Goal: Information Seeking & Learning: Compare options

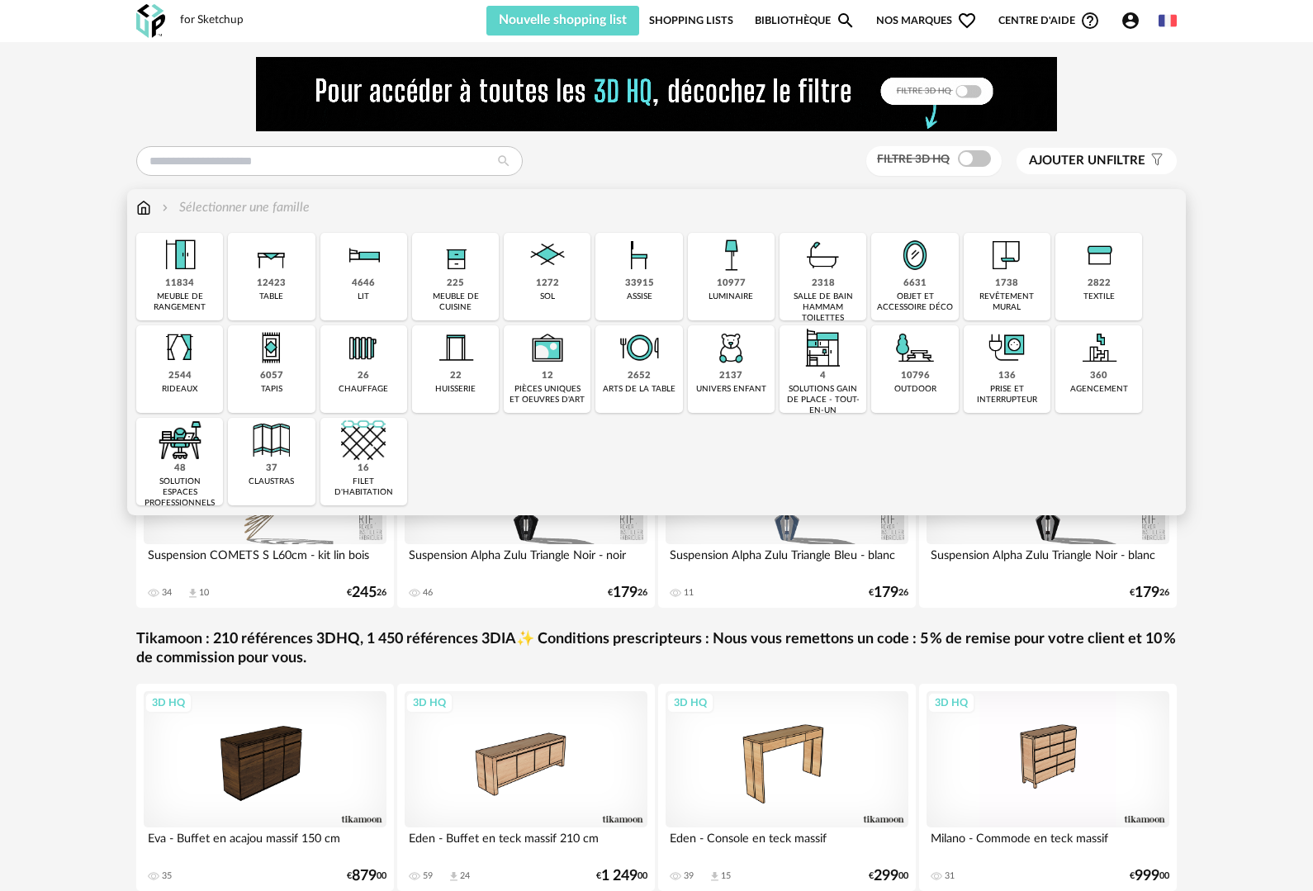
click at [580, 281] on div "1272 sol" at bounding box center [547, 277] width 87 height 88
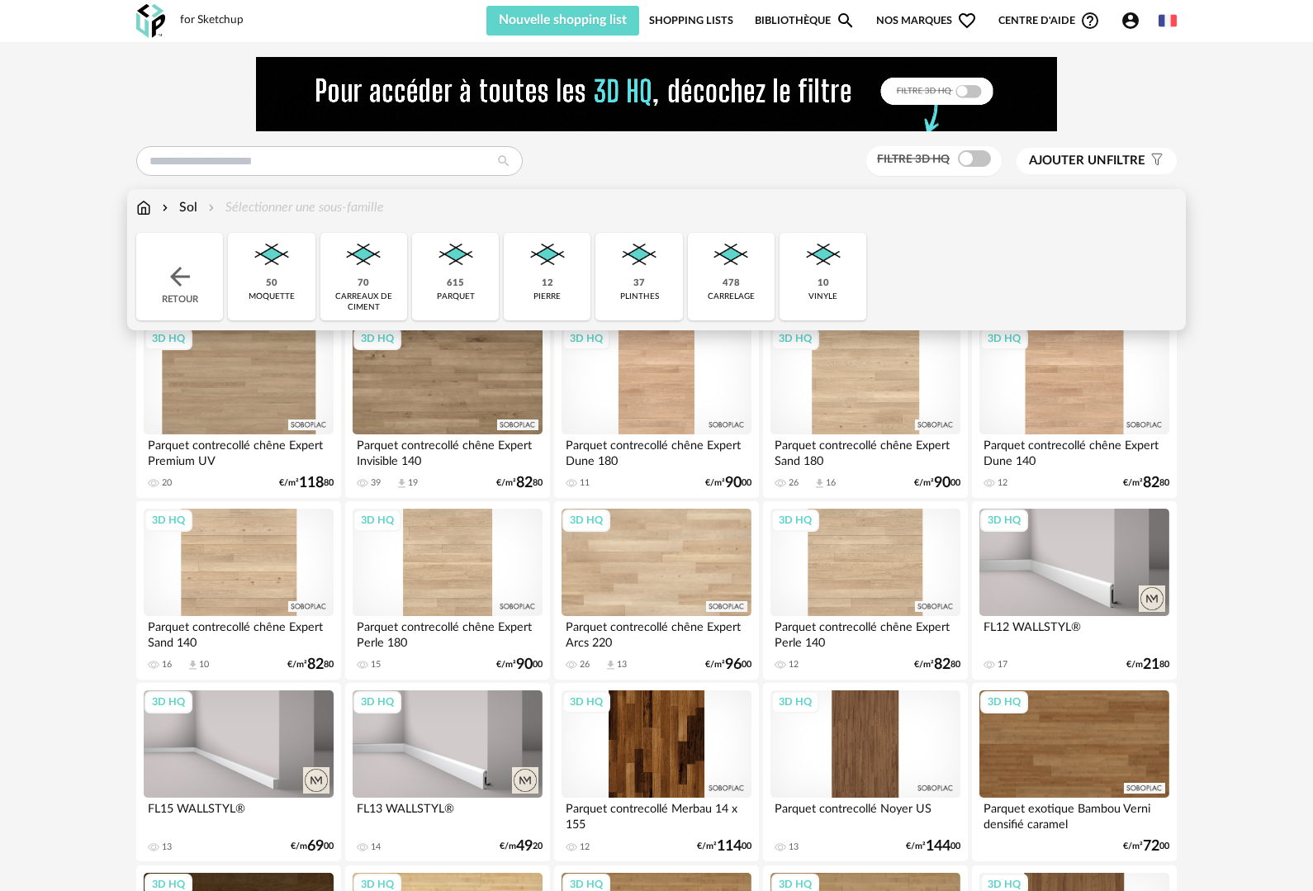
click at [144, 210] on img at bounding box center [143, 207] width 15 height 19
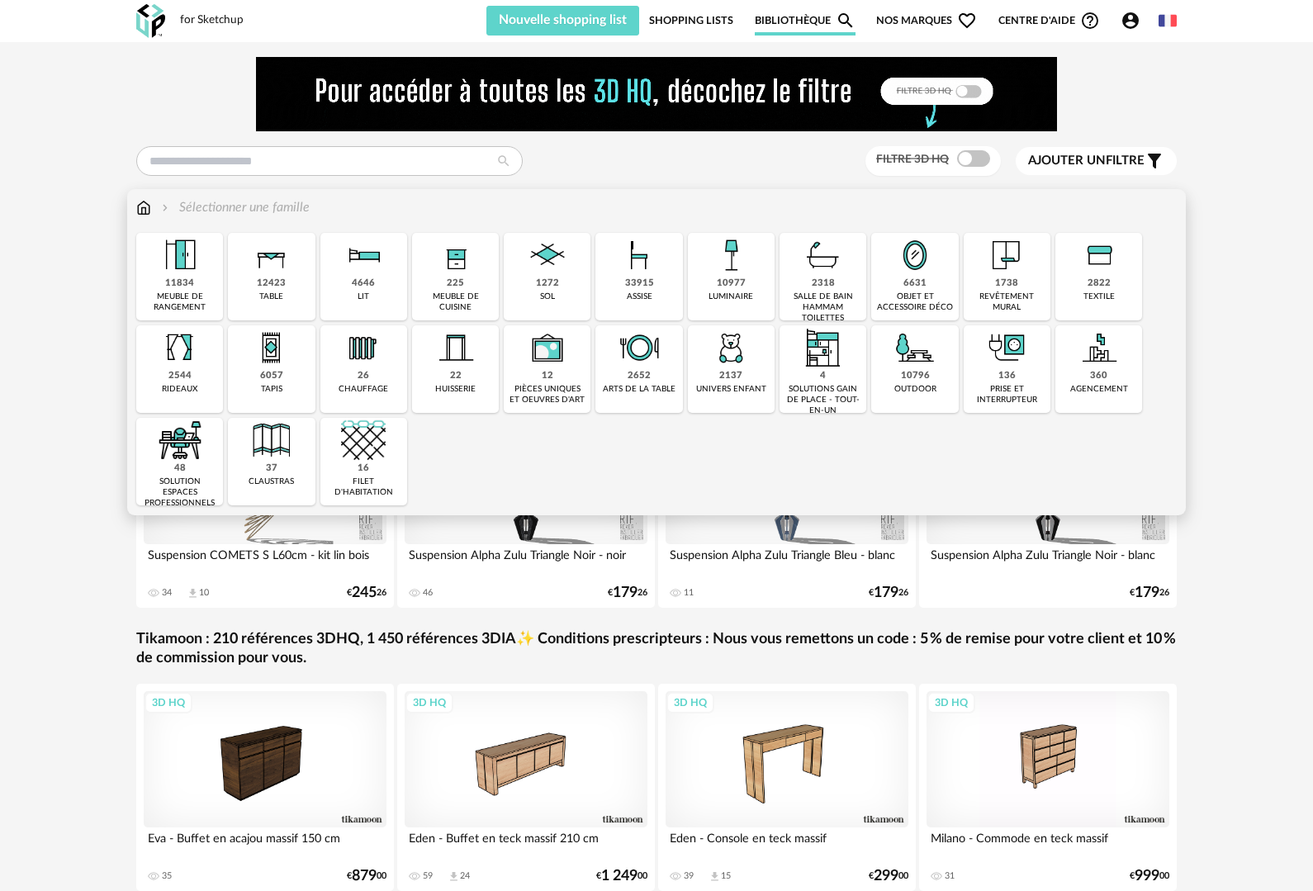
click at [549, 281] on div "1272" at bounding box center [547, 283] width 23 height 12
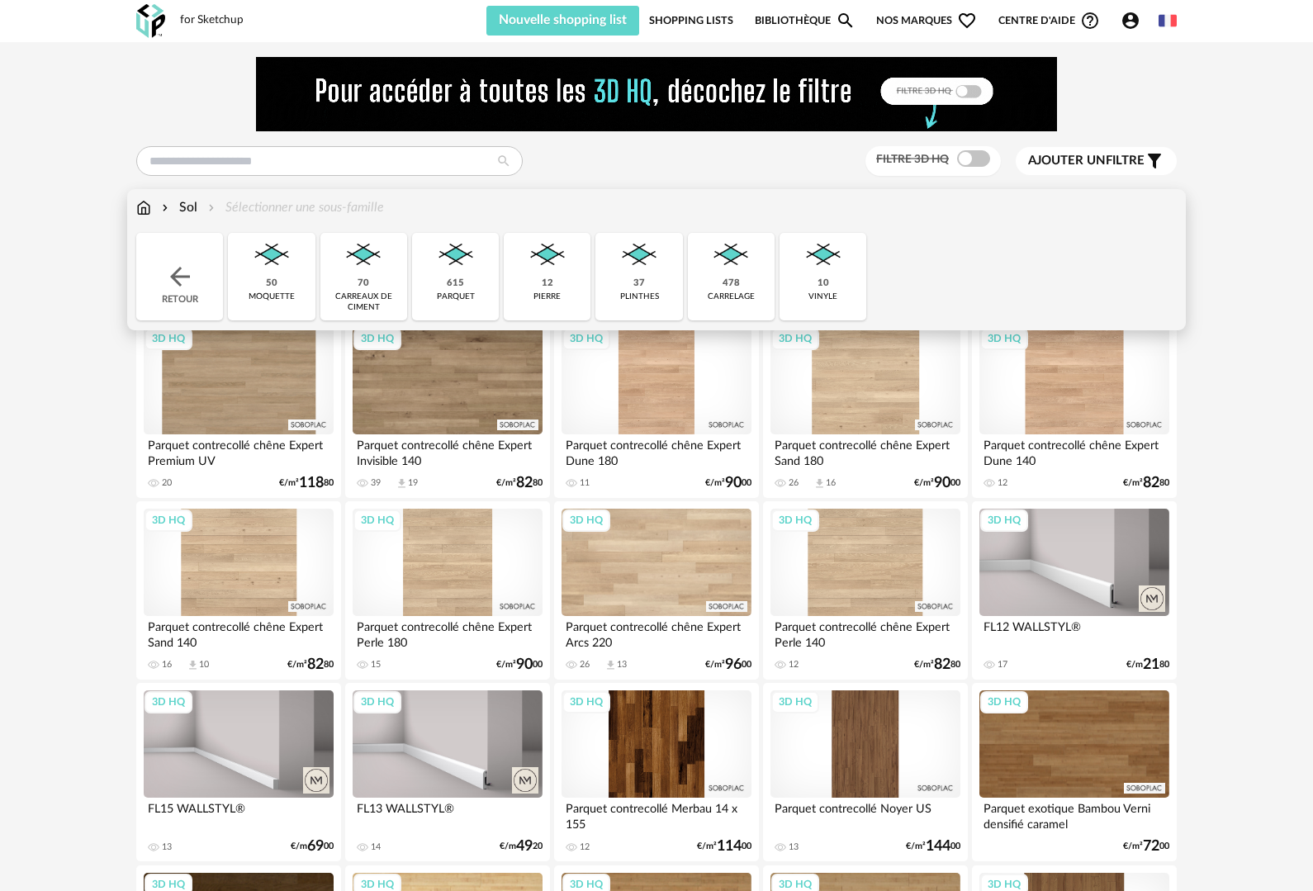
click at [271, 256] on img at bounding box center [271, 255] width 45 height 45
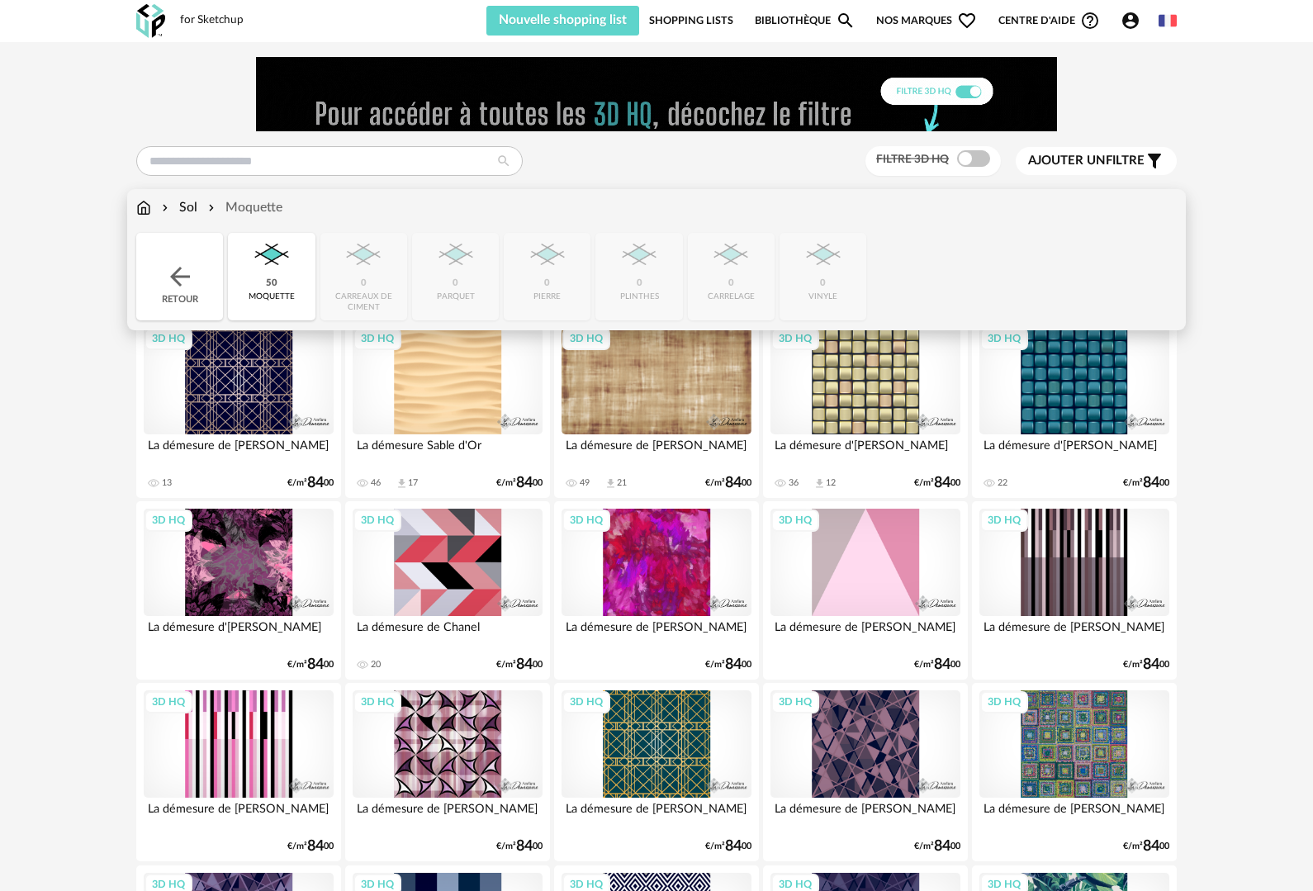
click at [370, 273] on div "Close icon Retour 50 moquette 0 carreaux de ciment 0 parquet 0 pierre 0 plinthe…" at bounding box center [656, 277] width 1040 height 88
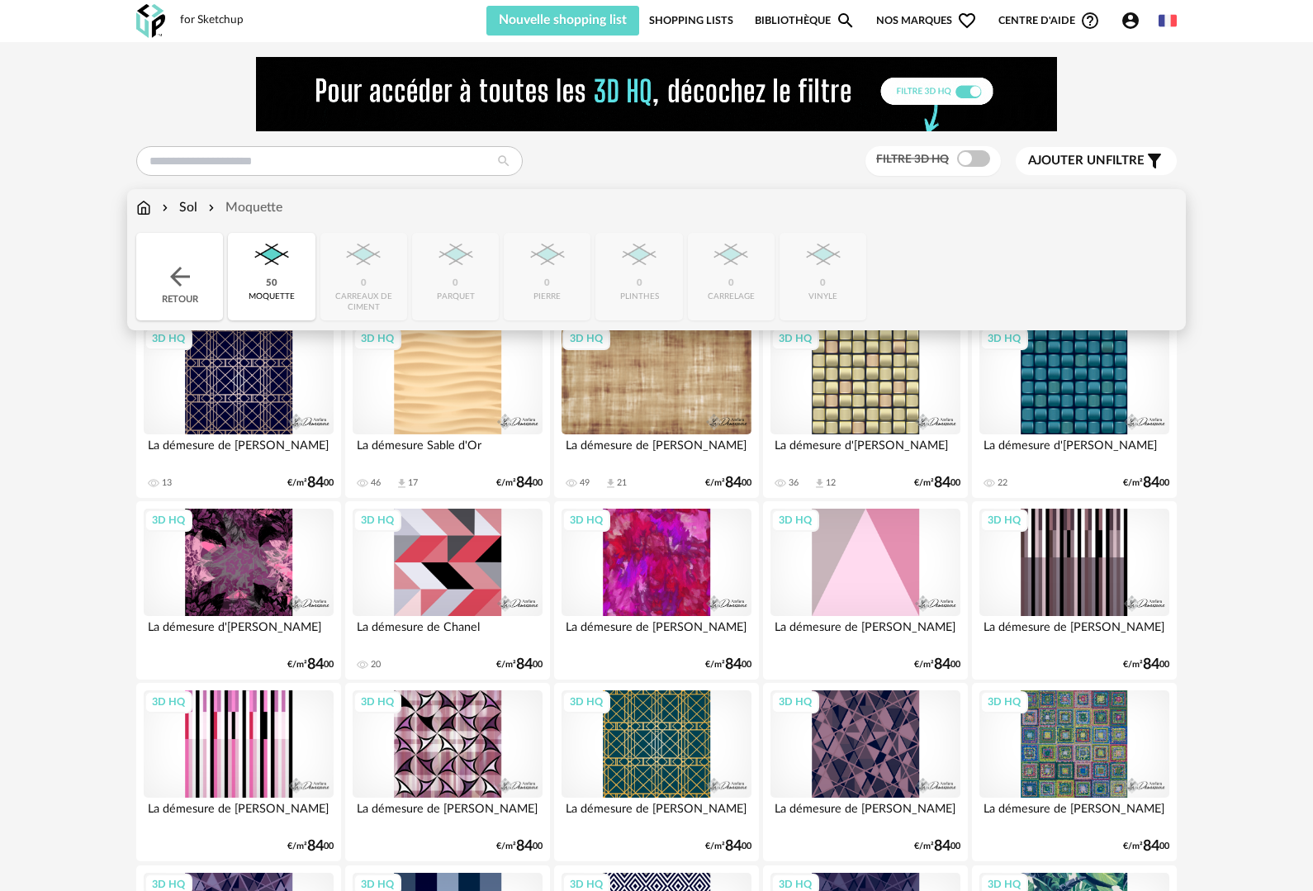
click at [187, 207] on div "Sol" at bounding box center [178, 207] width 39 height 19
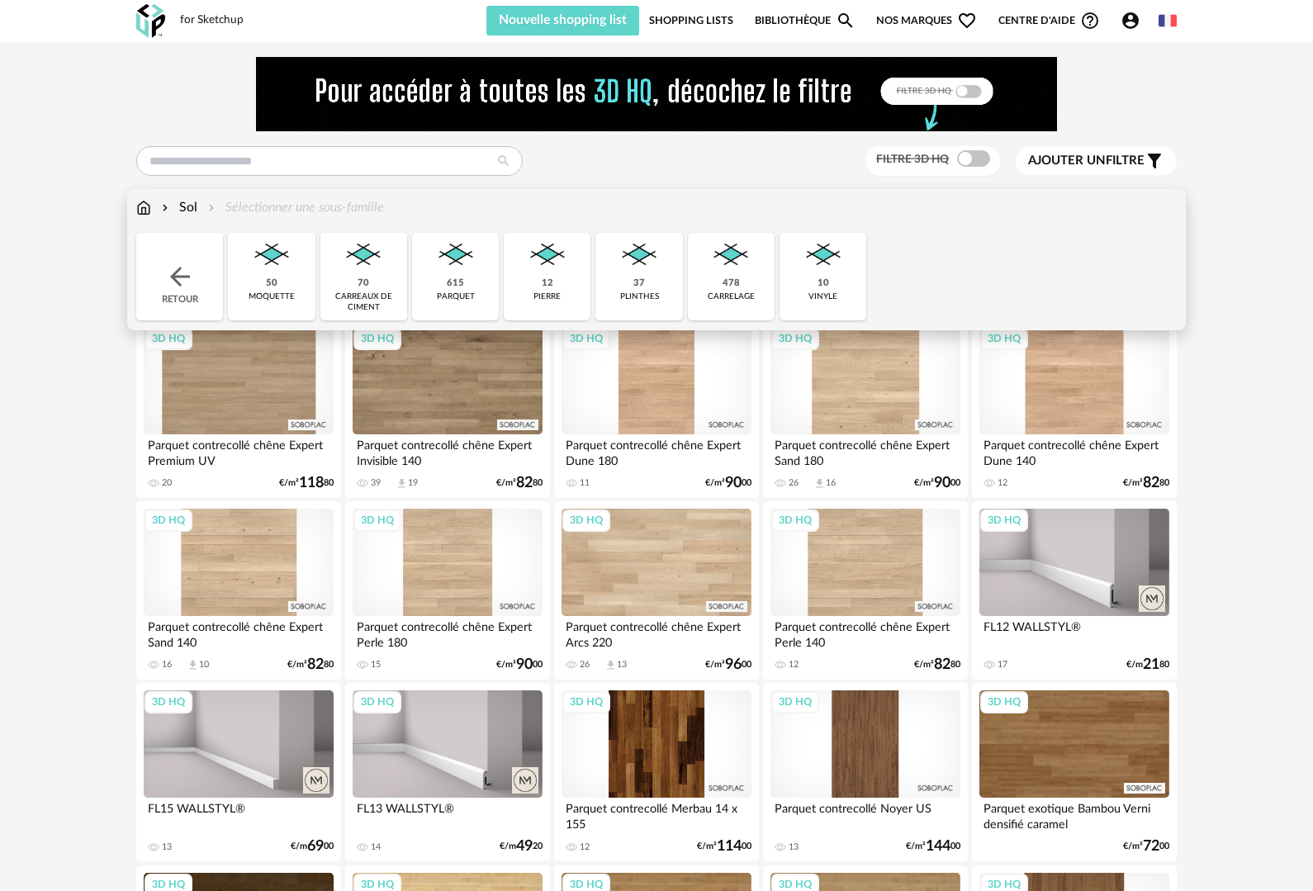
click at [366, 277] on img at bounding box center [363, 255] width 45 height 45
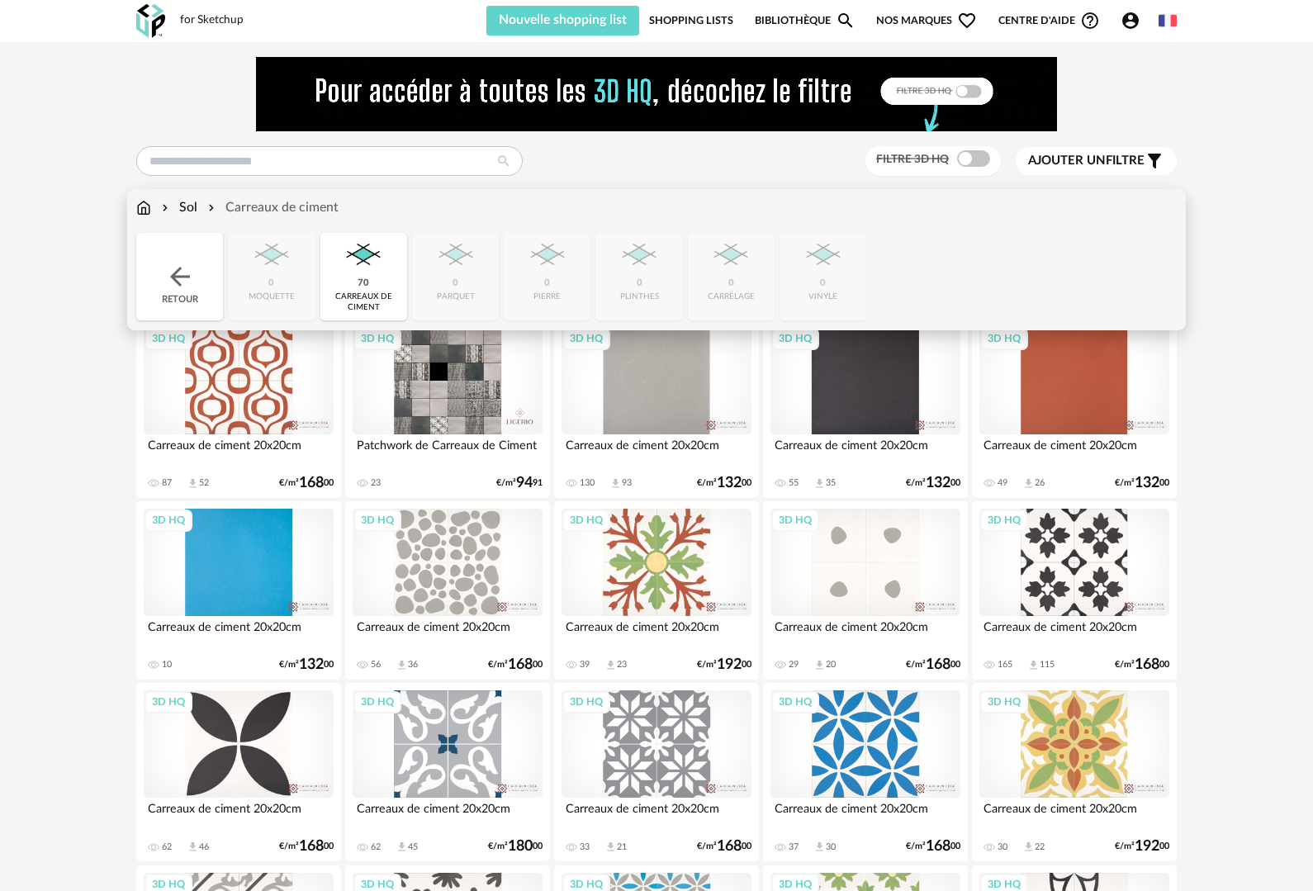
click at [189, 210] on div "Sol" at bounding box center [178, 207] width 39 height 19
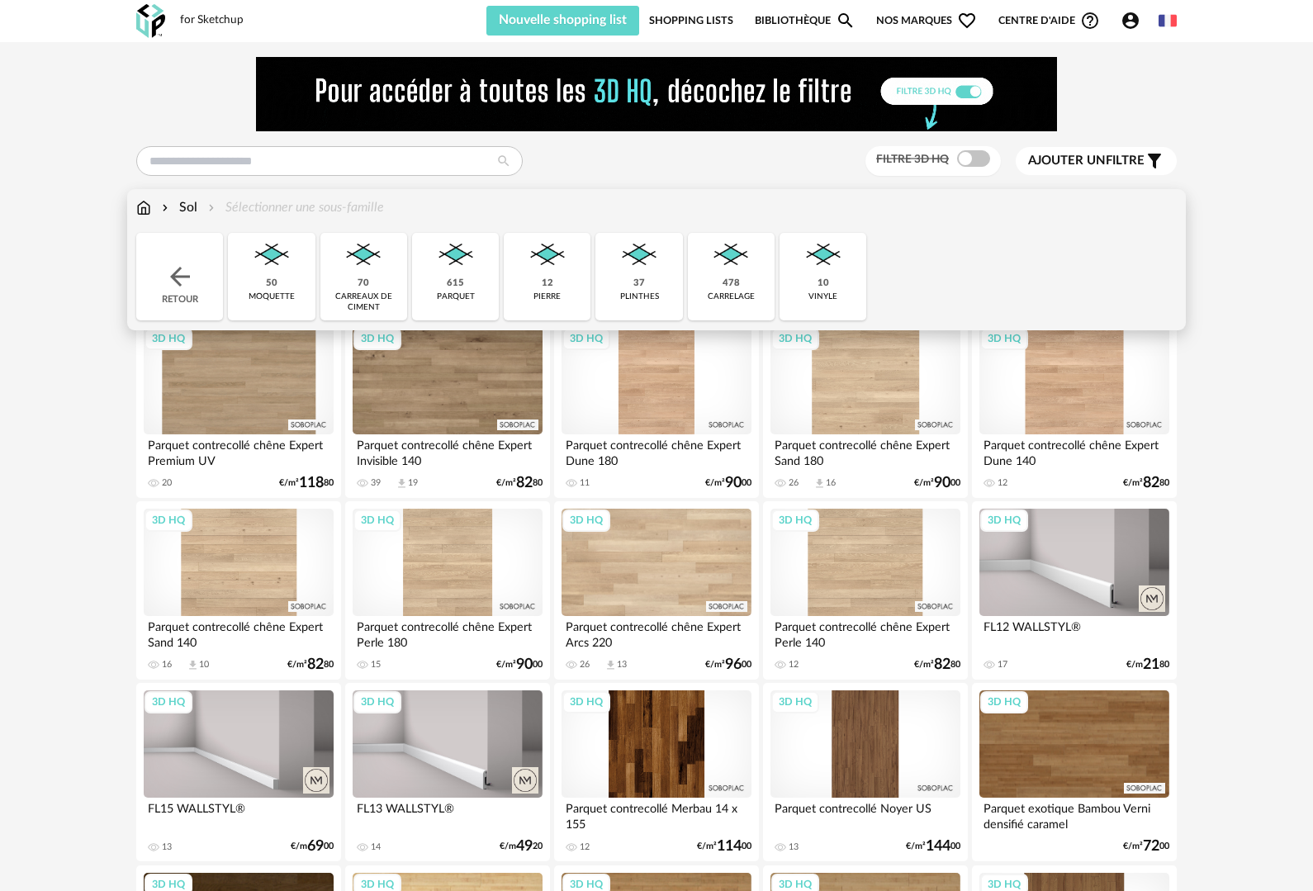
click at [552, 267] on img at bounding box center [547, 255] width 45 height 45
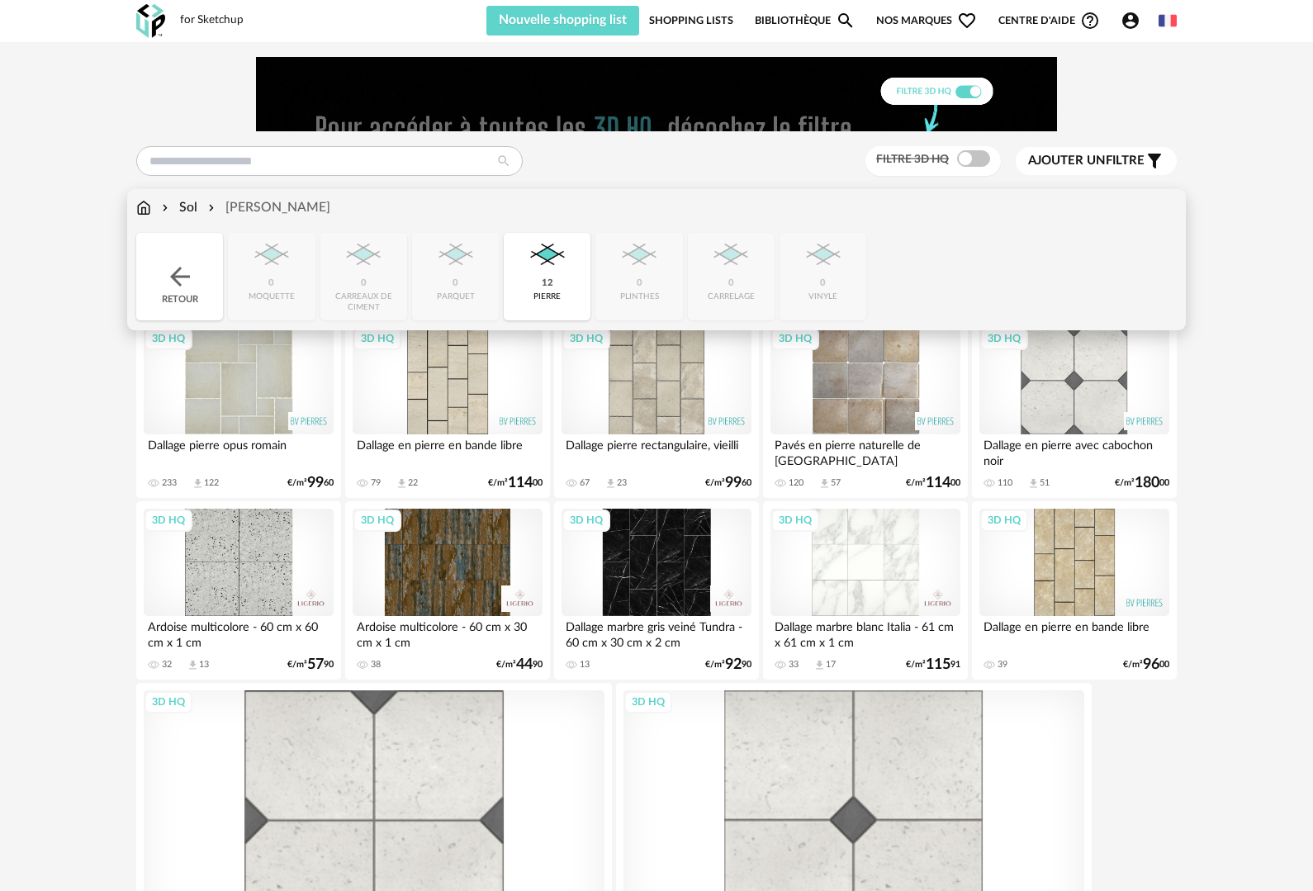
drag, startPoint x: 189, startPoint y: 209, endPoint x: 211, endPoint y: 213, distance: 21.9
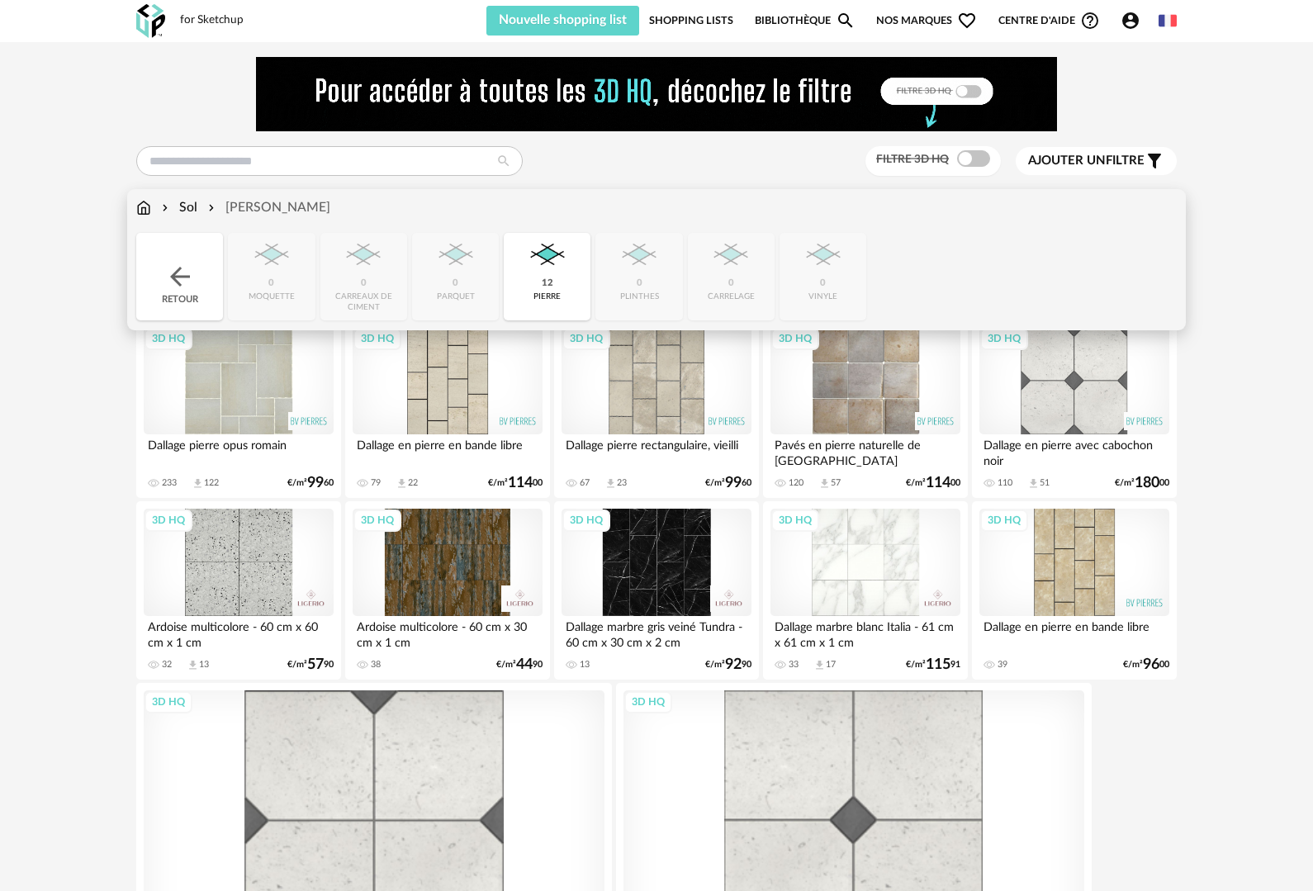
click at [189, 209] on div "Sol" at bounding box center [178, 207] width 39 height 19
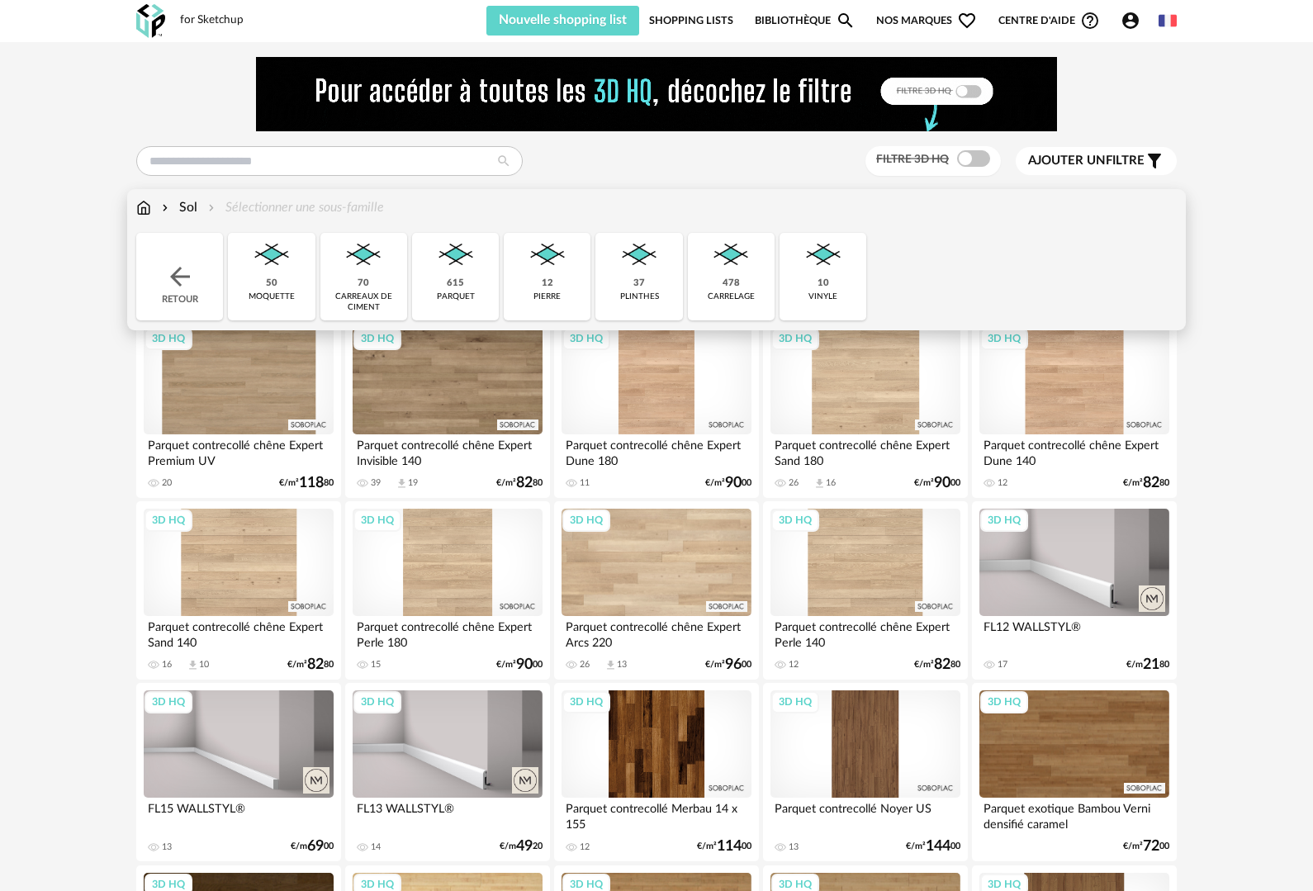
click at [819, 271] on img at bounding box center [823, 255] width 45 height 45
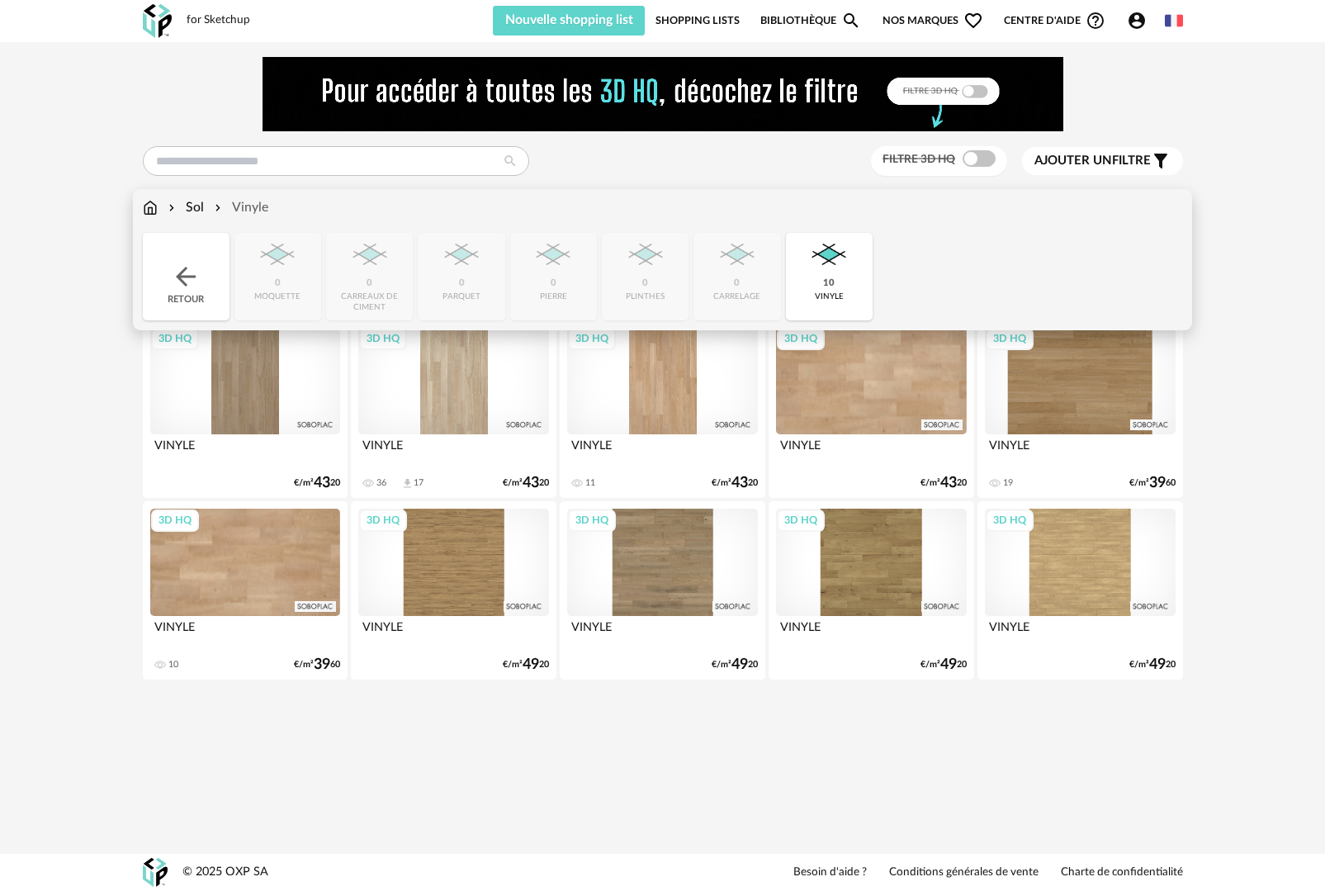
click at [192, 207] on div "Sol" at bounding box center [184, 207] width 39 height 19
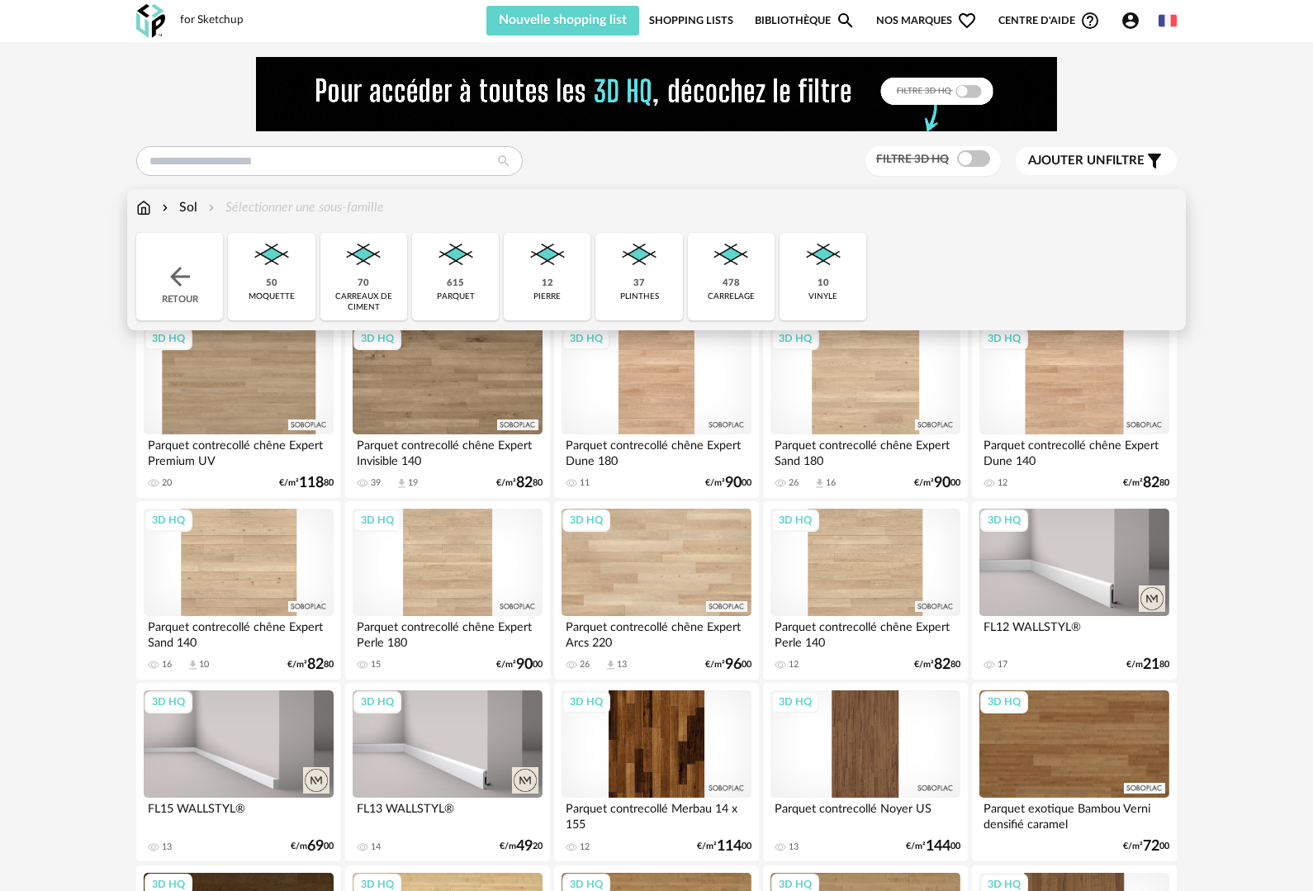
click at [639, 266] on img at bounding box center [639, 255] width 45 height 45
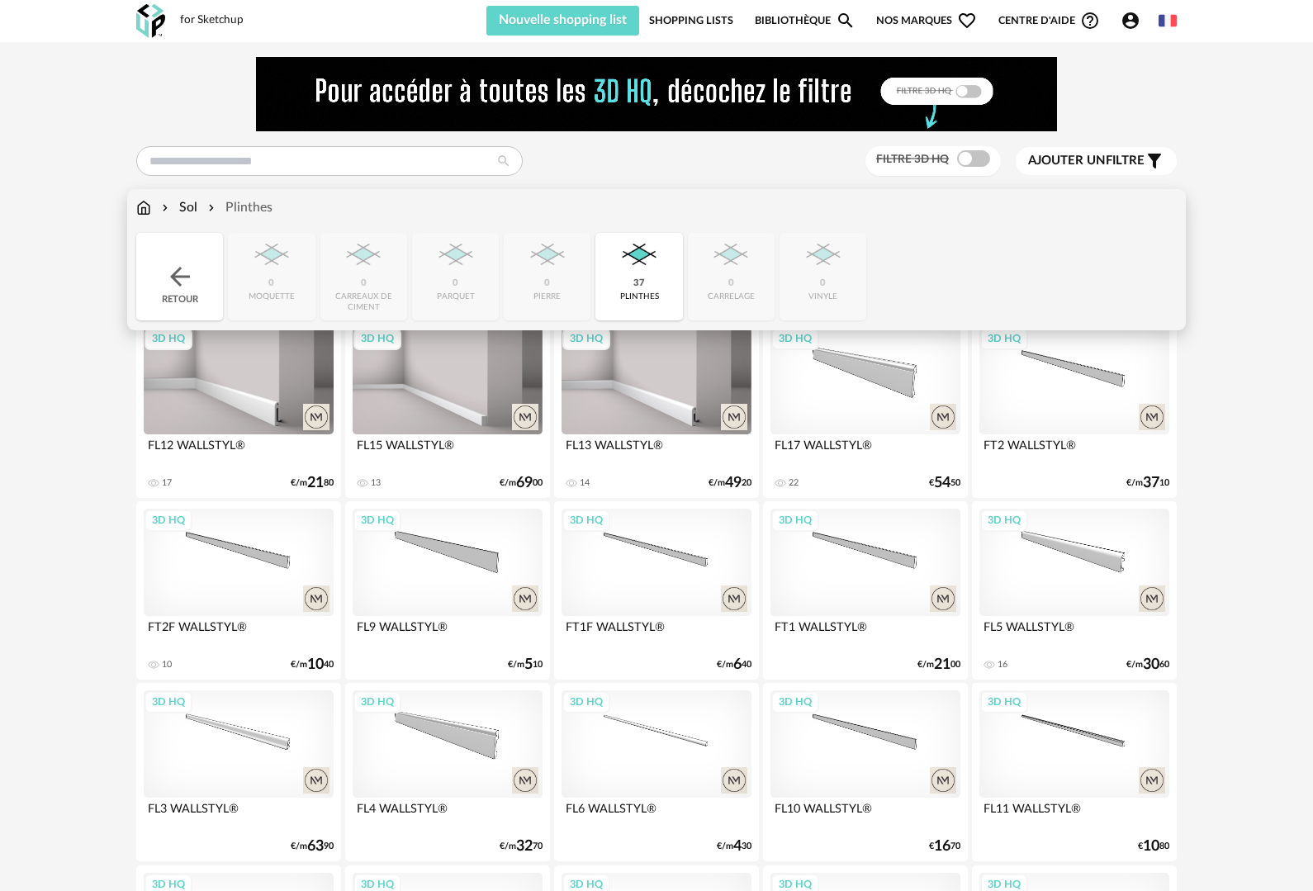
click at [144, 210] on img at bounding box center [143, 207] width 15 height 19
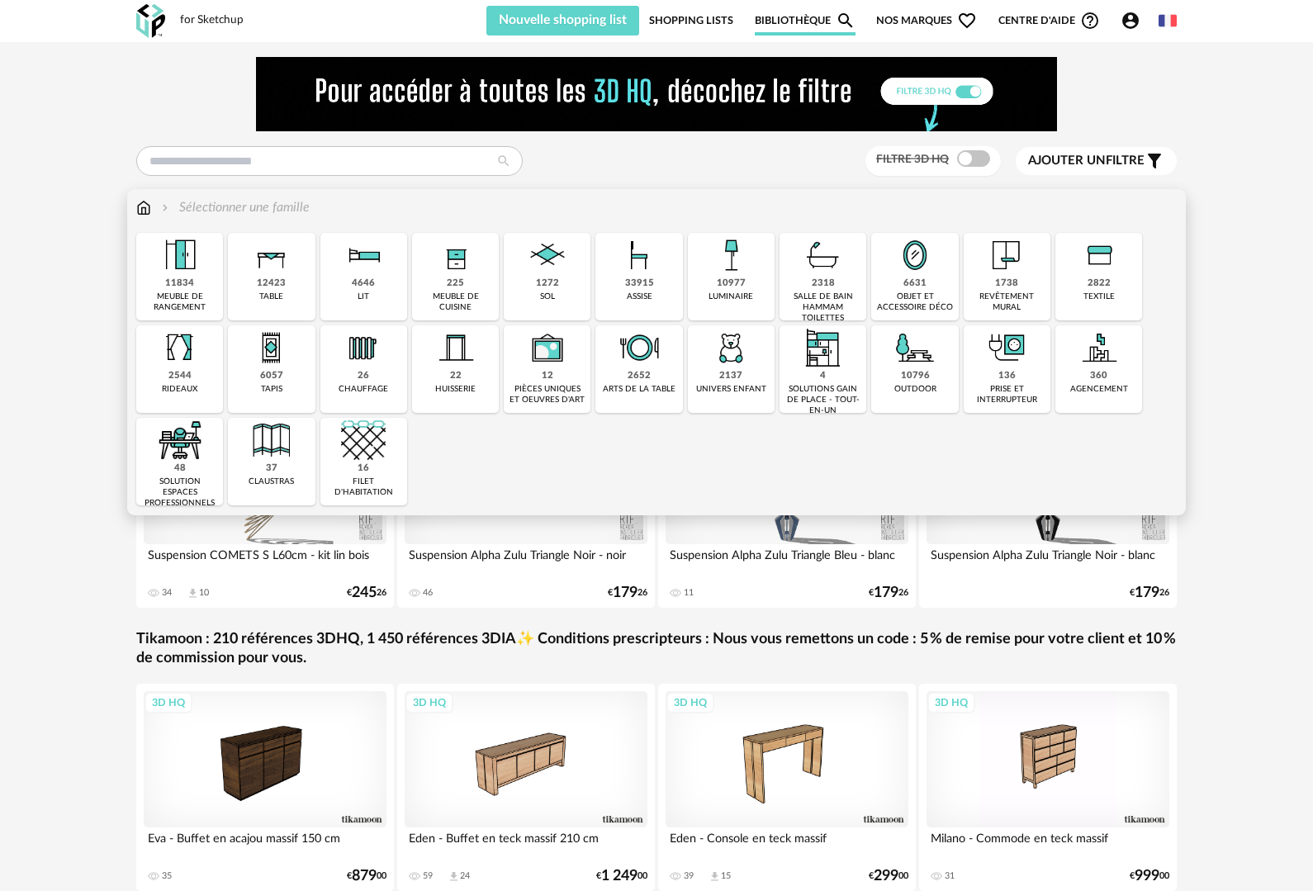
click at [181, 457] on img at bounding box center [180, 440] width 45 height 45
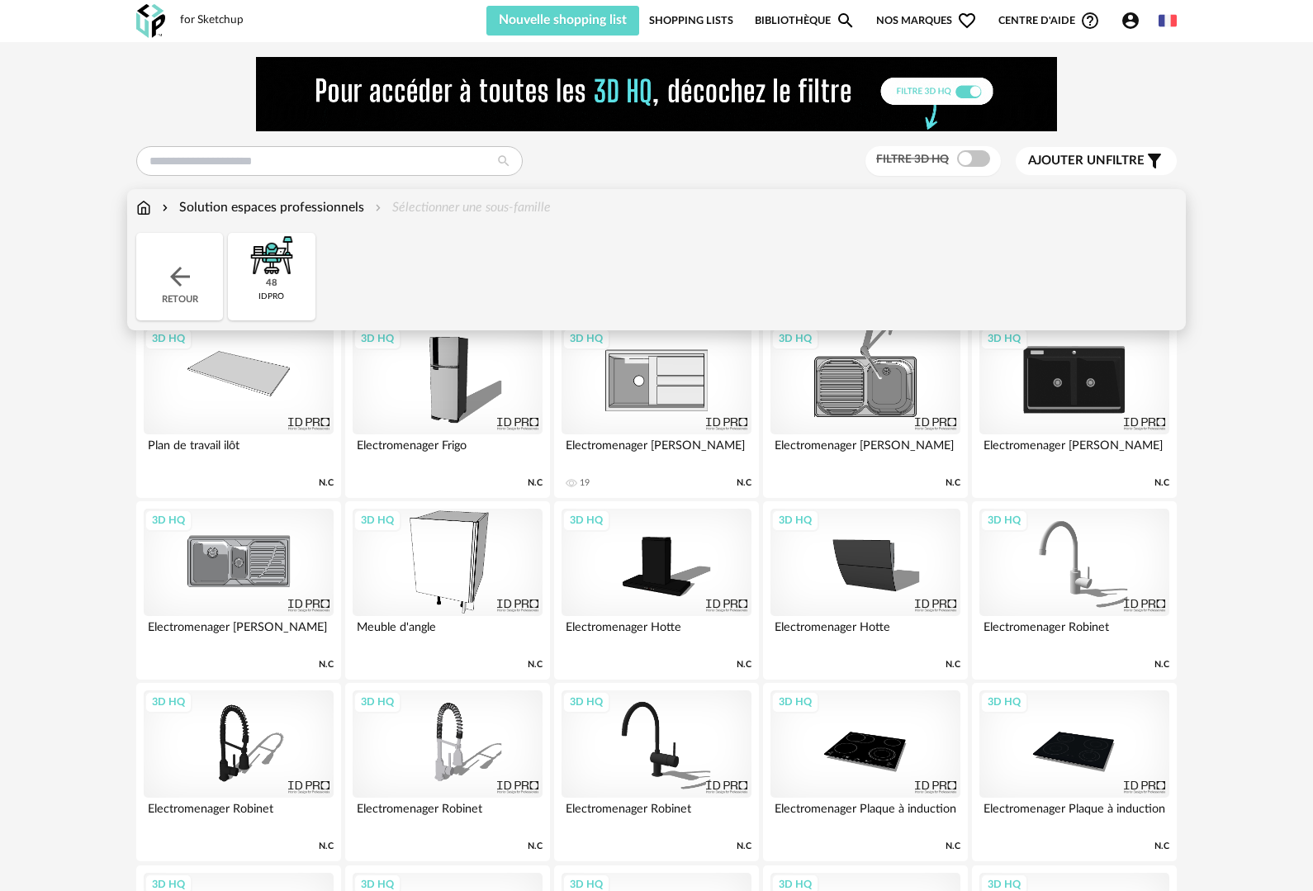
click at [176, 284] on img at bounding box center [180, 277] width 30 height 30
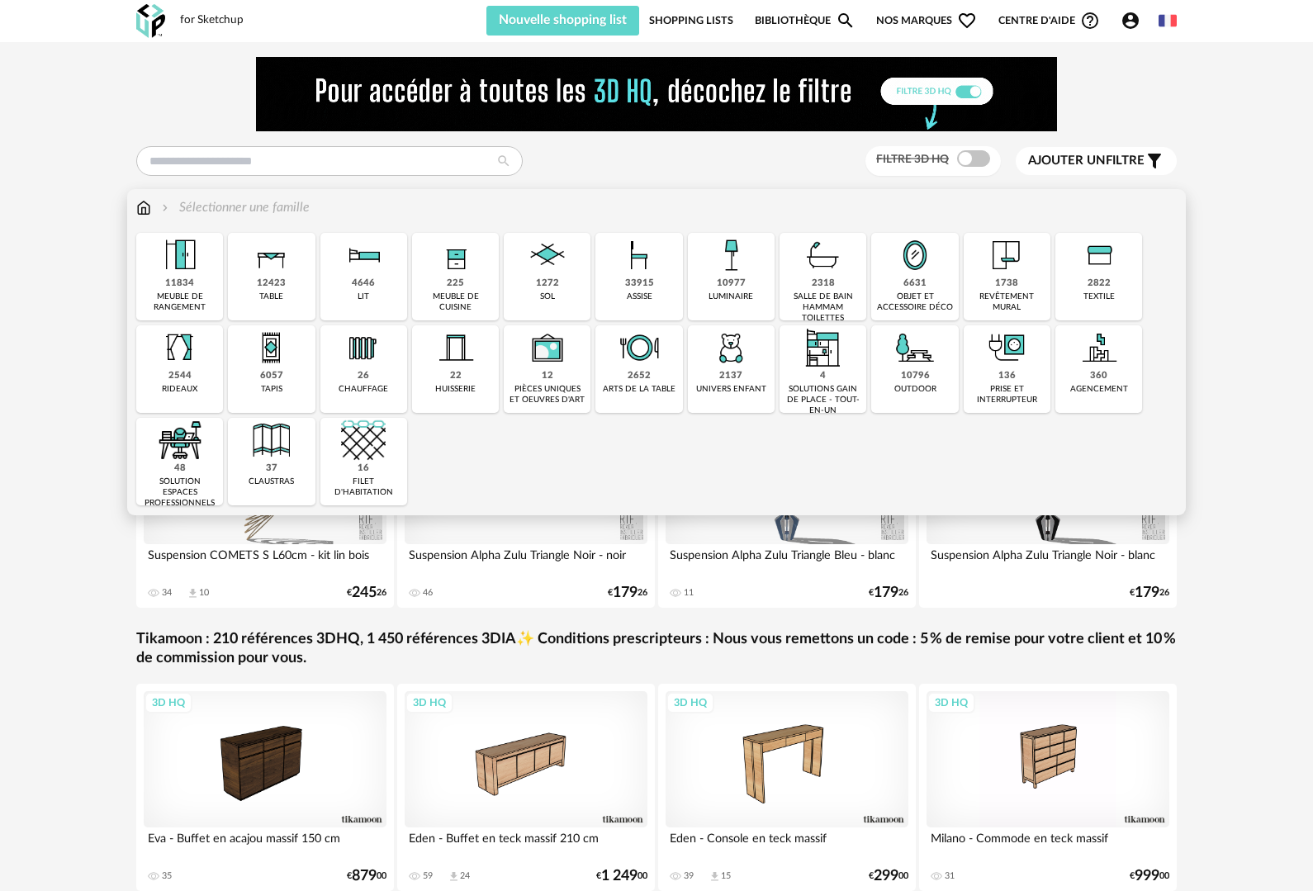
click at [909, 359] on img at bounding box center [914, 347] width 45 height 45
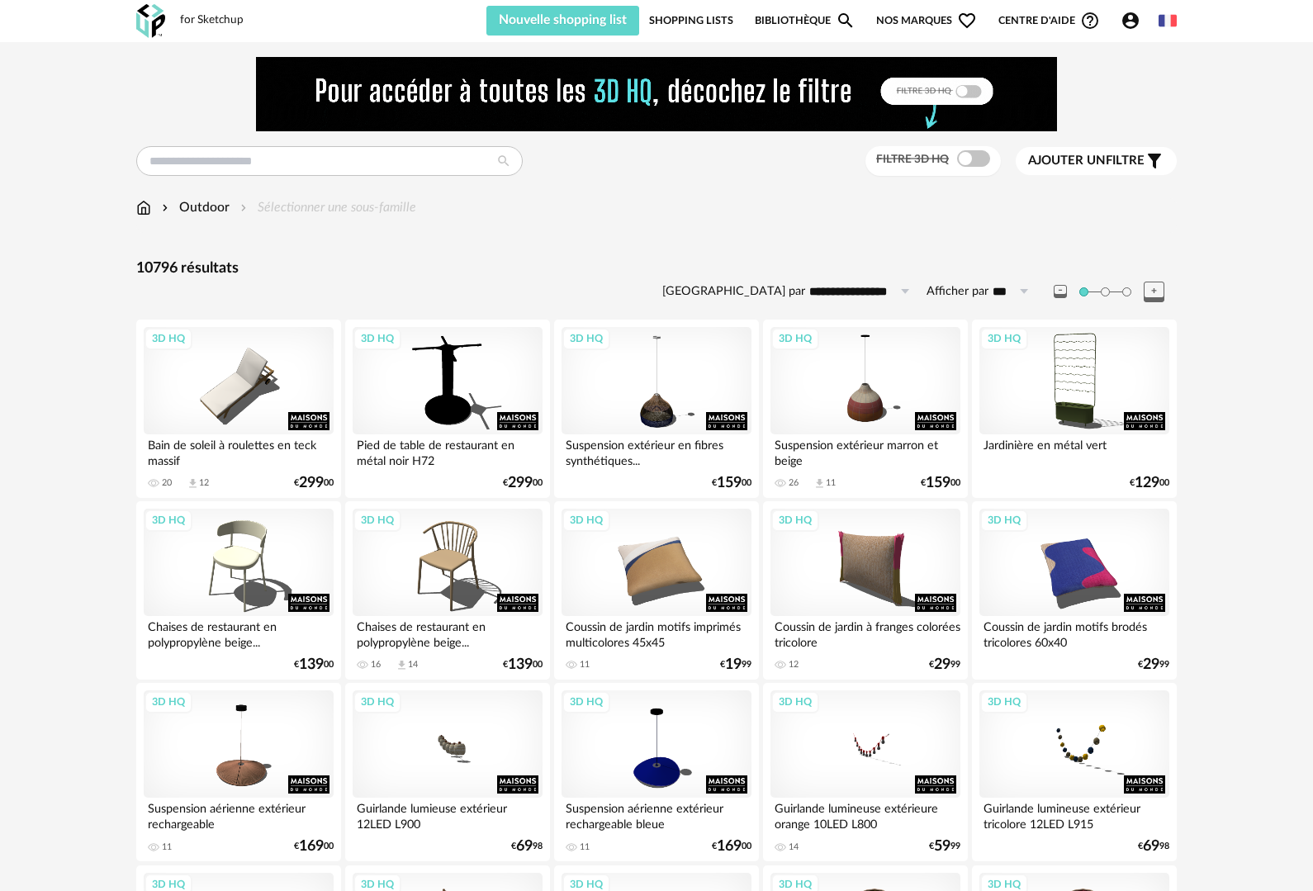
click at [1103, 160] on span "Ajouter un" at bounding box center [1067, 160] width 78 height 12
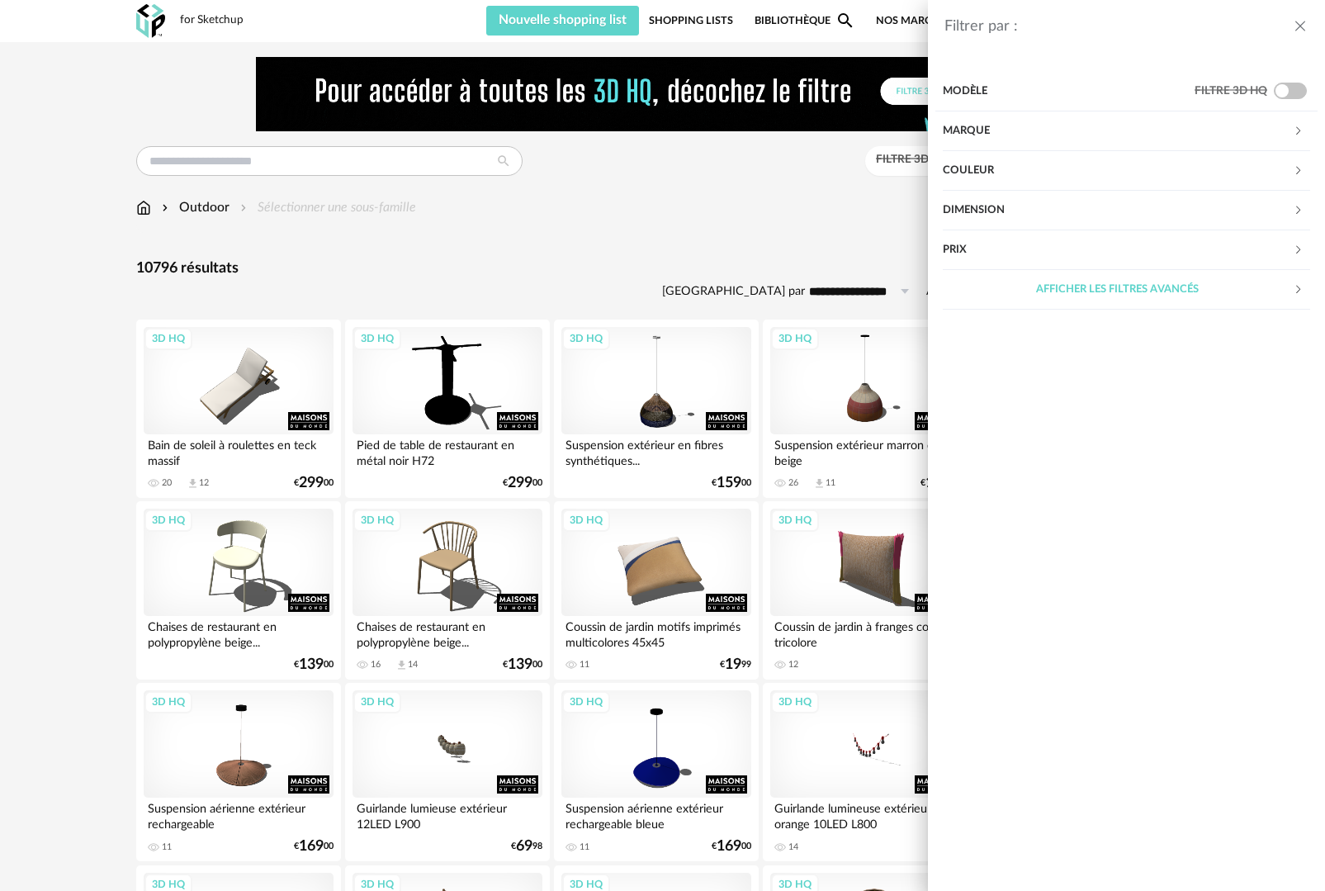
click at [983, 132] on div "Marque" at bounding box center [1118, 131] width 351 height 40
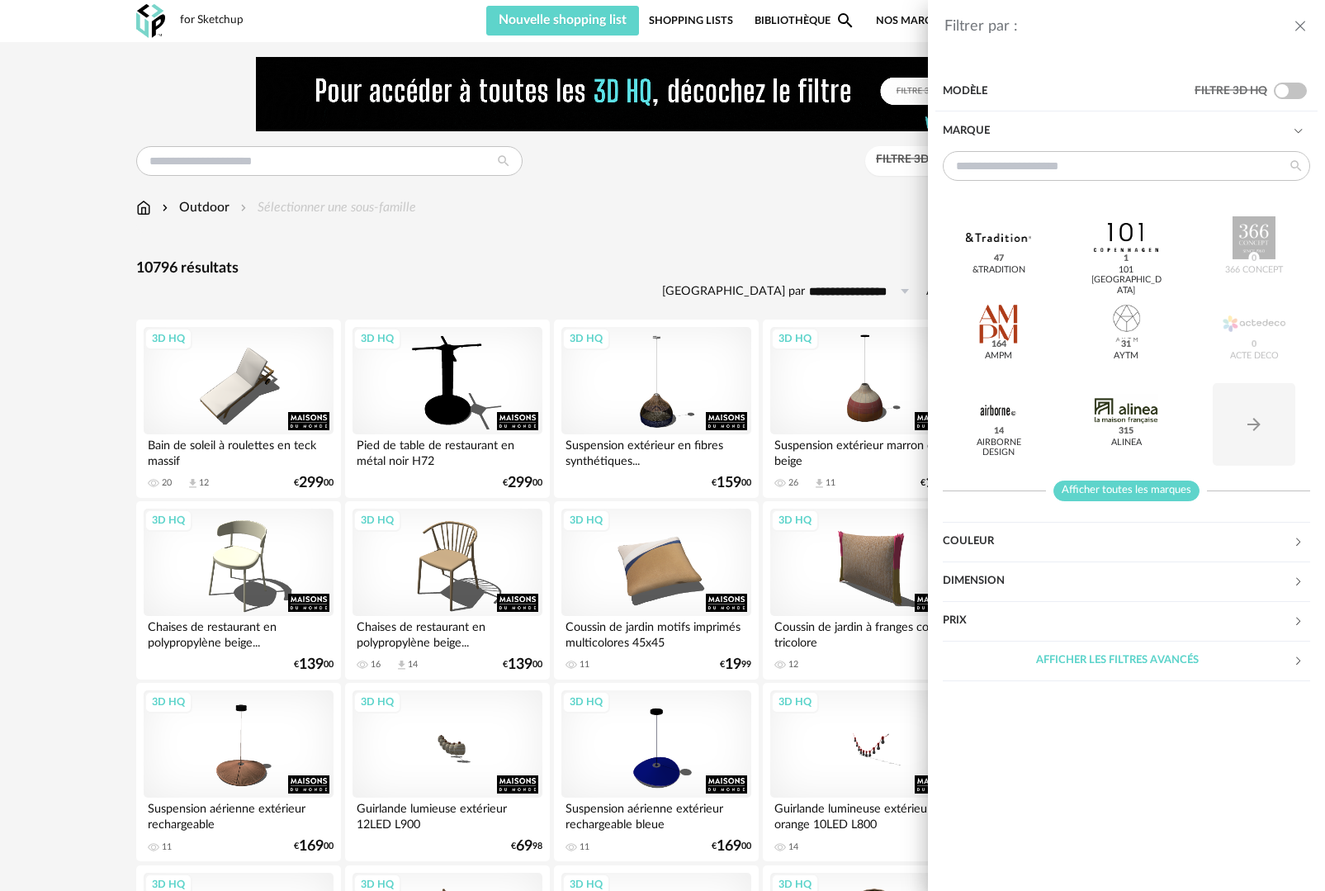
click at [1156, 486] on span "Afficher toutes les marques" at bounding box center [1126, 490] width 146 height 21
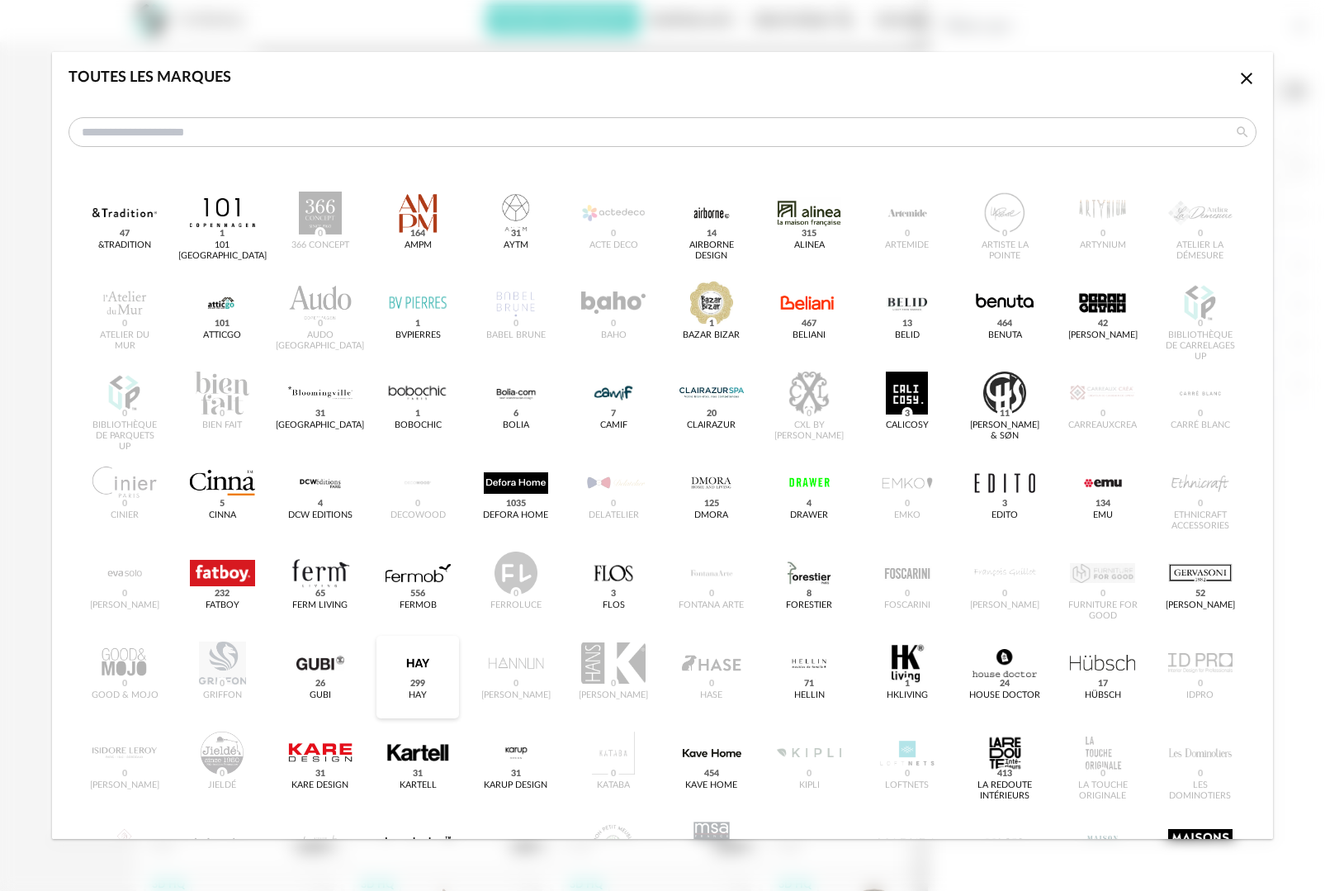
click at [416, 684] on span "299" at bounding box center [418, 683] width 21 height 13
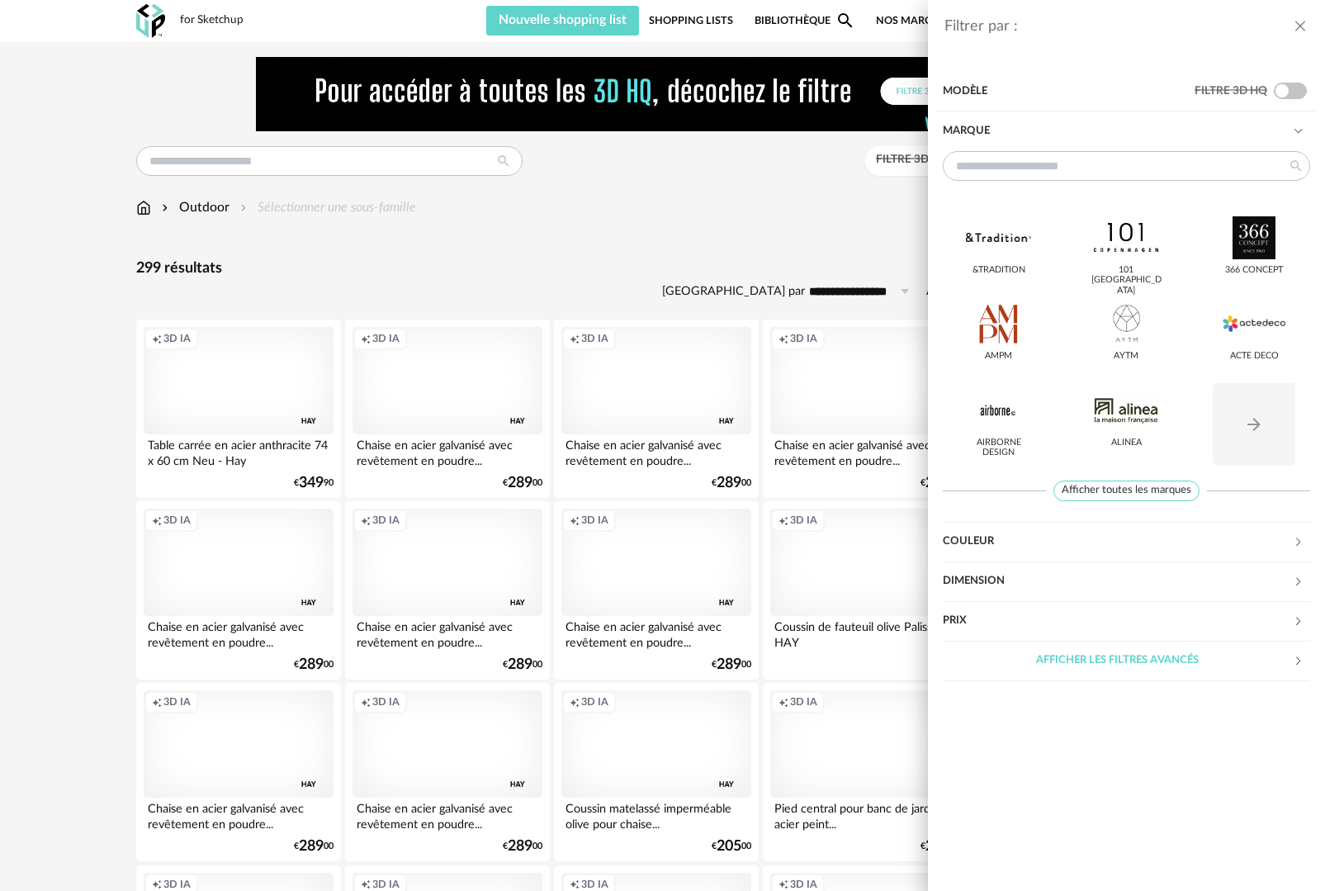
drag, startPoint x: 696, startPoint y: 262, endPoint x: 686, endPoint y: 258, distance: 10.7
click at [696, 260] on div "Filtrer par : Modèle Filtre 3D HQ Marque &tradition 101 Copenhagen 366 Concept …" at bounding box center [662, 445] width 1325 height 891
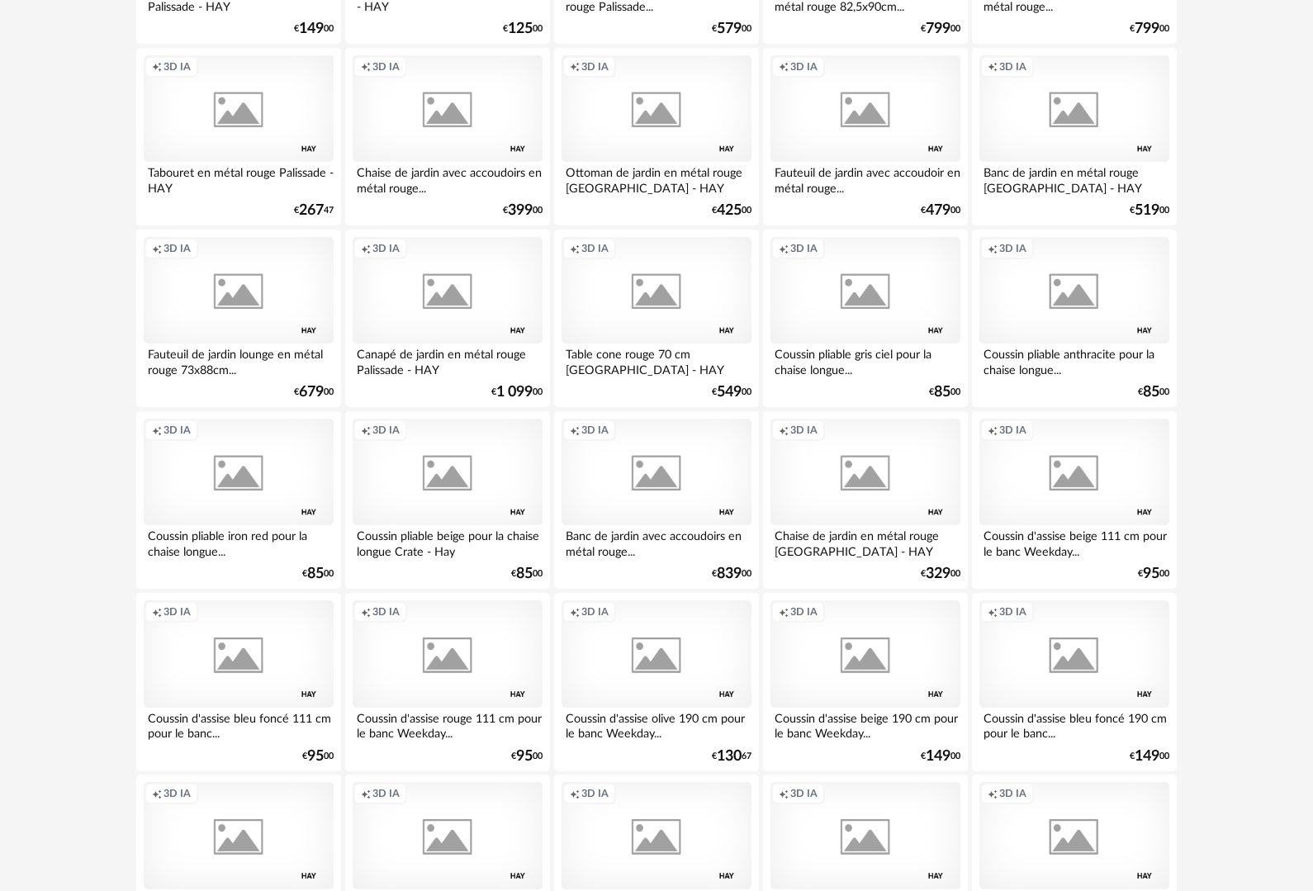
scroll to position [3183, 0]
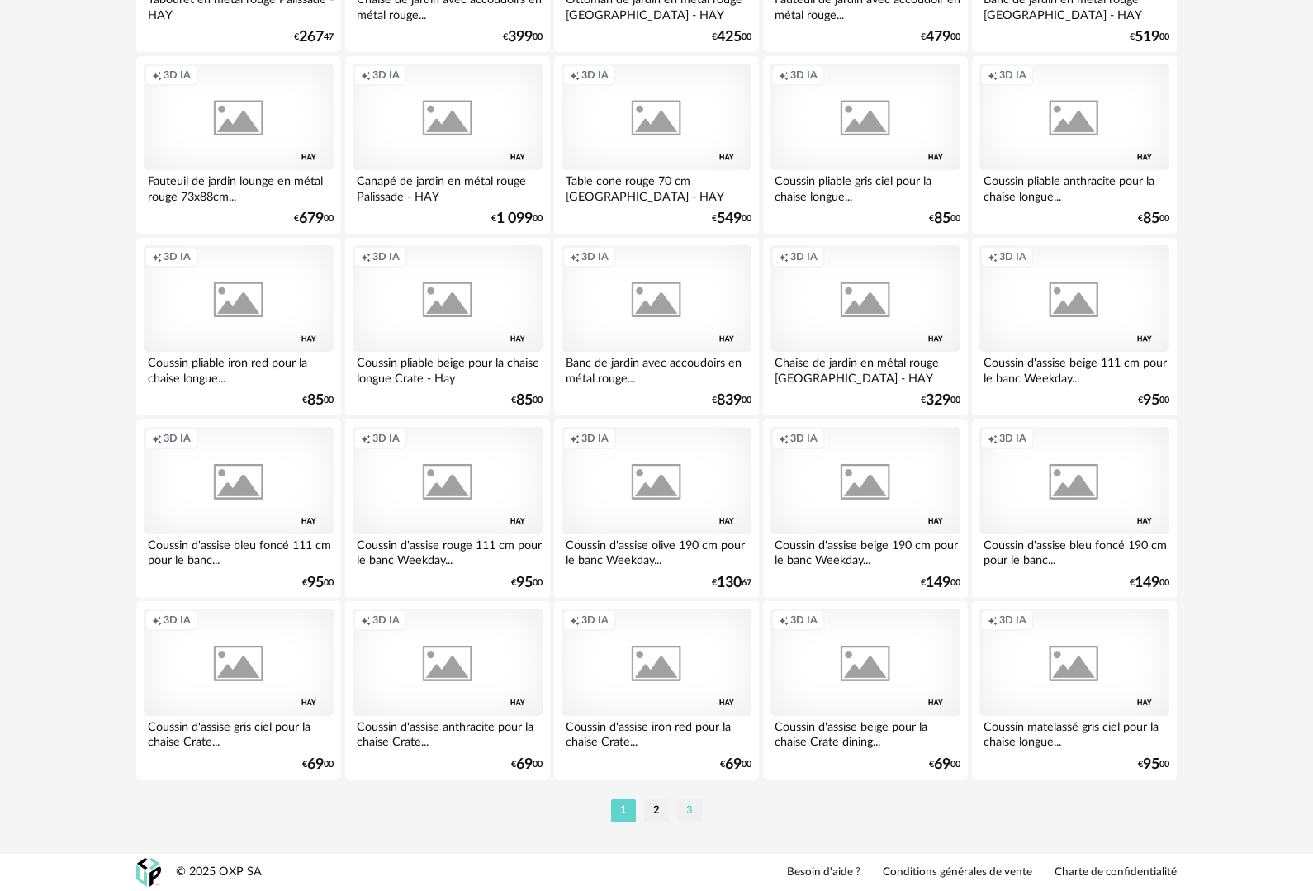
click at [686, 814] on li "3" at bounding box center [689, 810] width 25 height 23
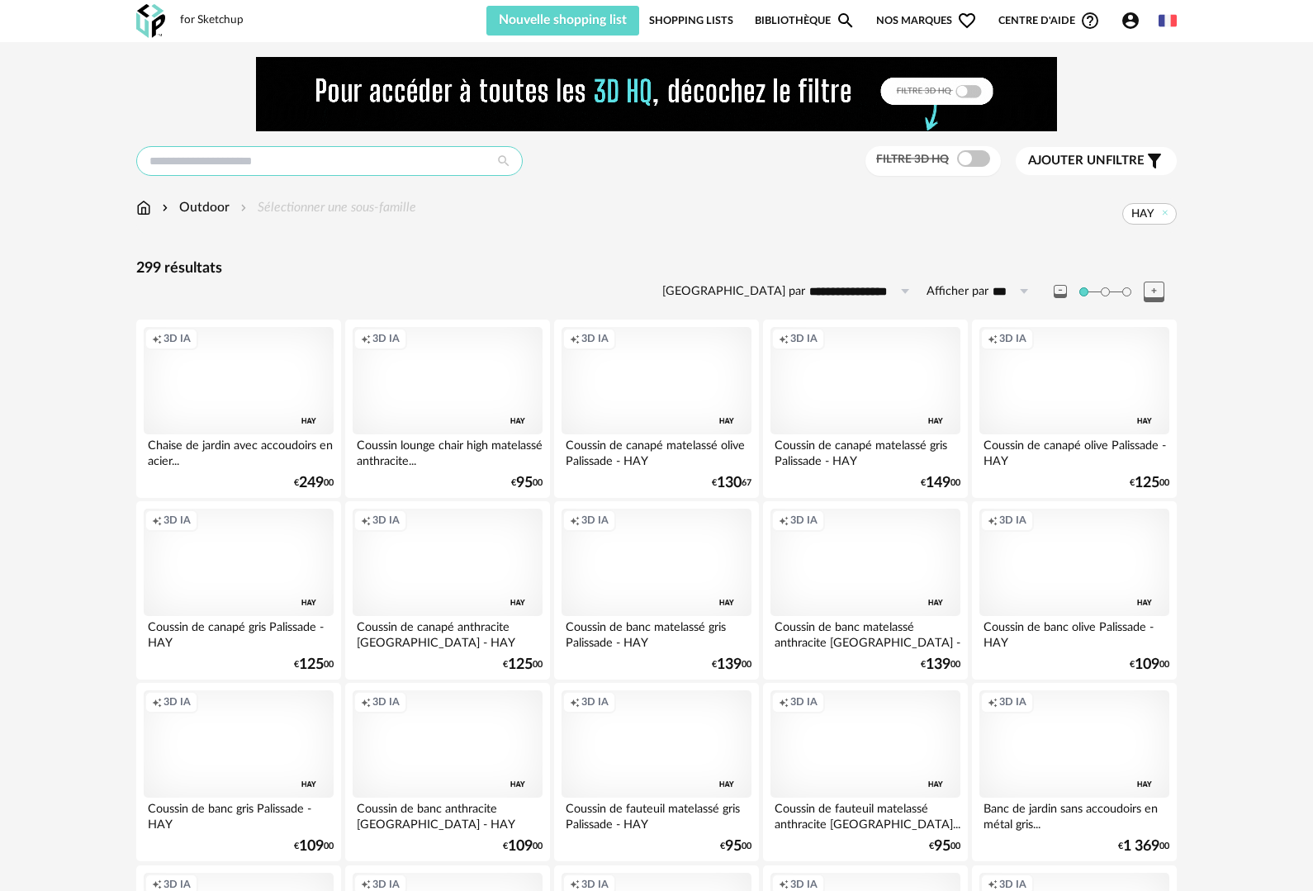
click at [317, 149] on input "text" at bounding box center [329, 161] width 386 height 30
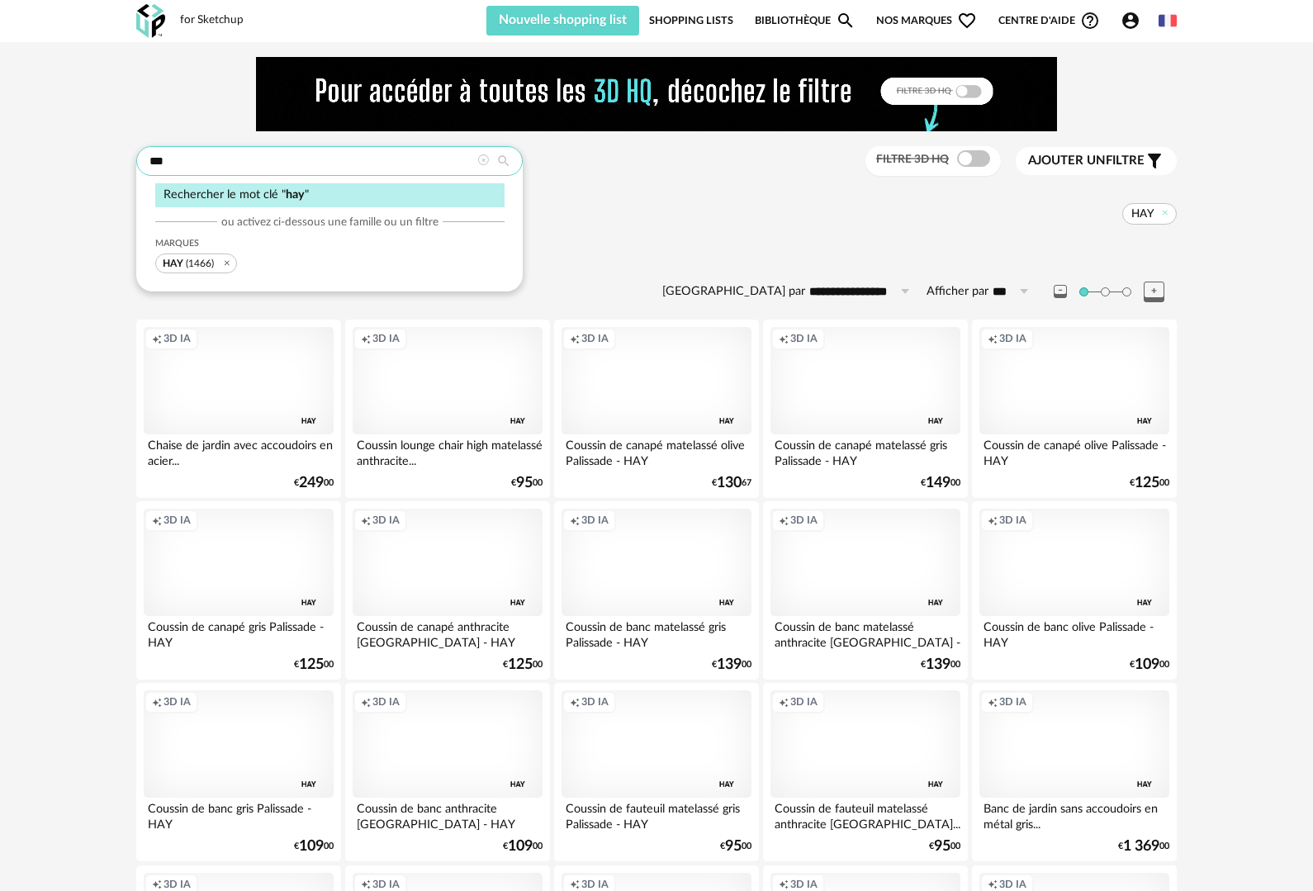
type input "***"
type input "**********"
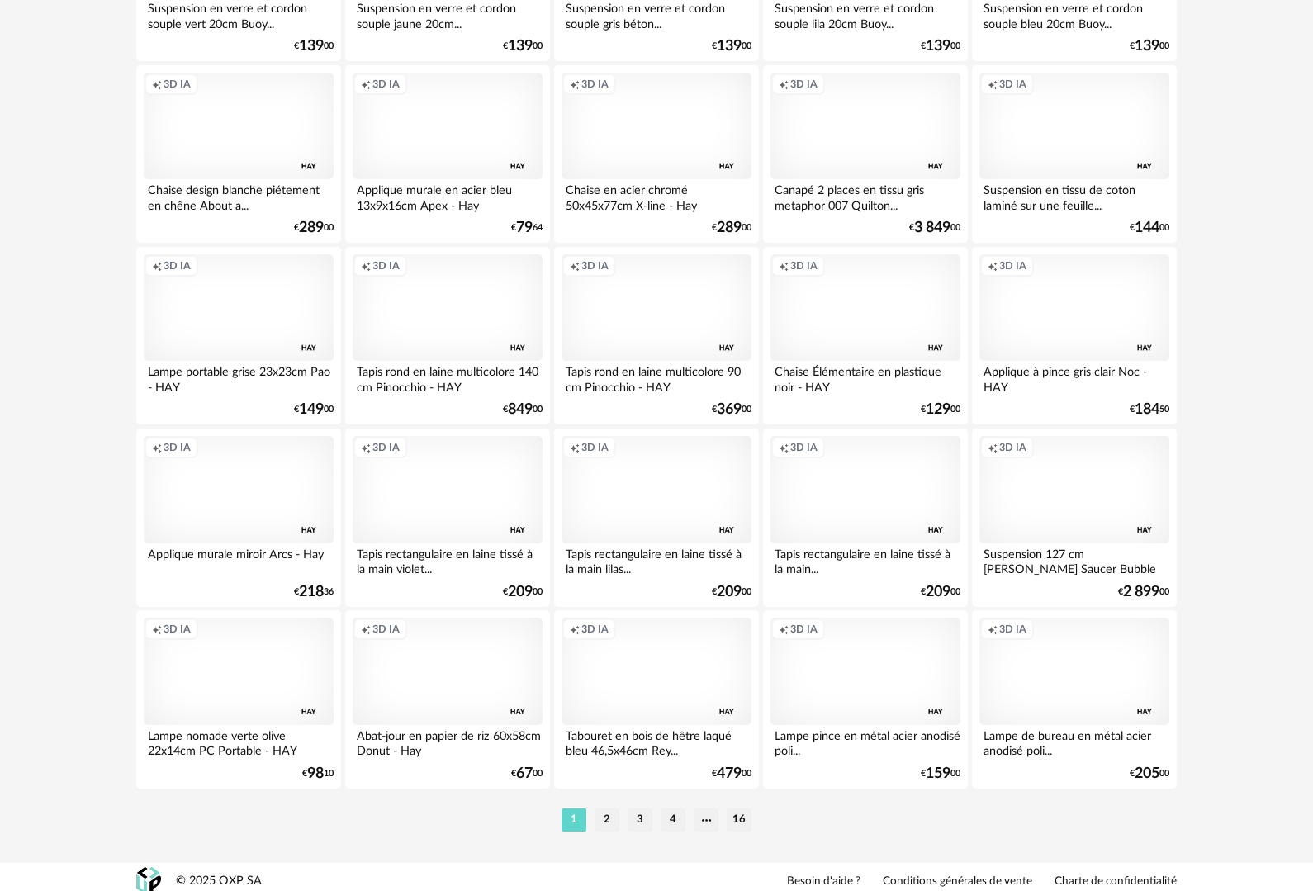
scroll to position [3183, 0]
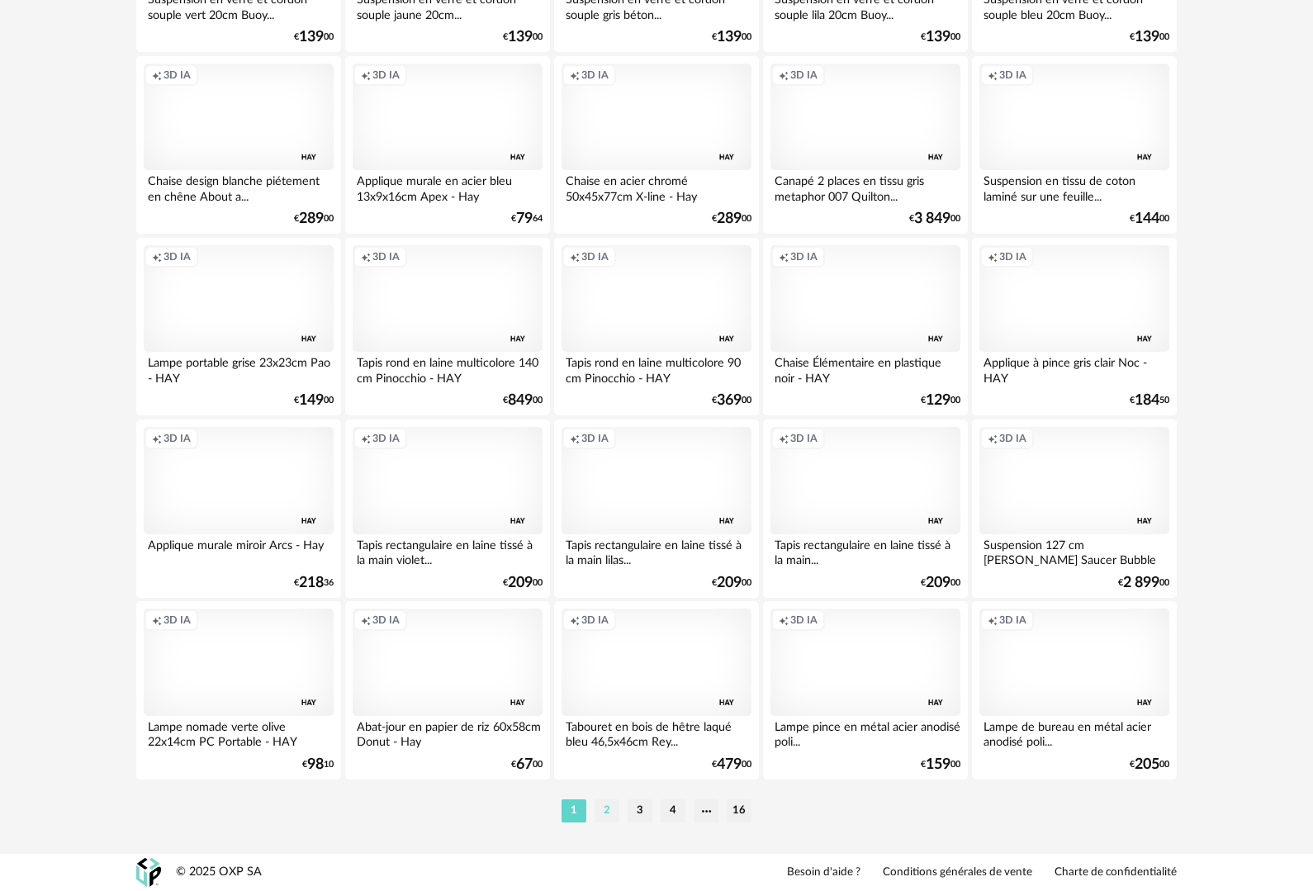
click at [606, 812] on li "2" at bounding box center [606, 810] width 25 height 23
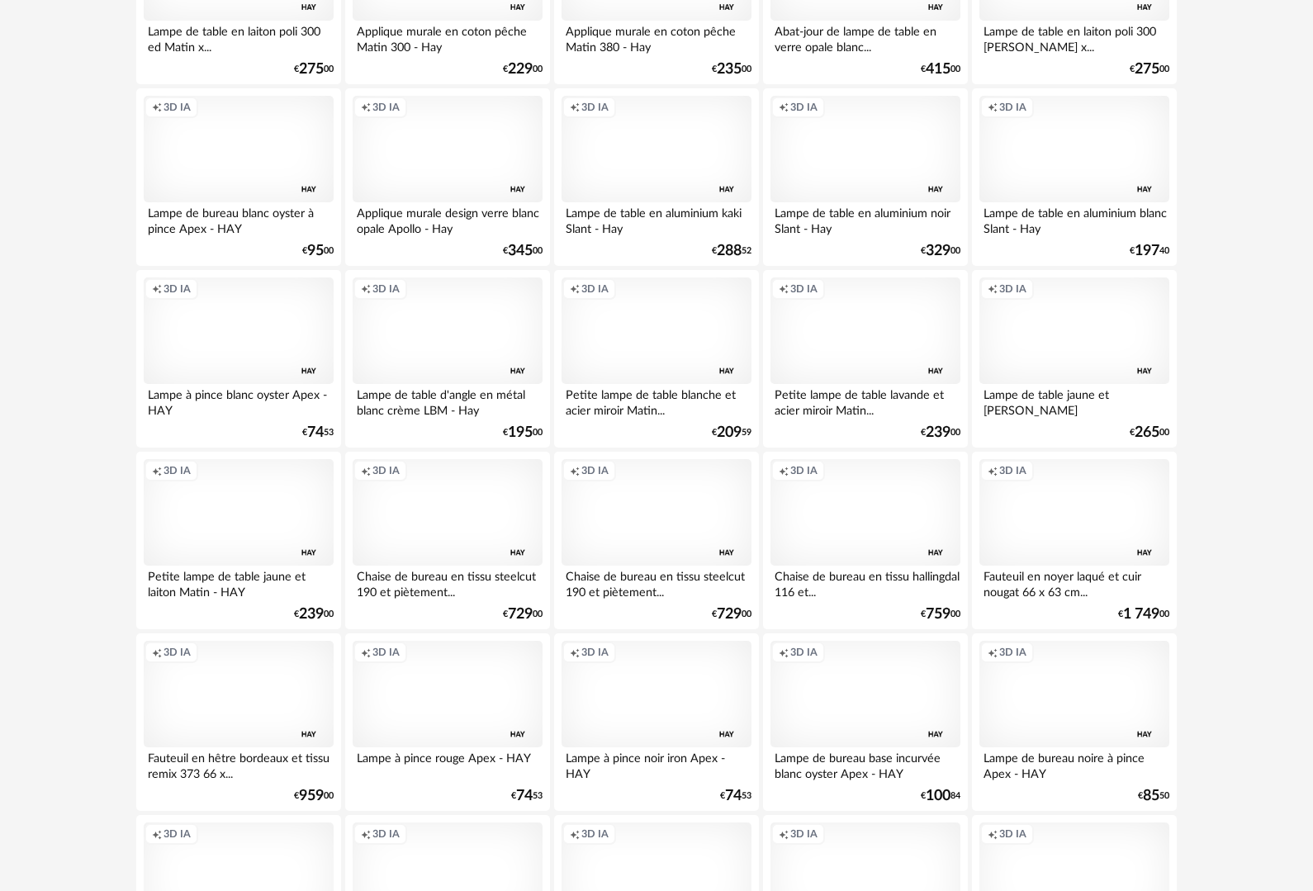
scroll to position [3183, 0]
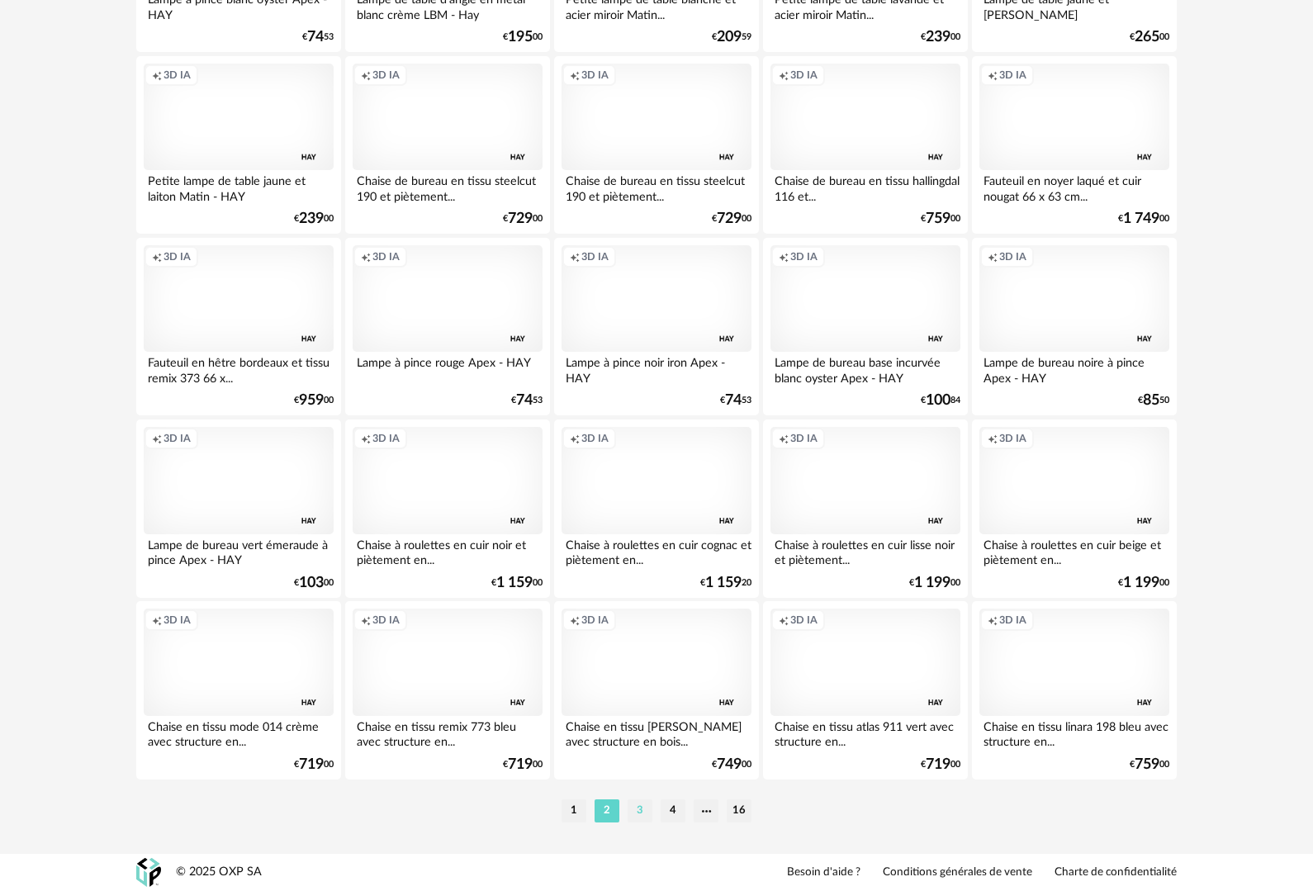
click at [641, 813] on li "3" at bounding box center [639, 810] width 25 height 23
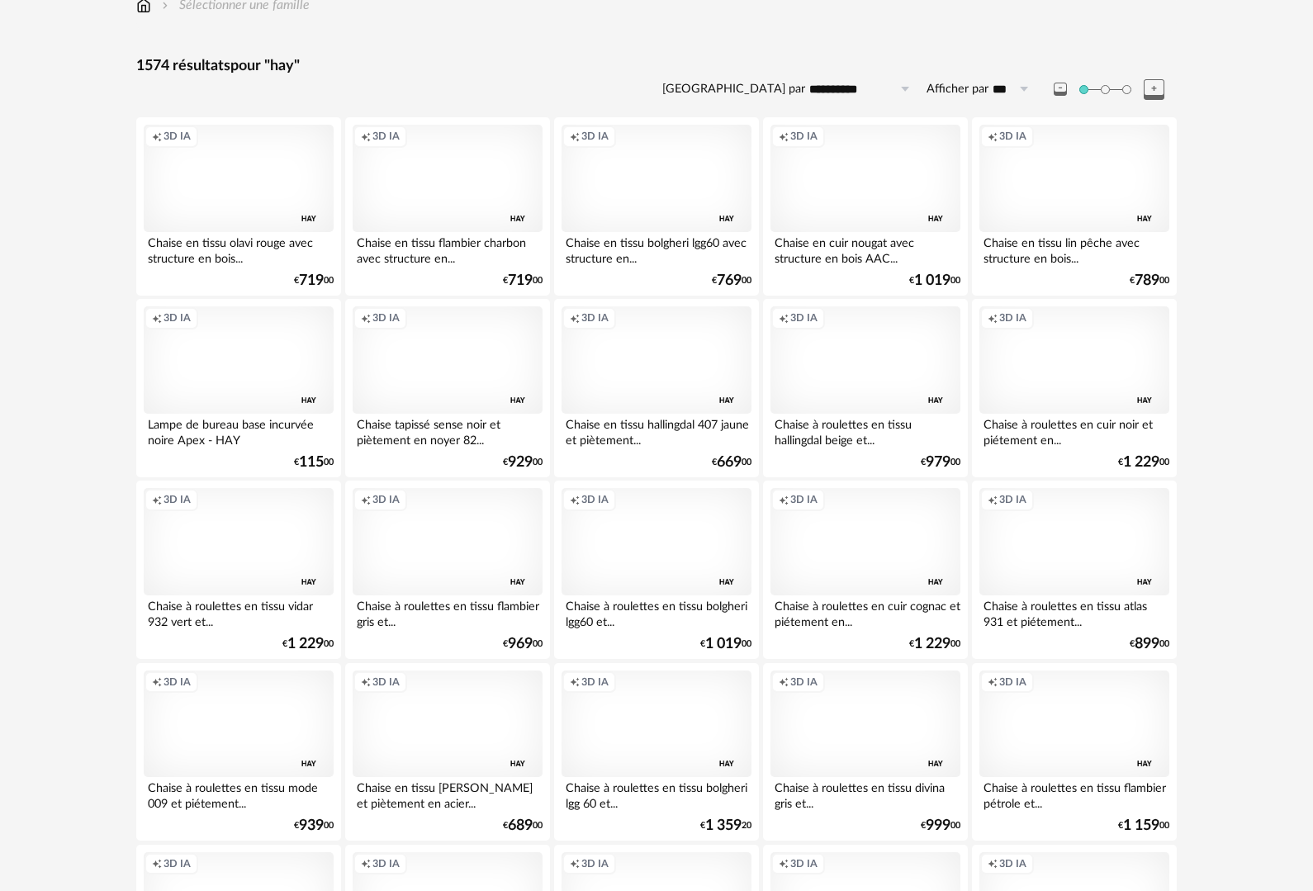
scroll to position [33, 0]
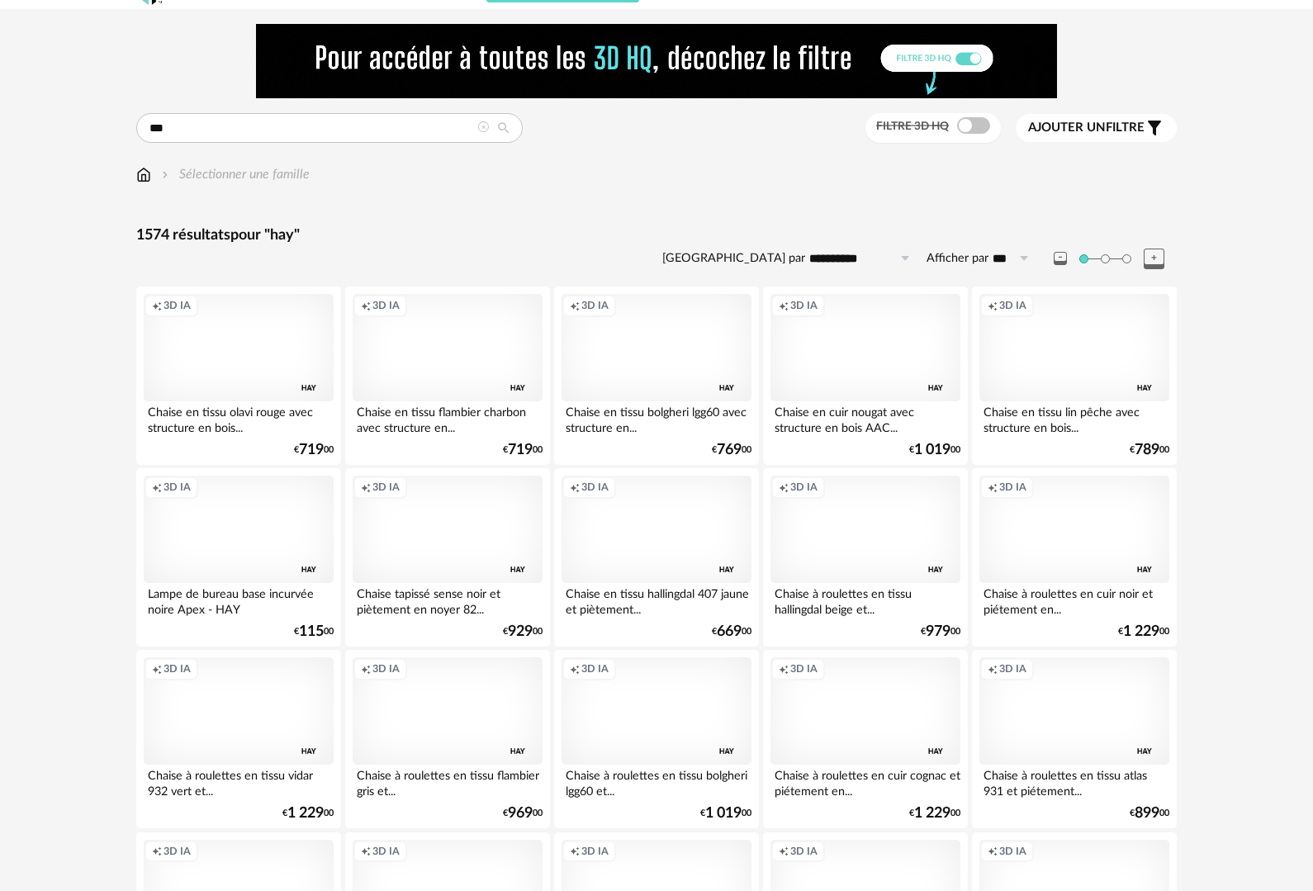
click at [891, 521] on div "Creation icon 3D IA" at bounding box center [865, 529] width 190 height 107
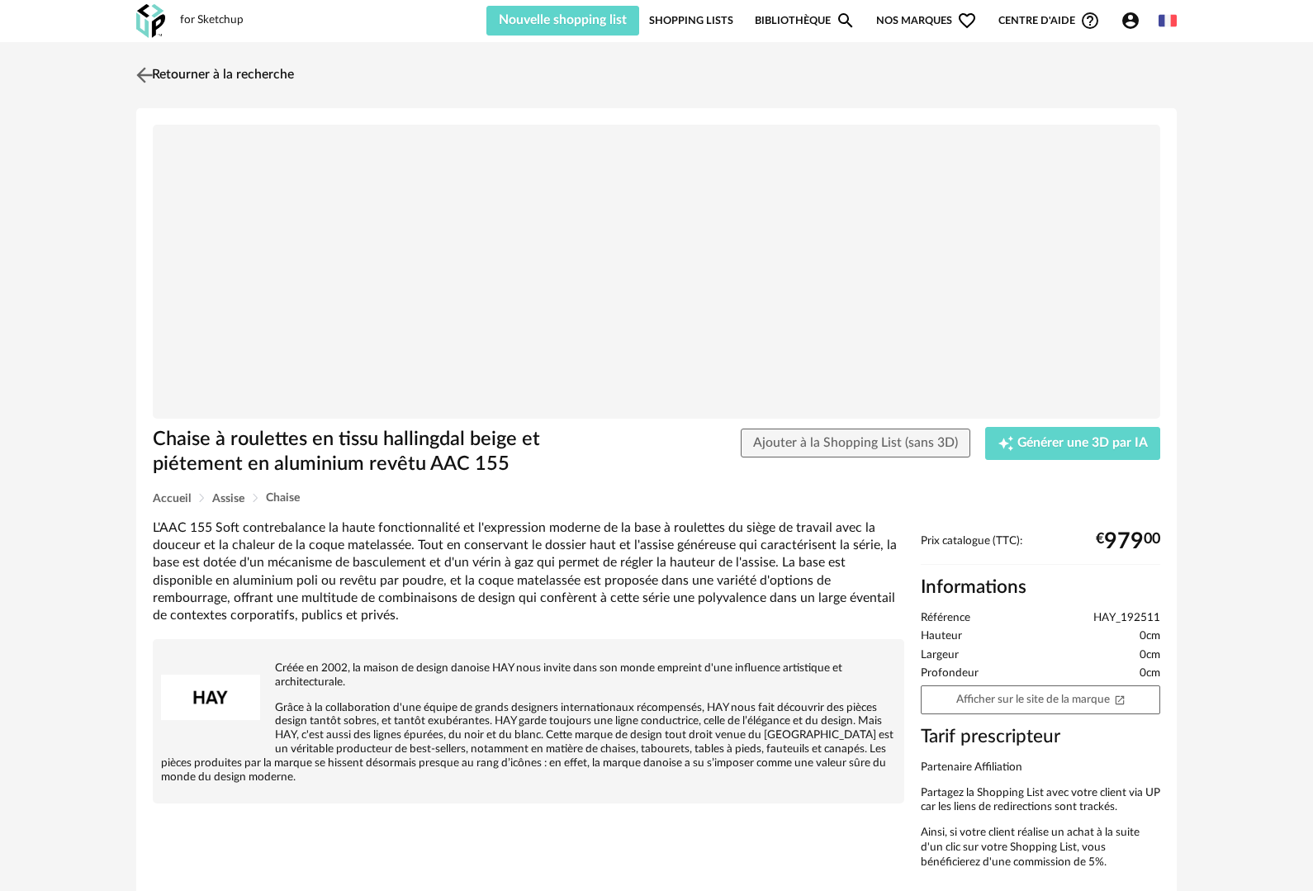
click at [170, 74] on link "Retourner à la recherche" at bounding box center [213, 75] width 162 height 36
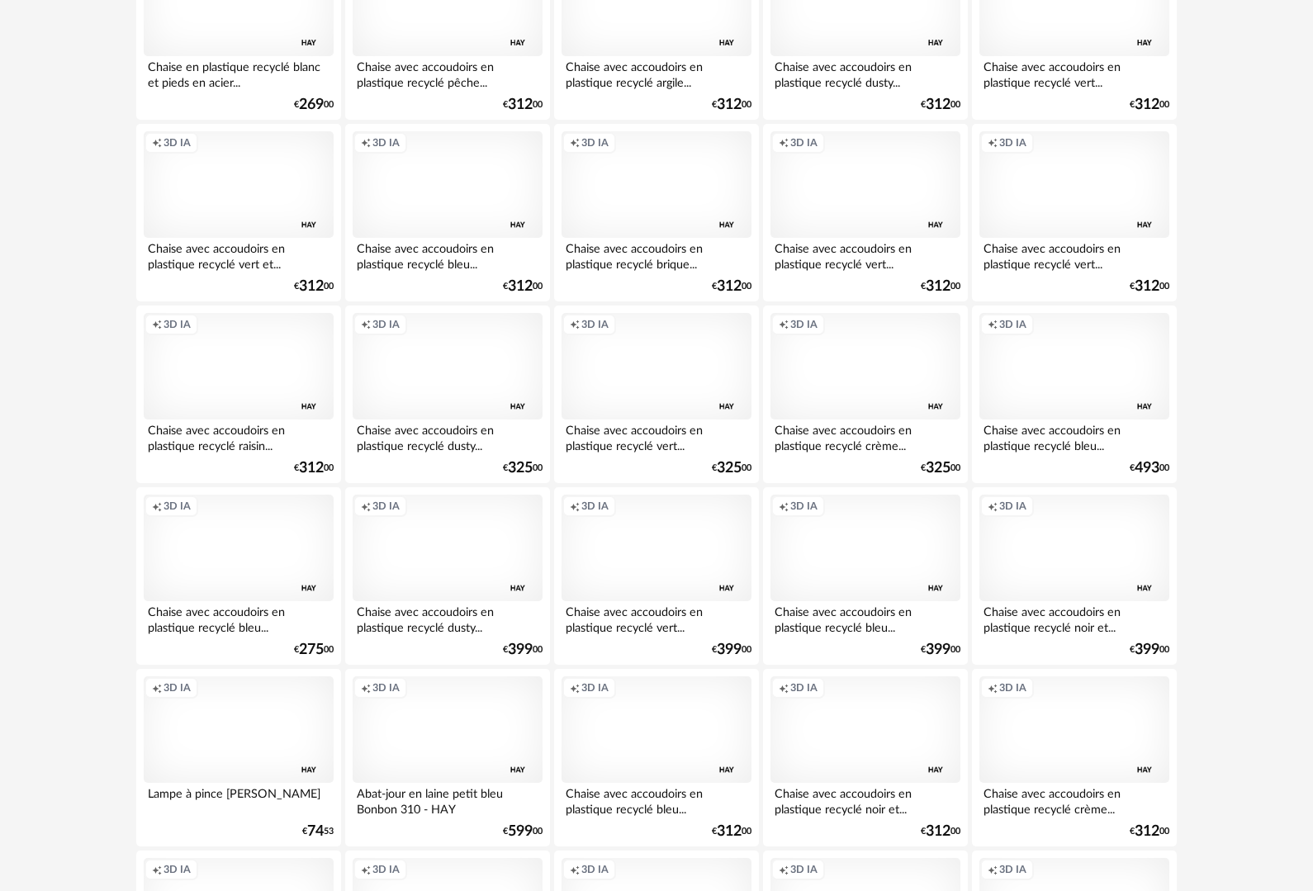
scroll to position [3183, 0]
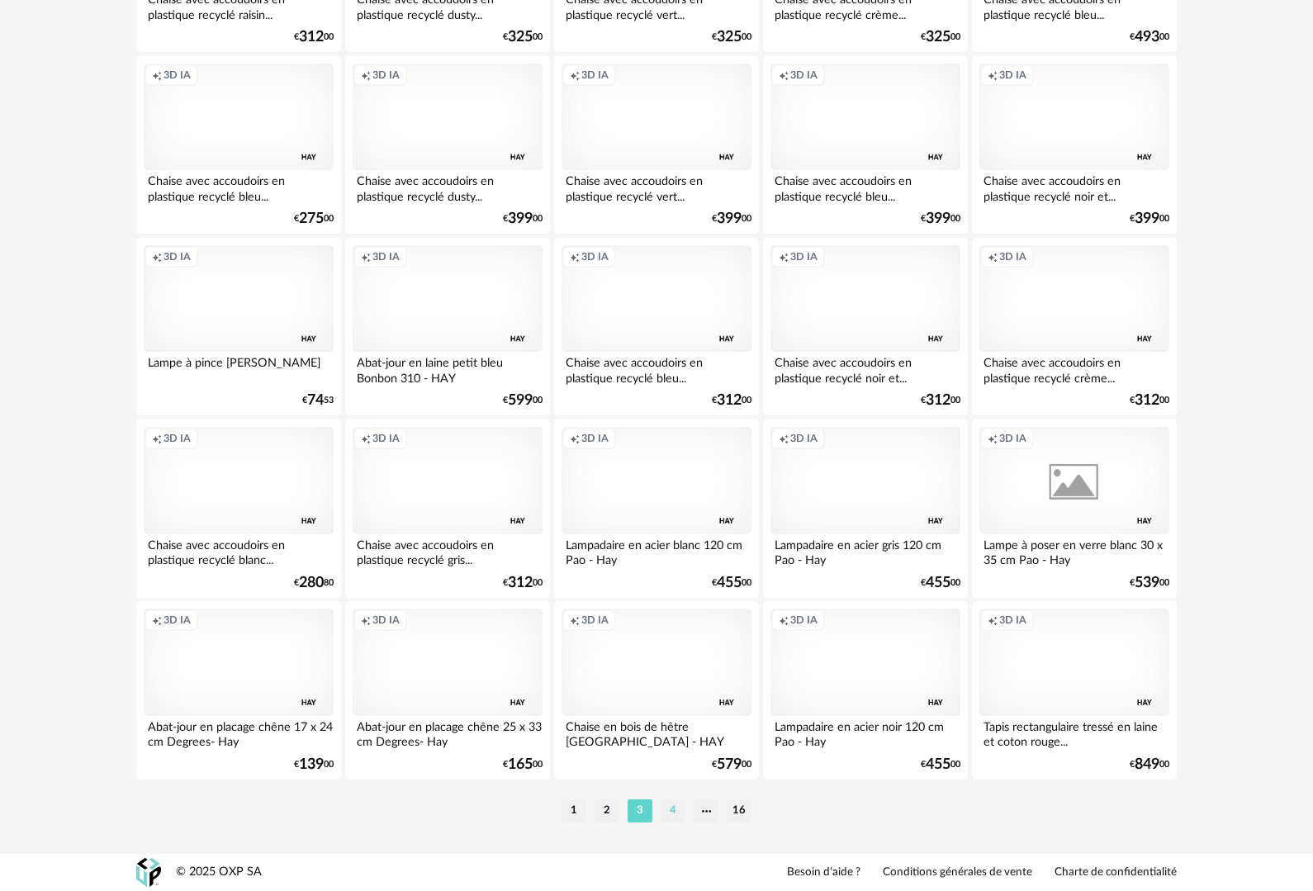
click at [667, 813] on li "4" at bounding box center [672, 810] width 25 height 23
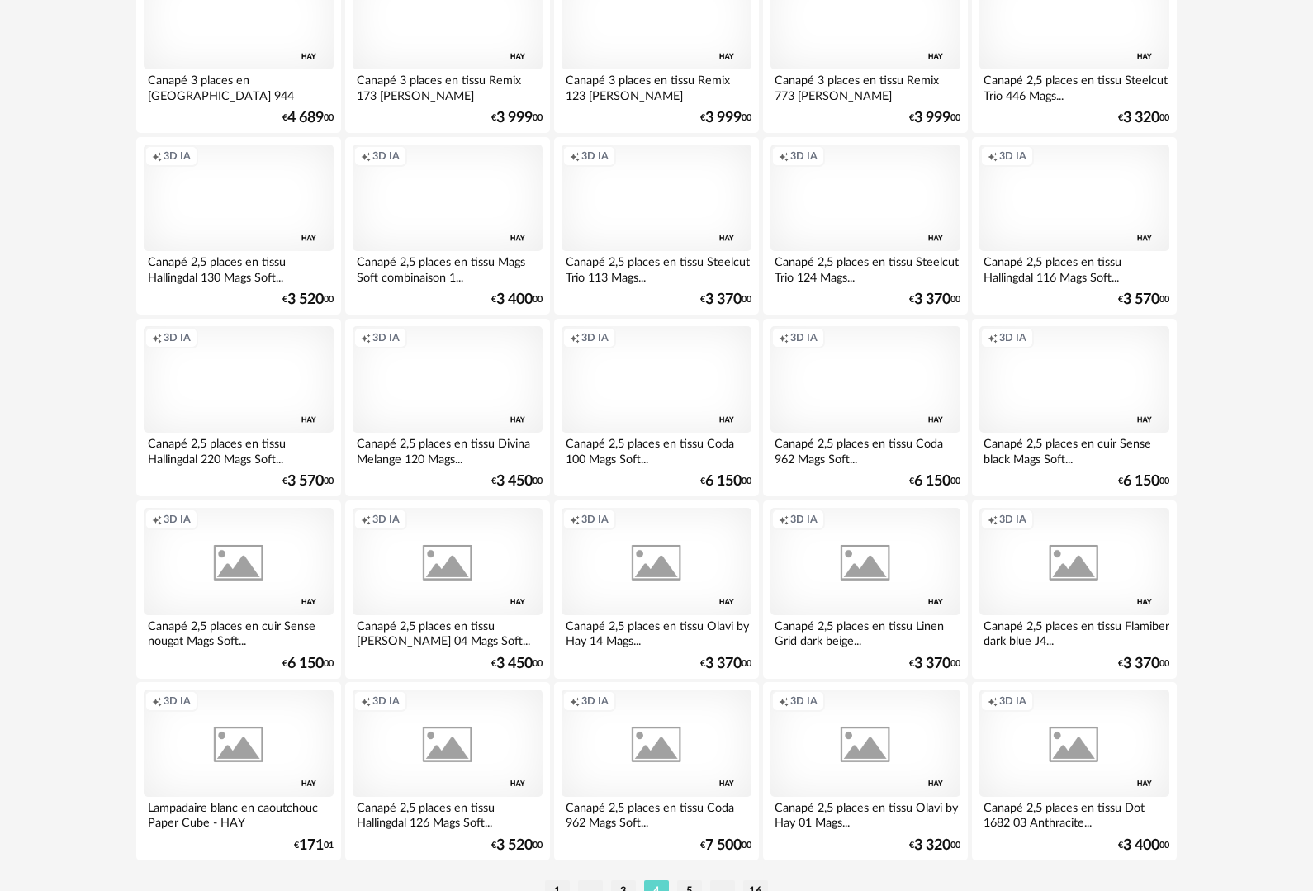
scroll to position [3175, 0]
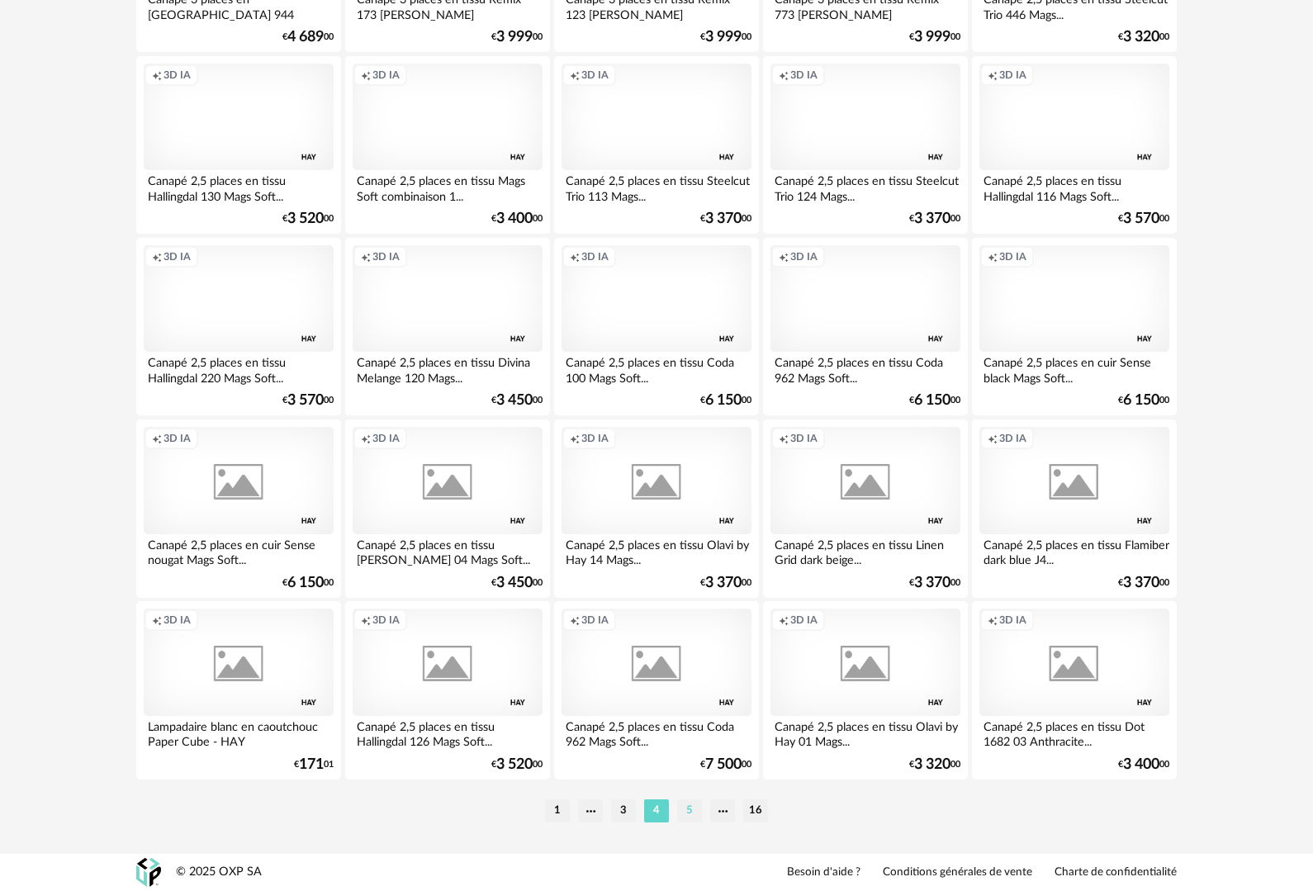
click at [687, 817] on li "5" at bounding box center [689, 810] width 25 height 23
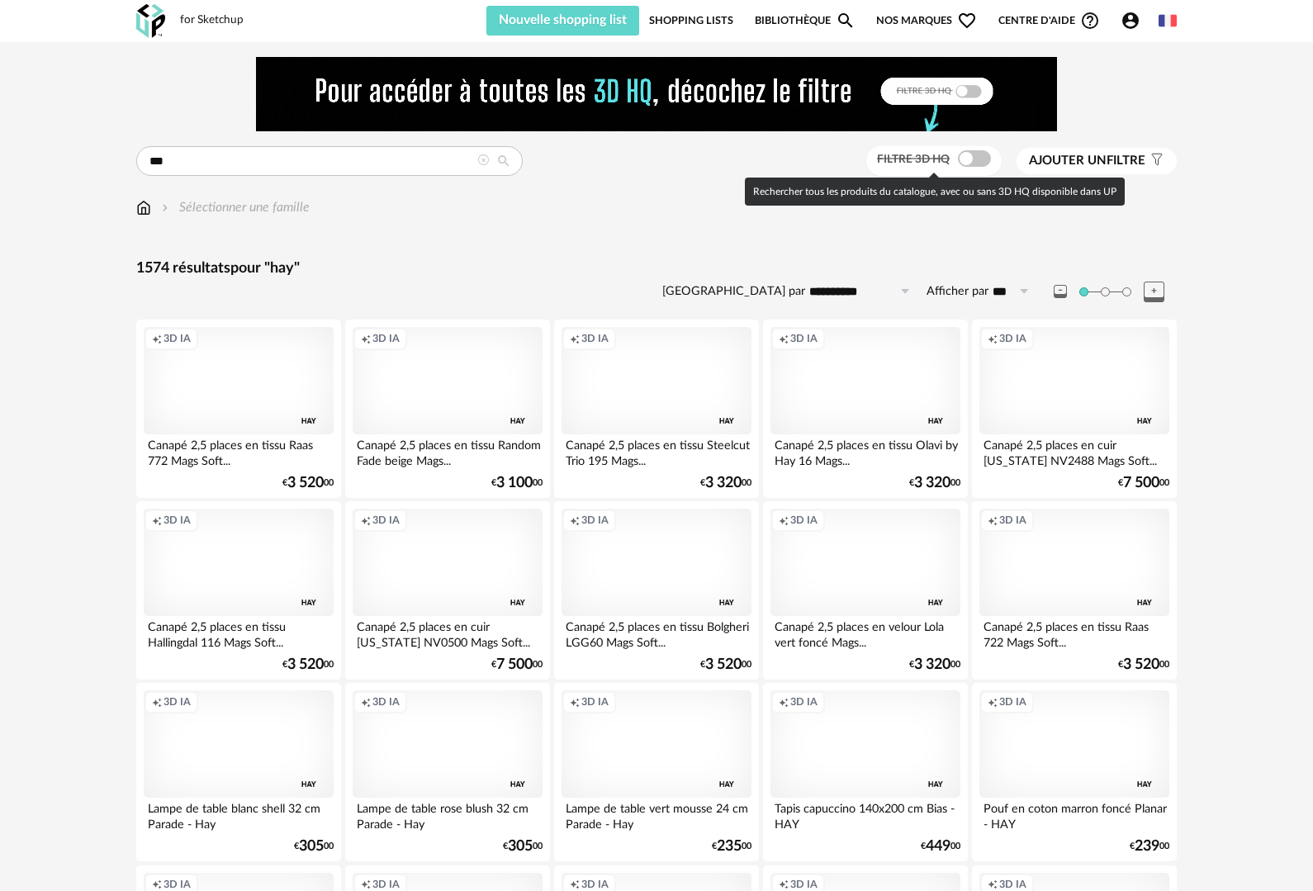
click at [972, 158] on span at bounding box center [974, 158] width 33 height 17
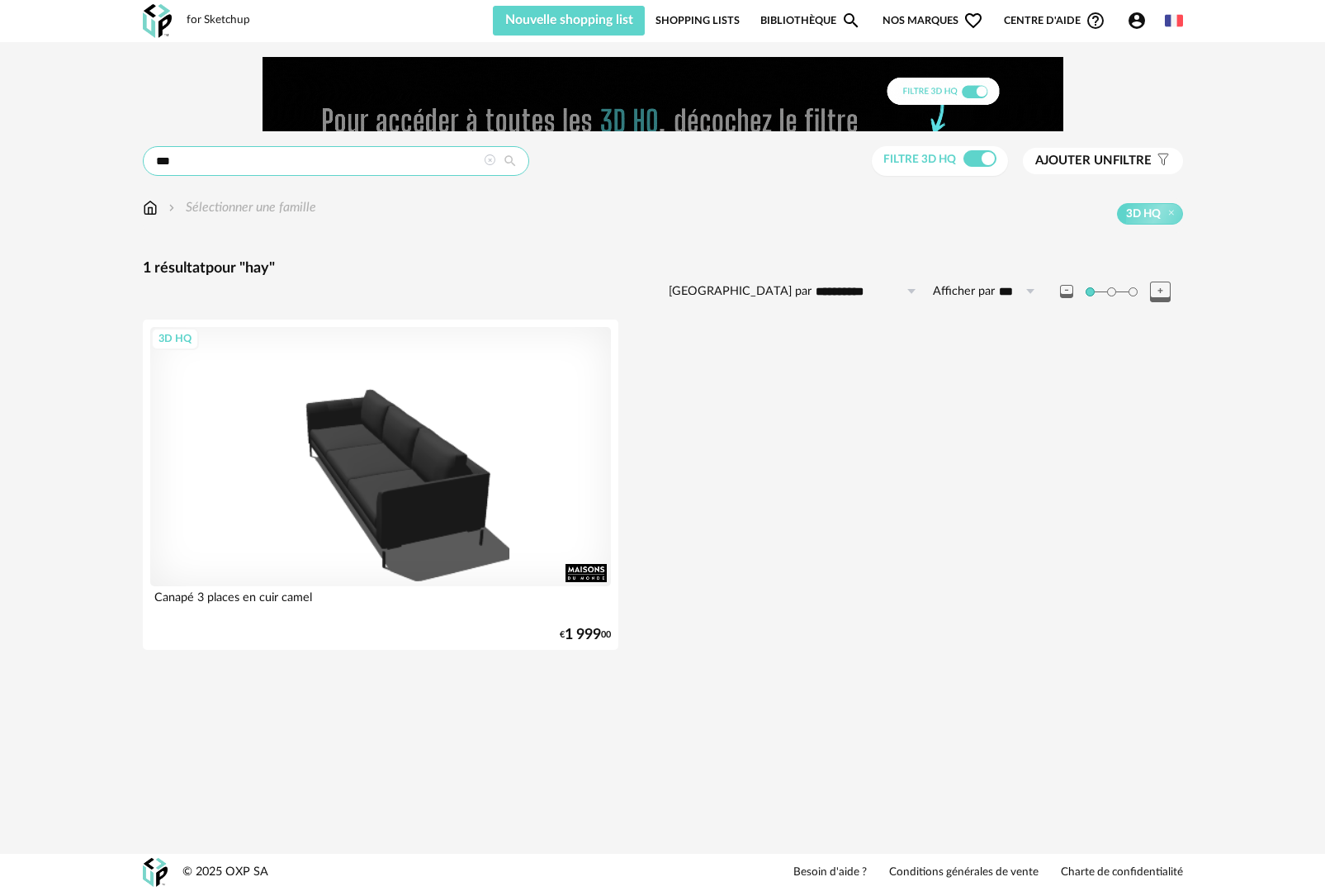
click at [211, 163] on input "***" at bounding box center [336, 161] width 386 height 30
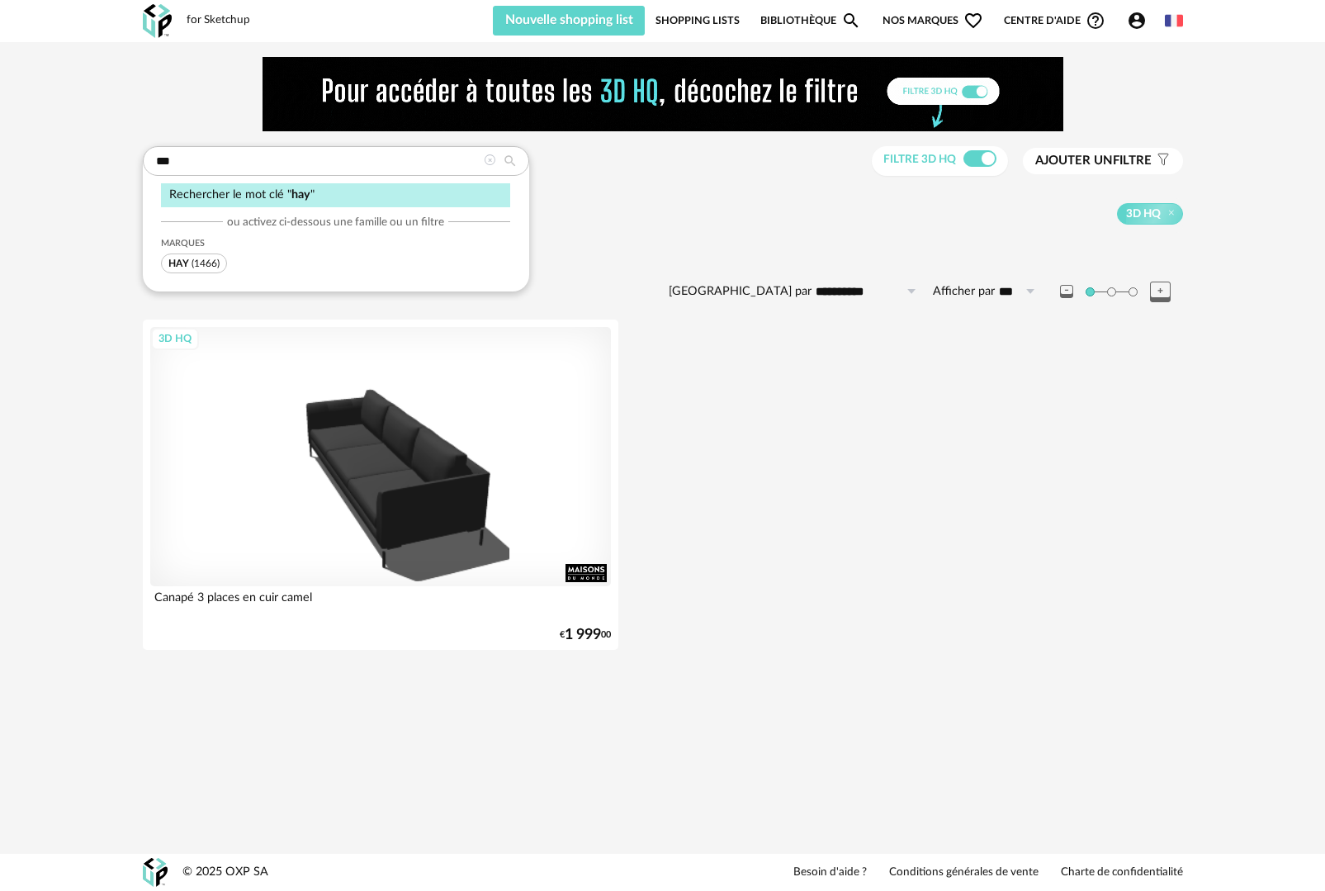
click at [201, 268] on span "(1466)" at bounding box center [206, 263] width 28 height 10
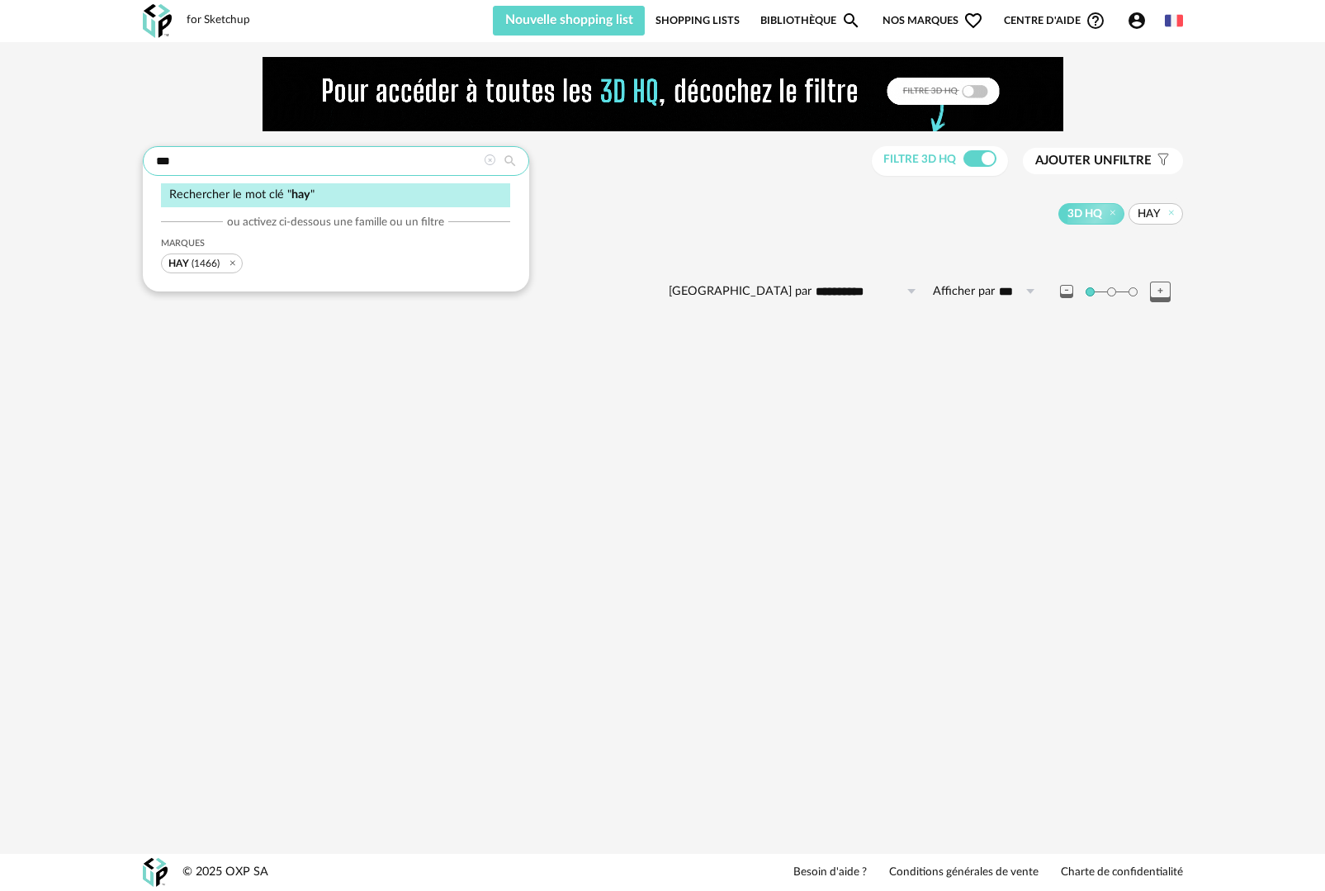
click at [254, 154] on input "***" at bounding box center [336, 161] width 386 height 30
drag, startPoint x: 228, startPoint y: 160, endPoint x: 74, endPoint y: 138, distance: 155.2
click at [74, 138] on div "**********" at bounding box center [662, 196] width 1325 height 308
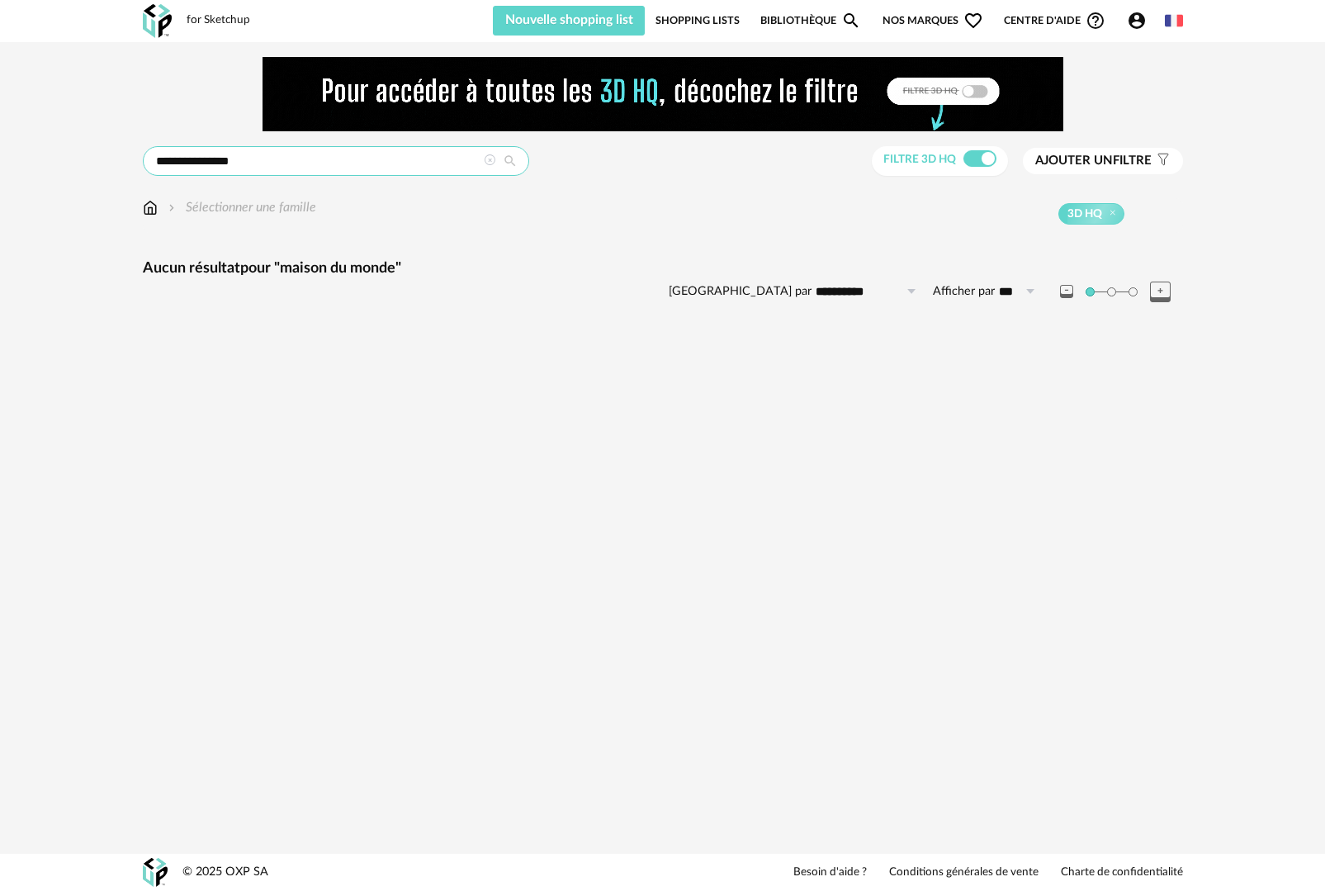
type input "**********"
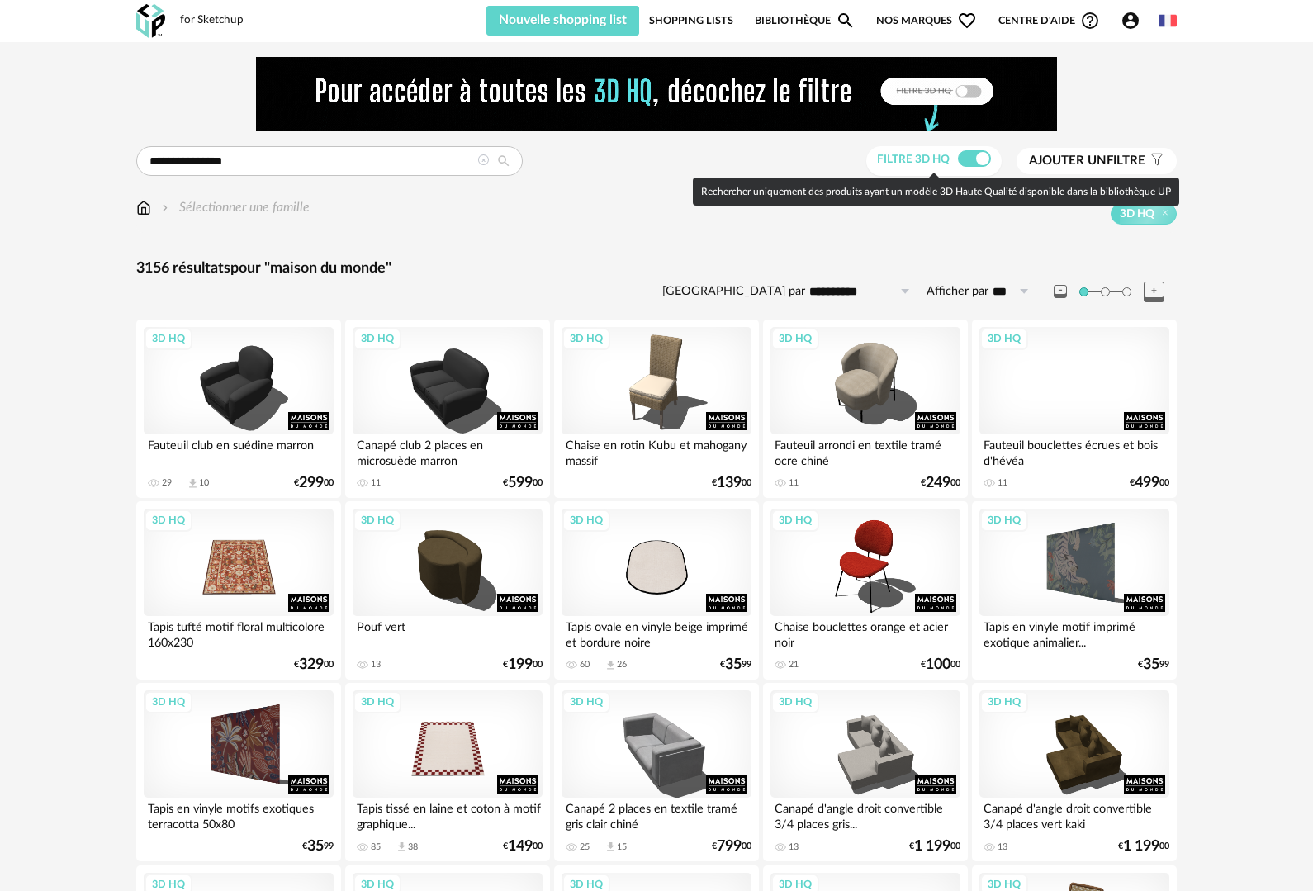
click at [978, 162] on span at bounding box center [974, 158] width 33 height 17
click at [977, 163] on span at bounding box center [974, 158] width 33 height 17
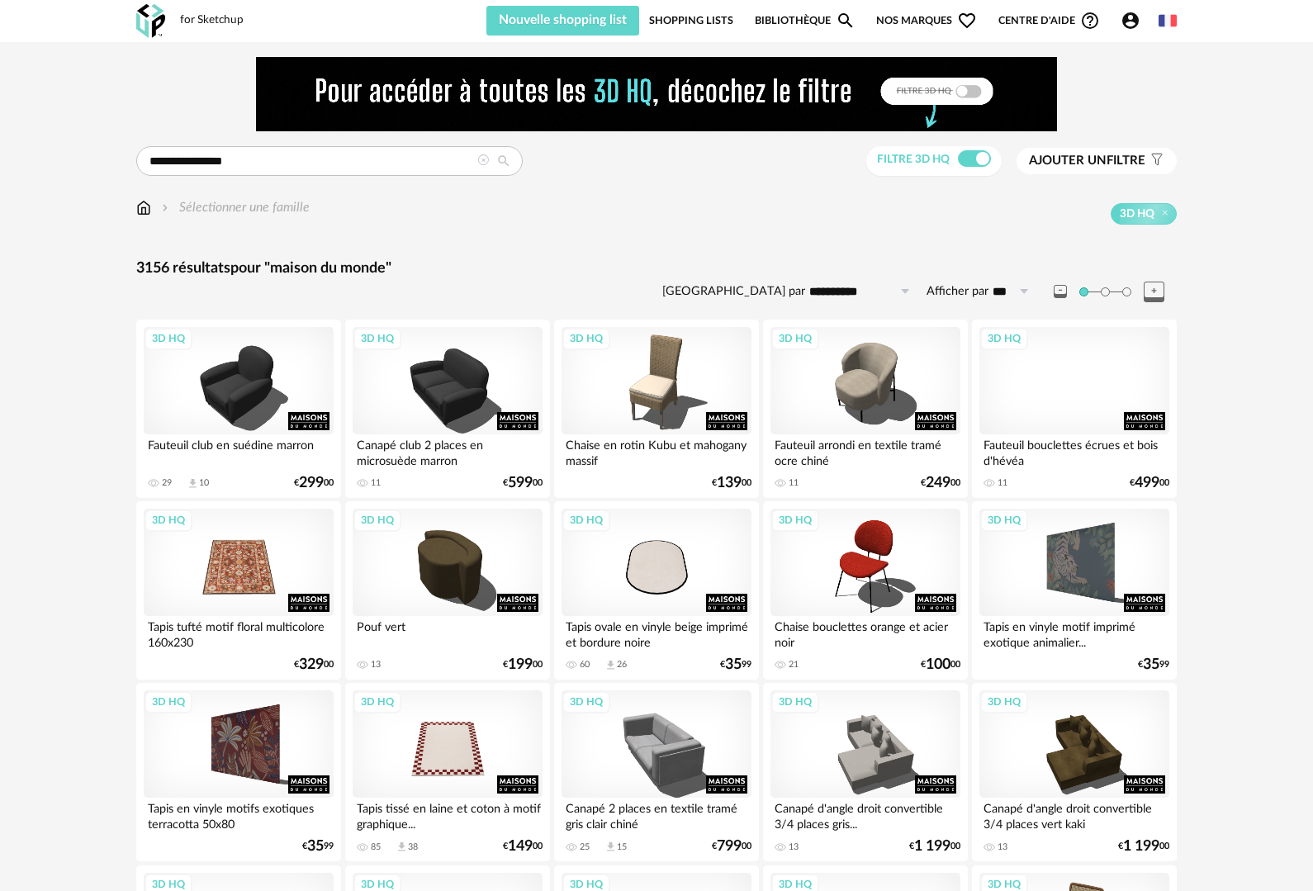
click at [812, 22] on link "Bibliothèque Magnify icon" at bounding box center [805, 21] width 101 height 30
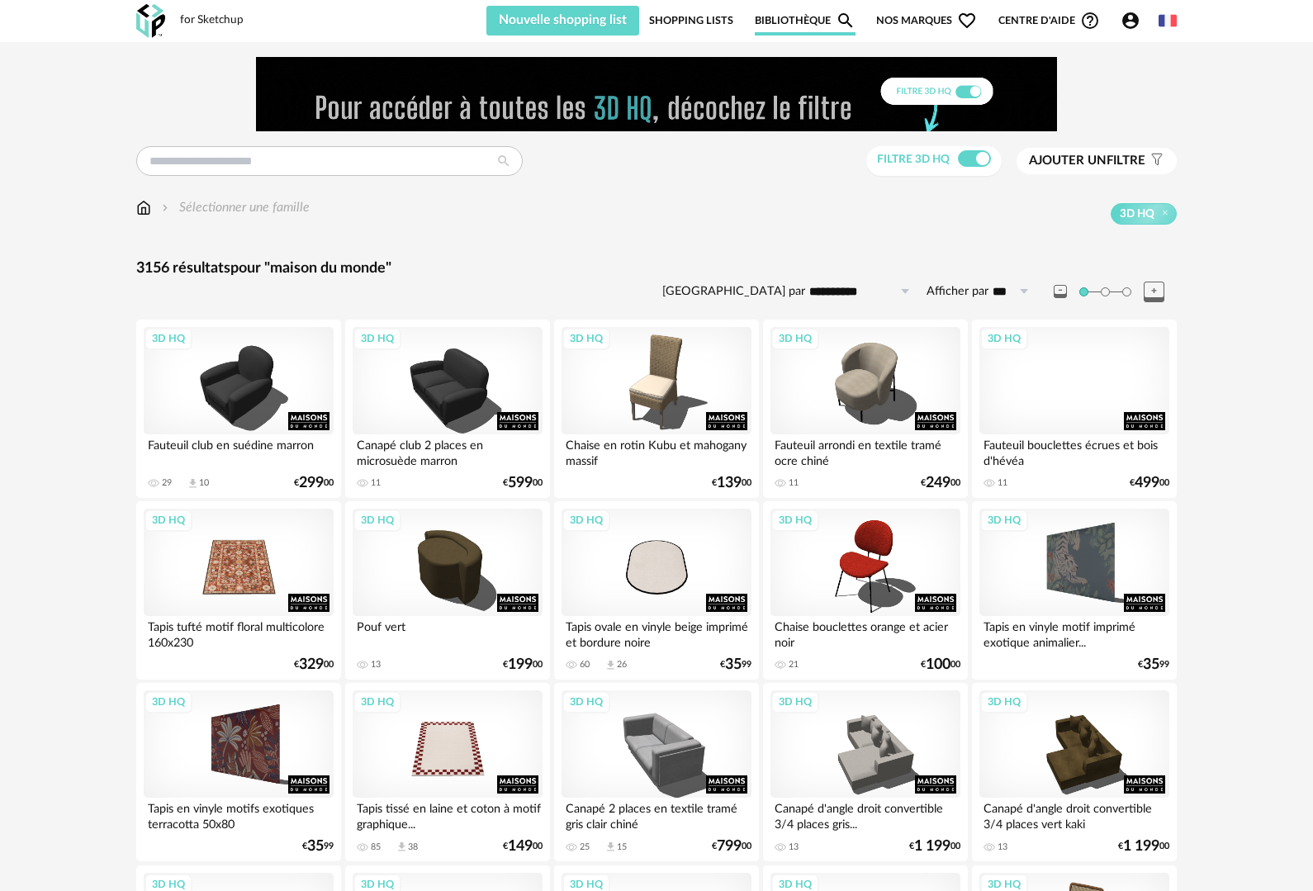
click at [923, 18] on span "Nos marques Heart Outline icon" at bounding box center [926, 21] width 101 height 30
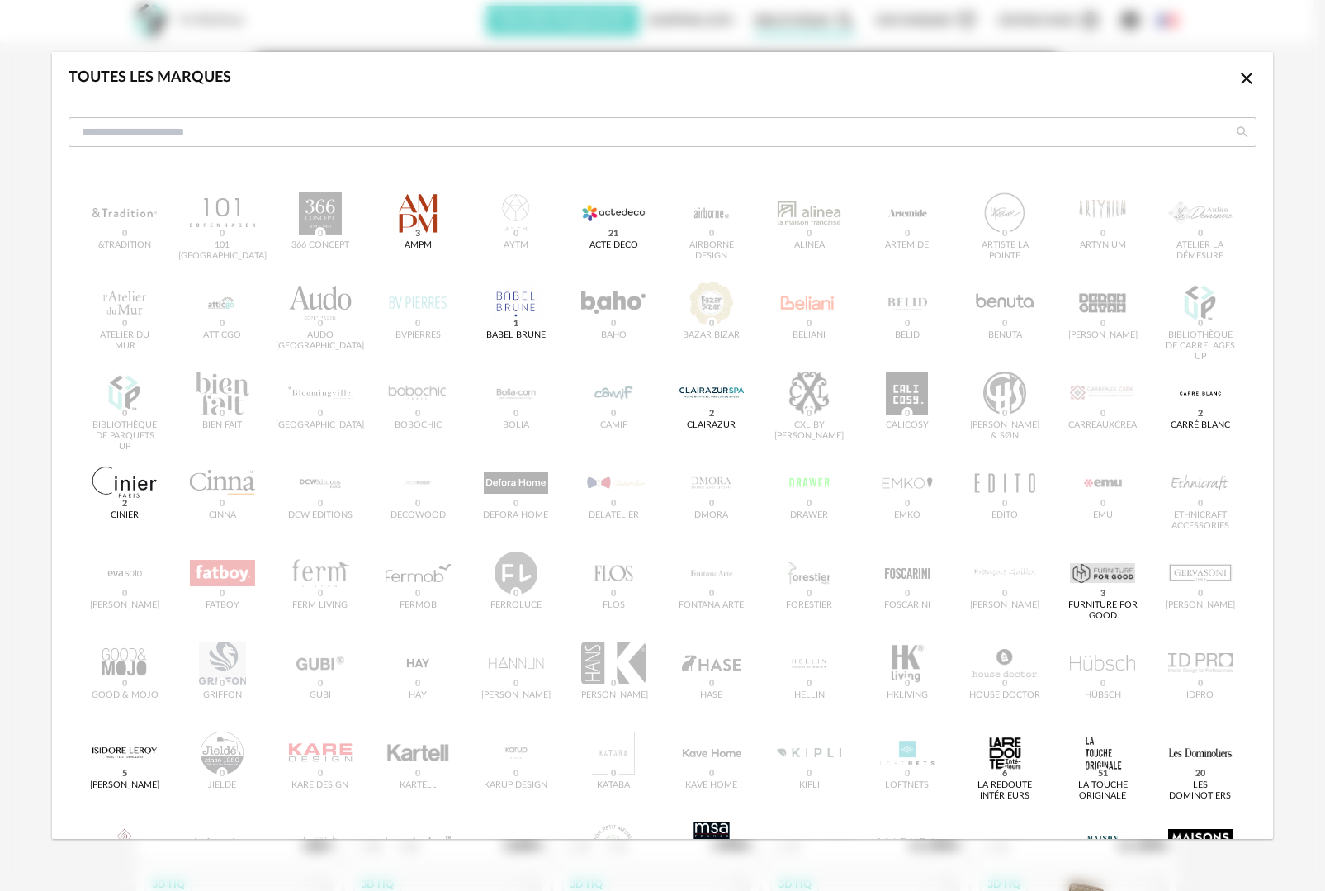
click at [1239, 80] on icon "Close icon" at bounding box center [1247, 79] width 20 height 20
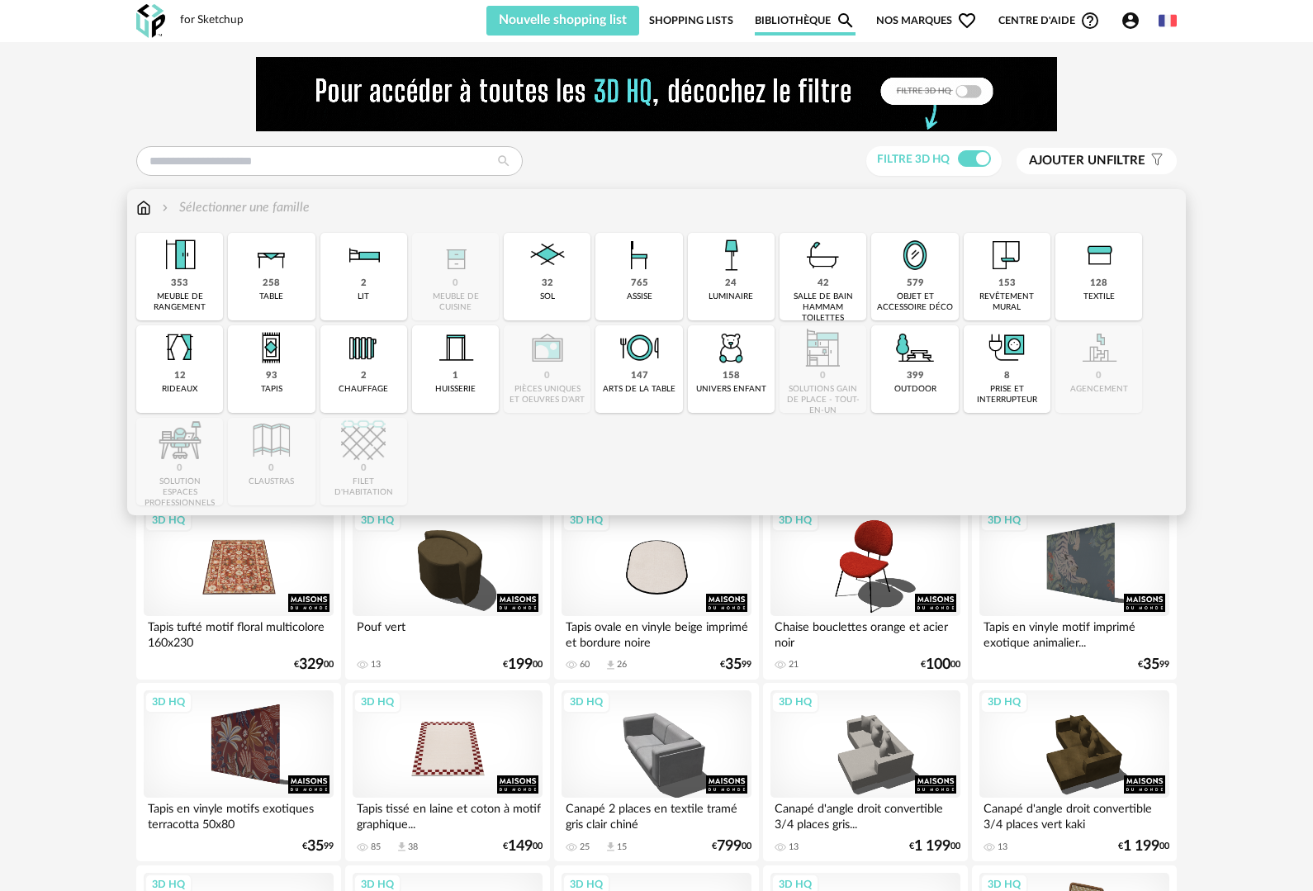
click at [261, 273] on img at bounding box center [271, 255] width 45 height 45
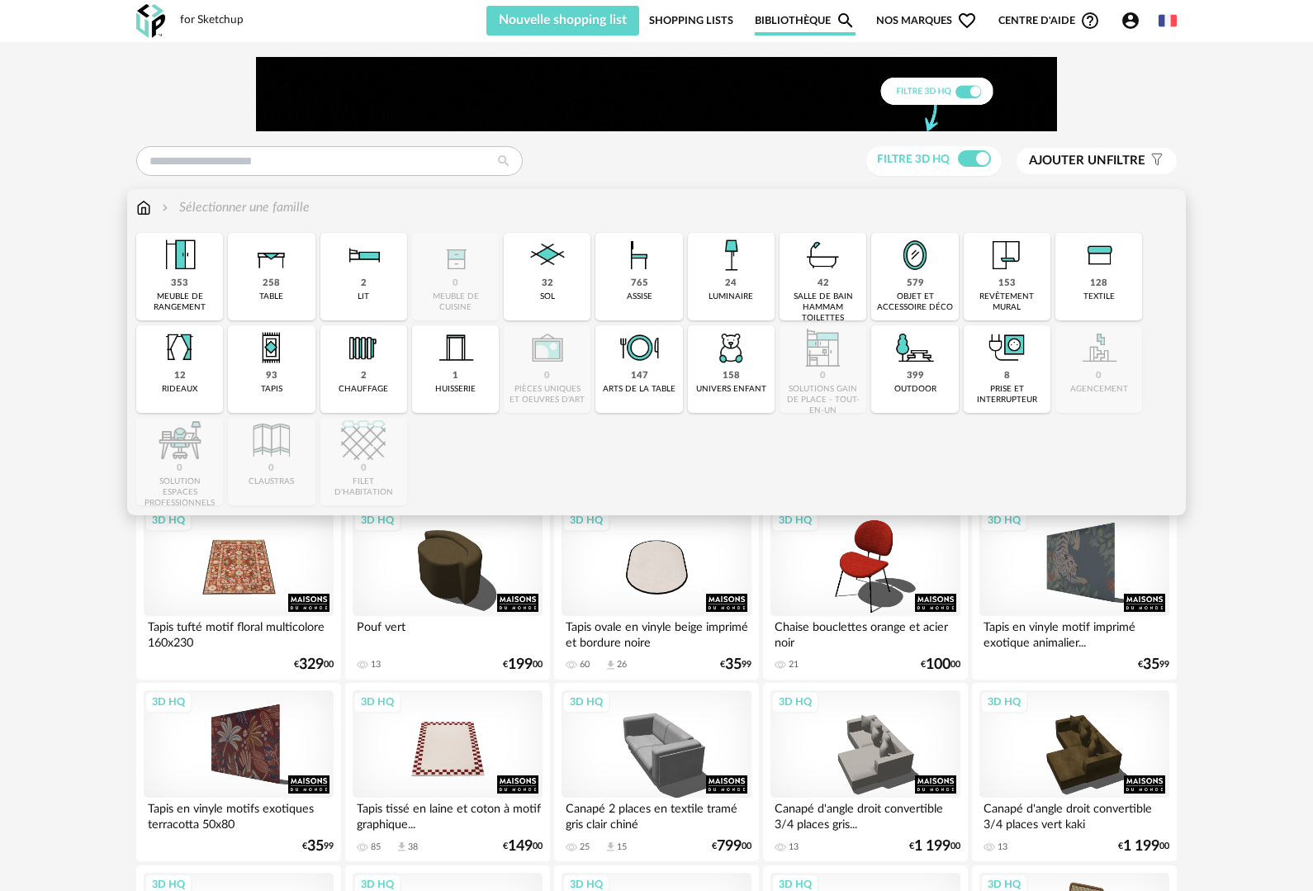
type input "**********"
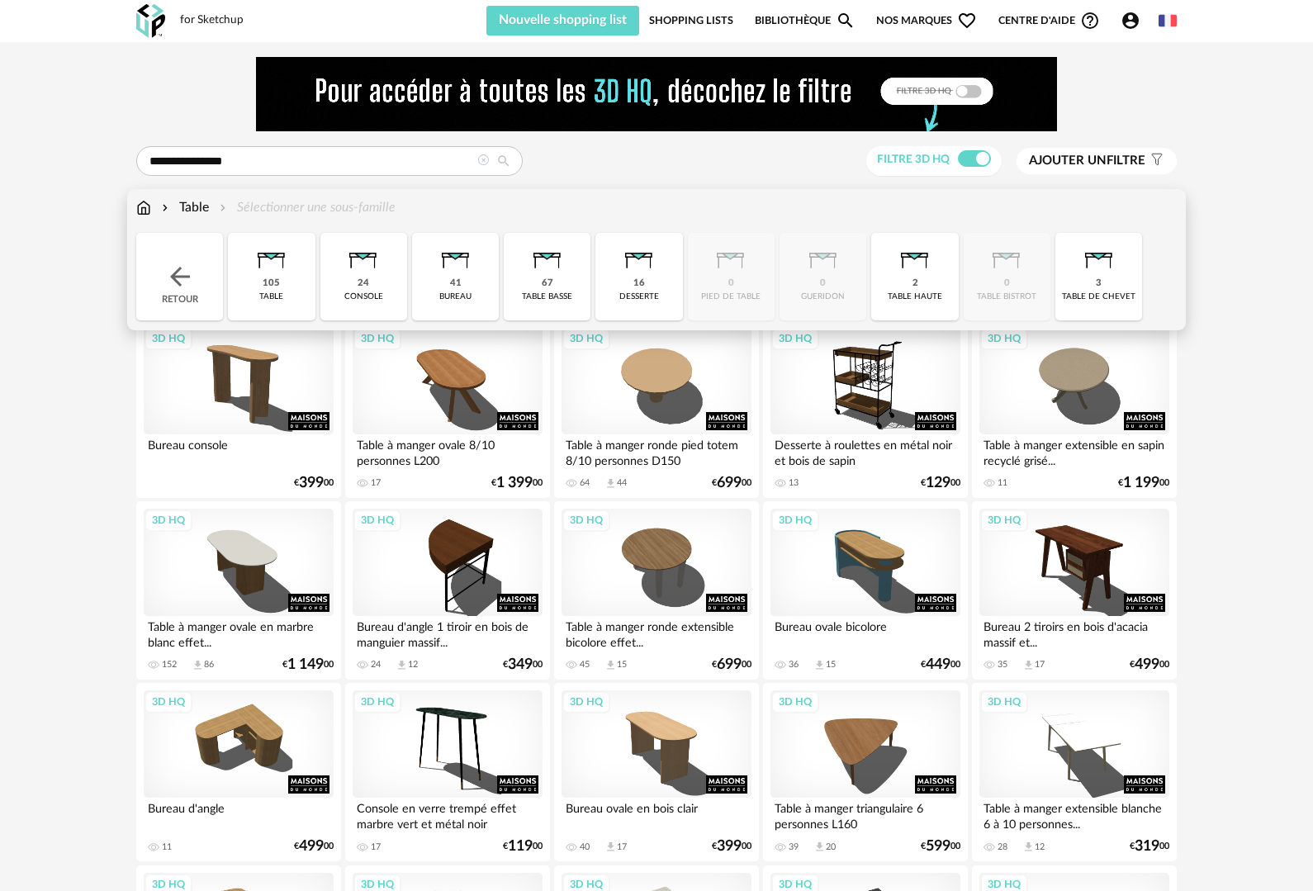
click at [436, 291] on div "41 bureau" at bounding box center [455, 277] width 87 height 88
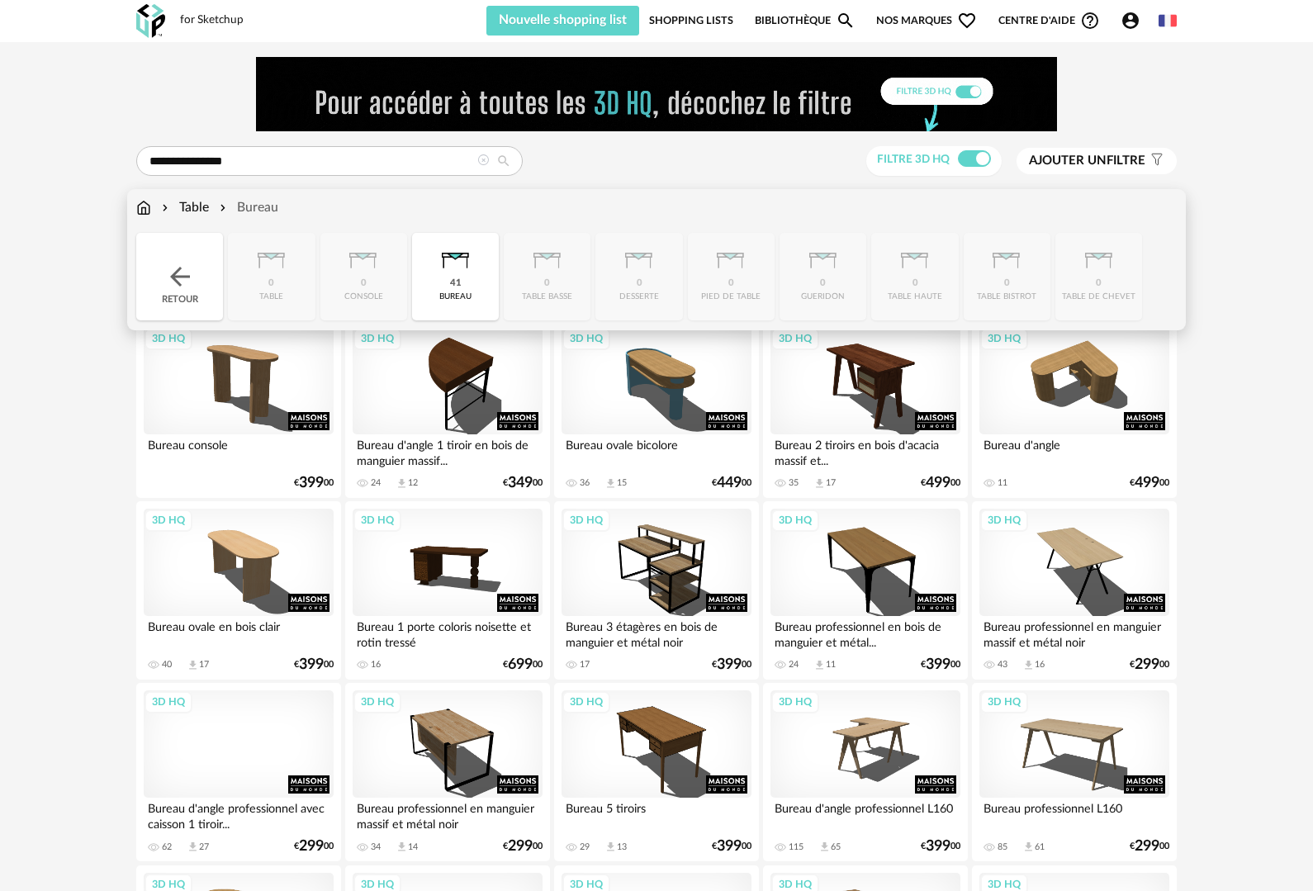
click at [142, 206] on img at bounding box center [143, 207] width 15 height 19
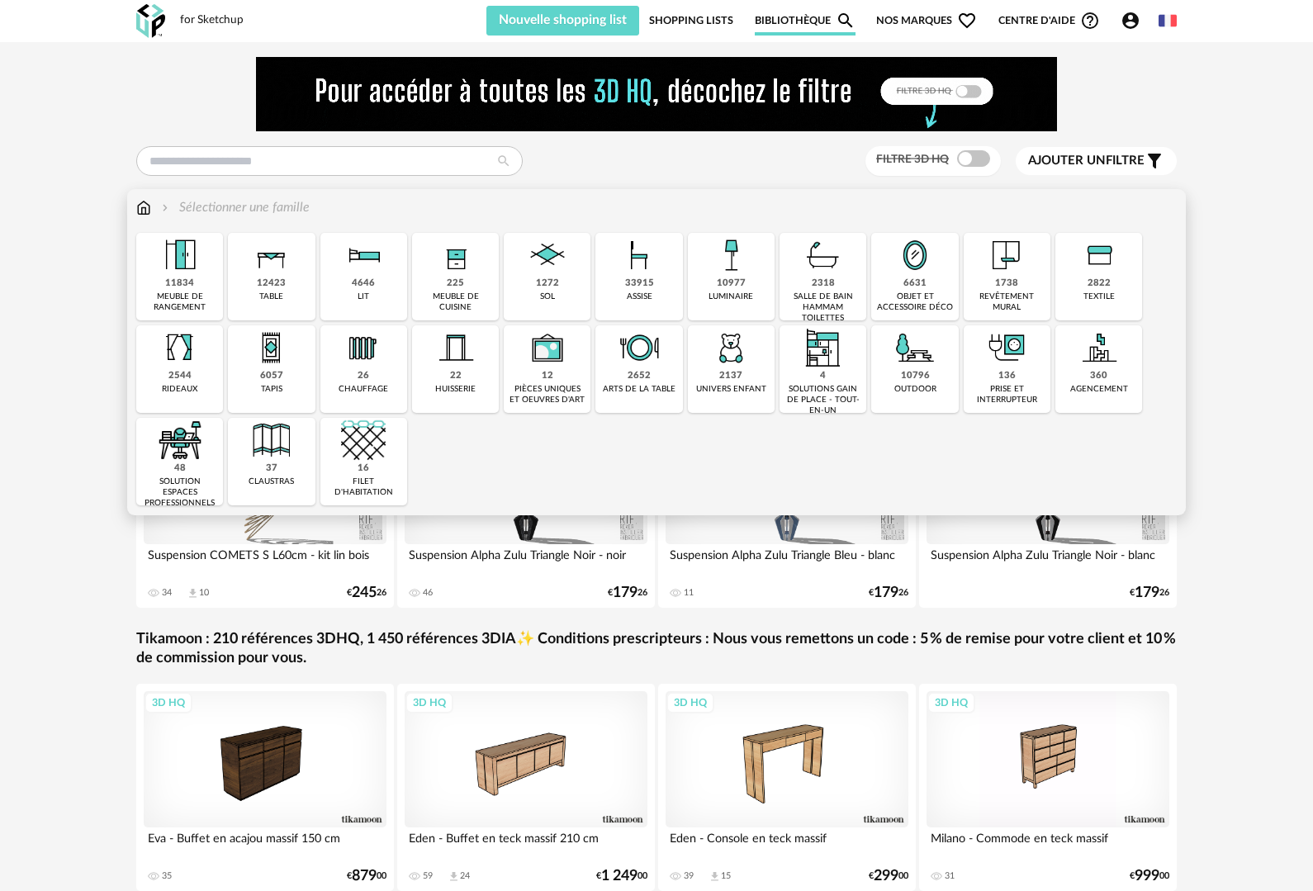
click at [911, 270] on img at bounding box center [914, 255] width 45 height 45
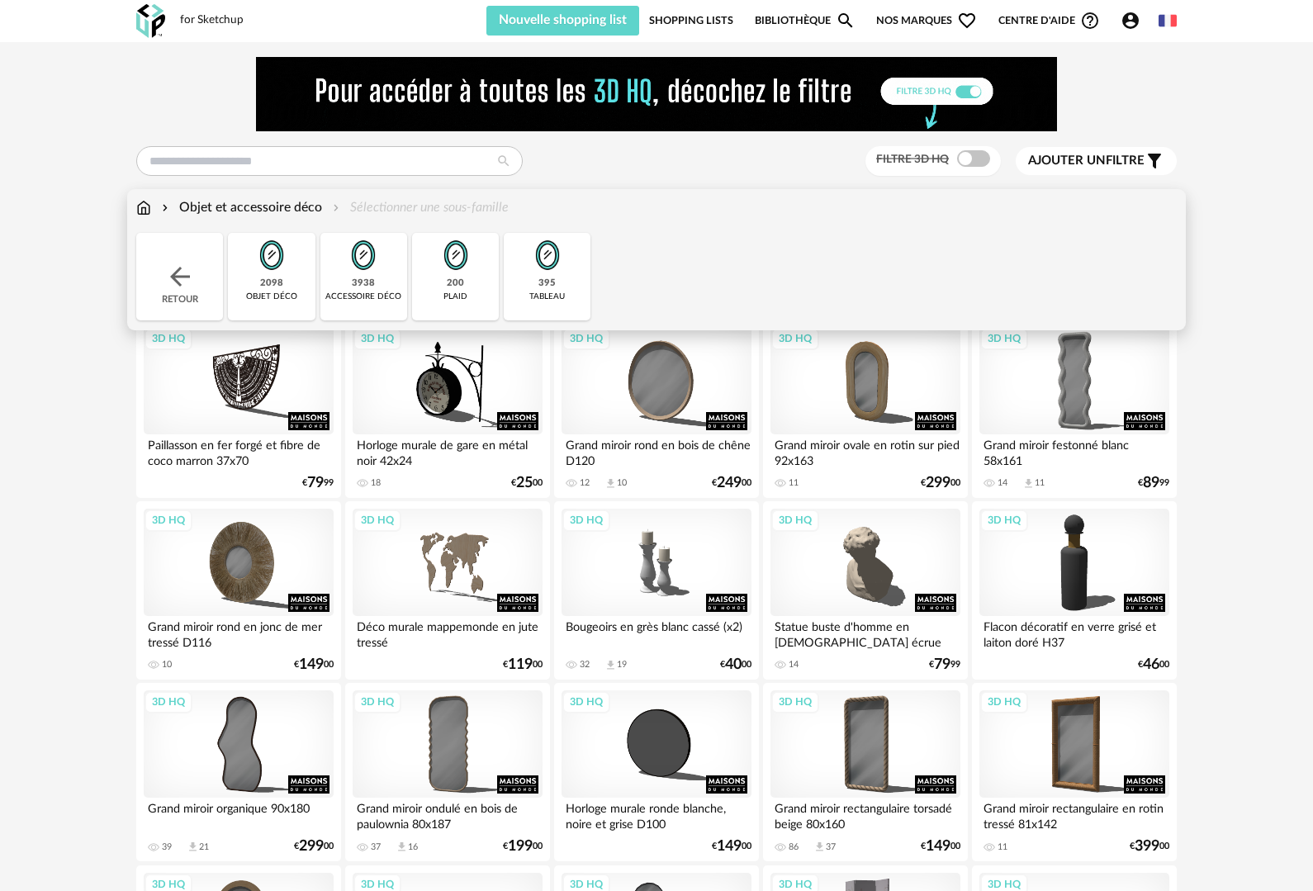
click at [144, 206] on img at bounding box center [143, 207] width 15 height 19
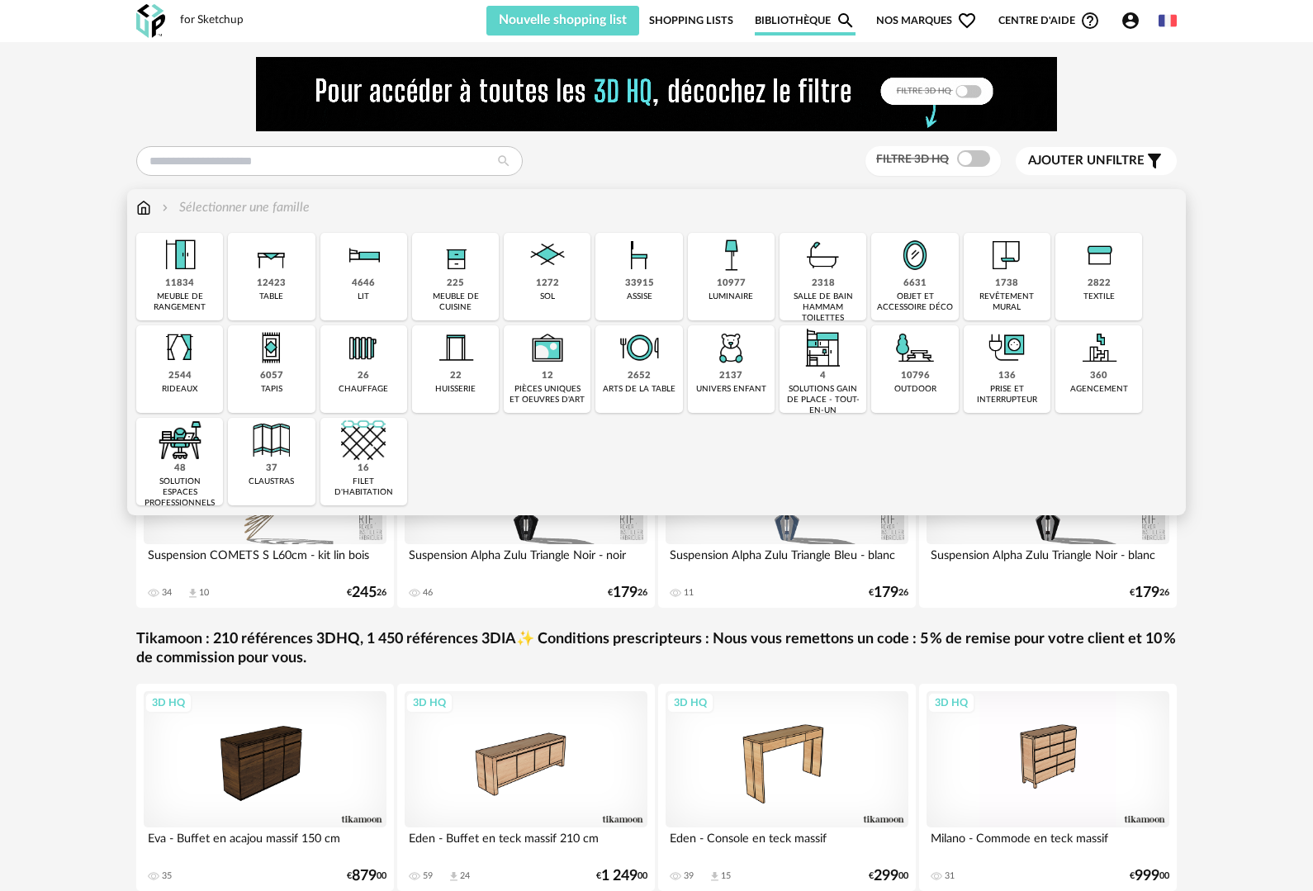
click at [1095, 371] on div "360" at bounding box center [1098, 376] width 17 height 12
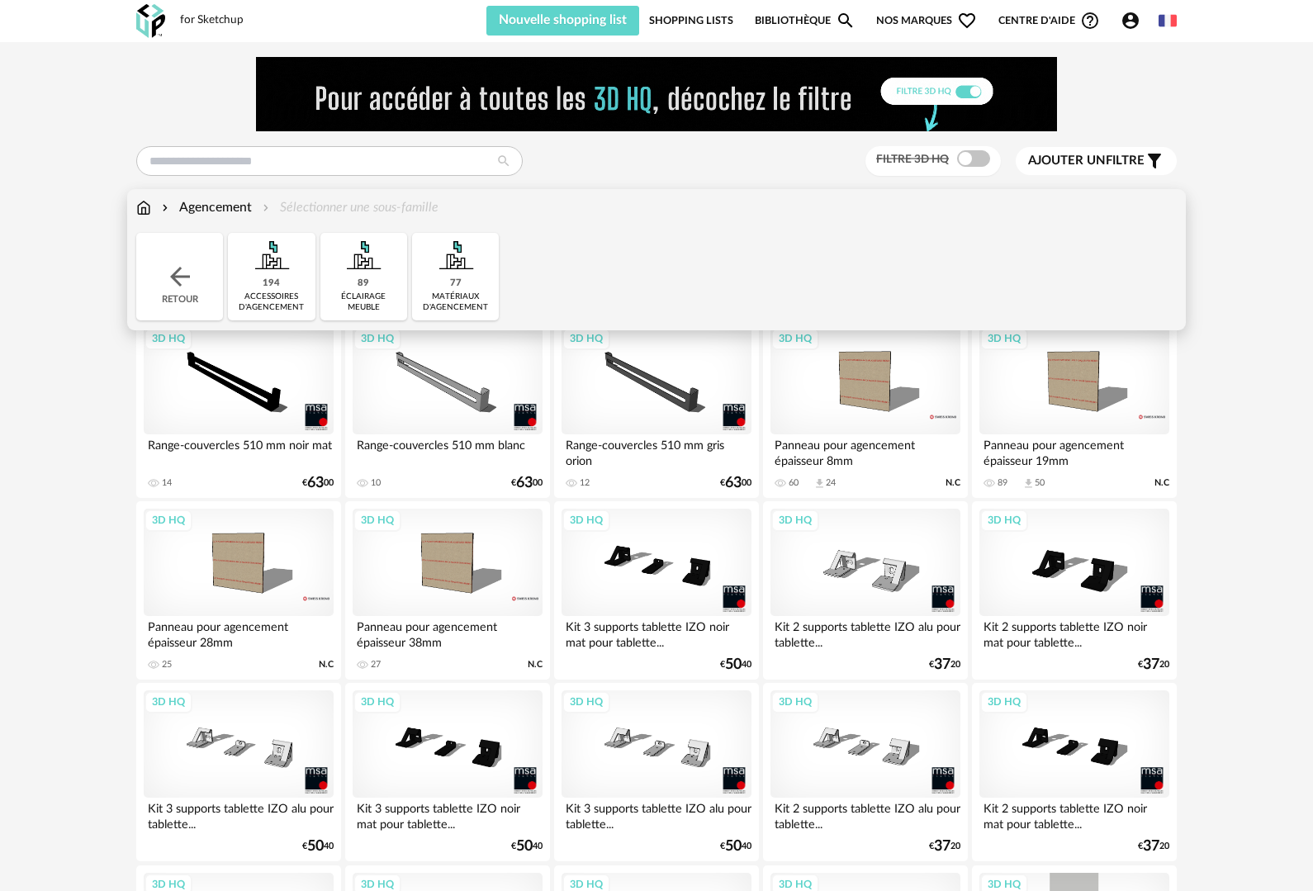
click at [365, 270] on img at bounding box center [363, 255] width 45 height 45
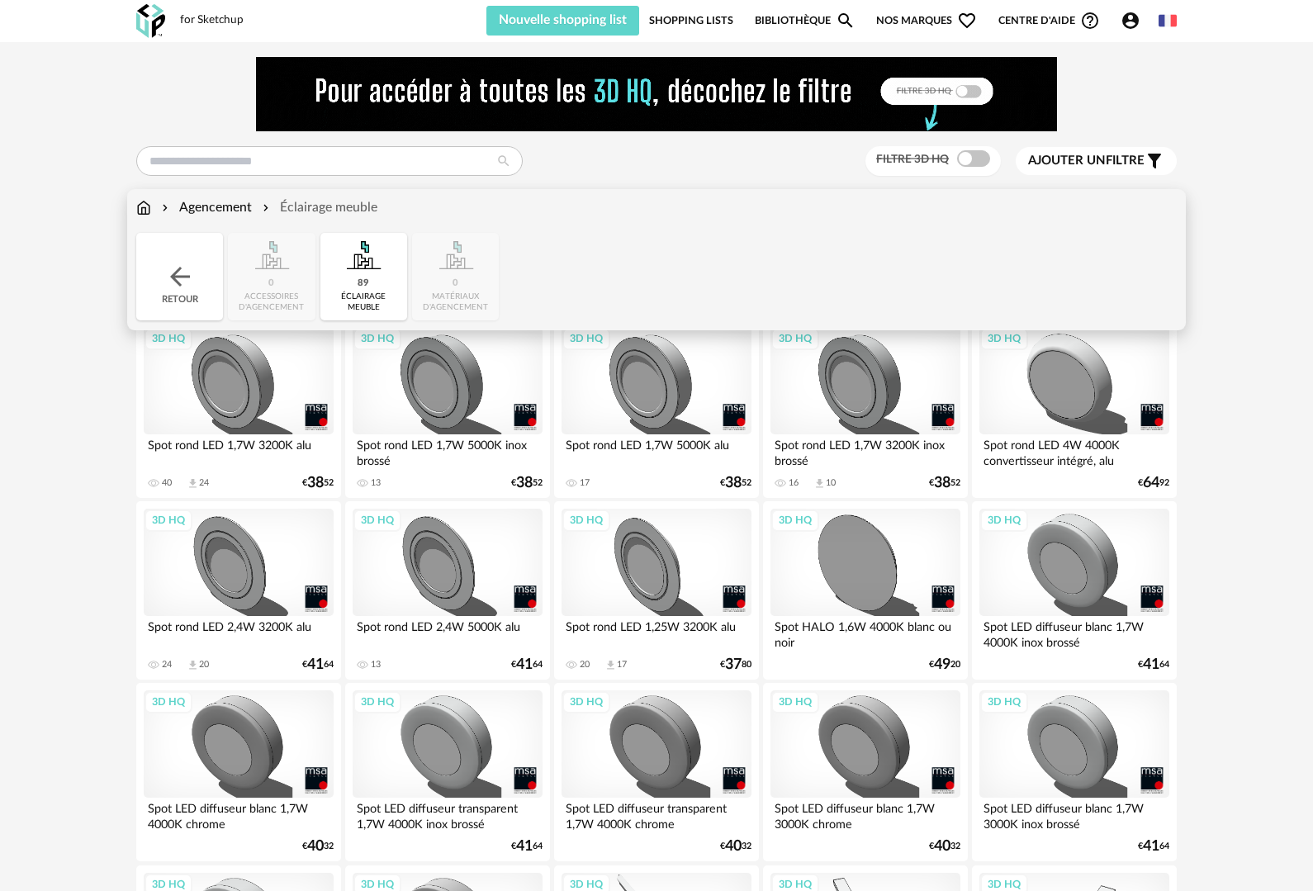
click at [202, 208] on div "Agencement" at bounding box center [205, 207] width 93 height 19
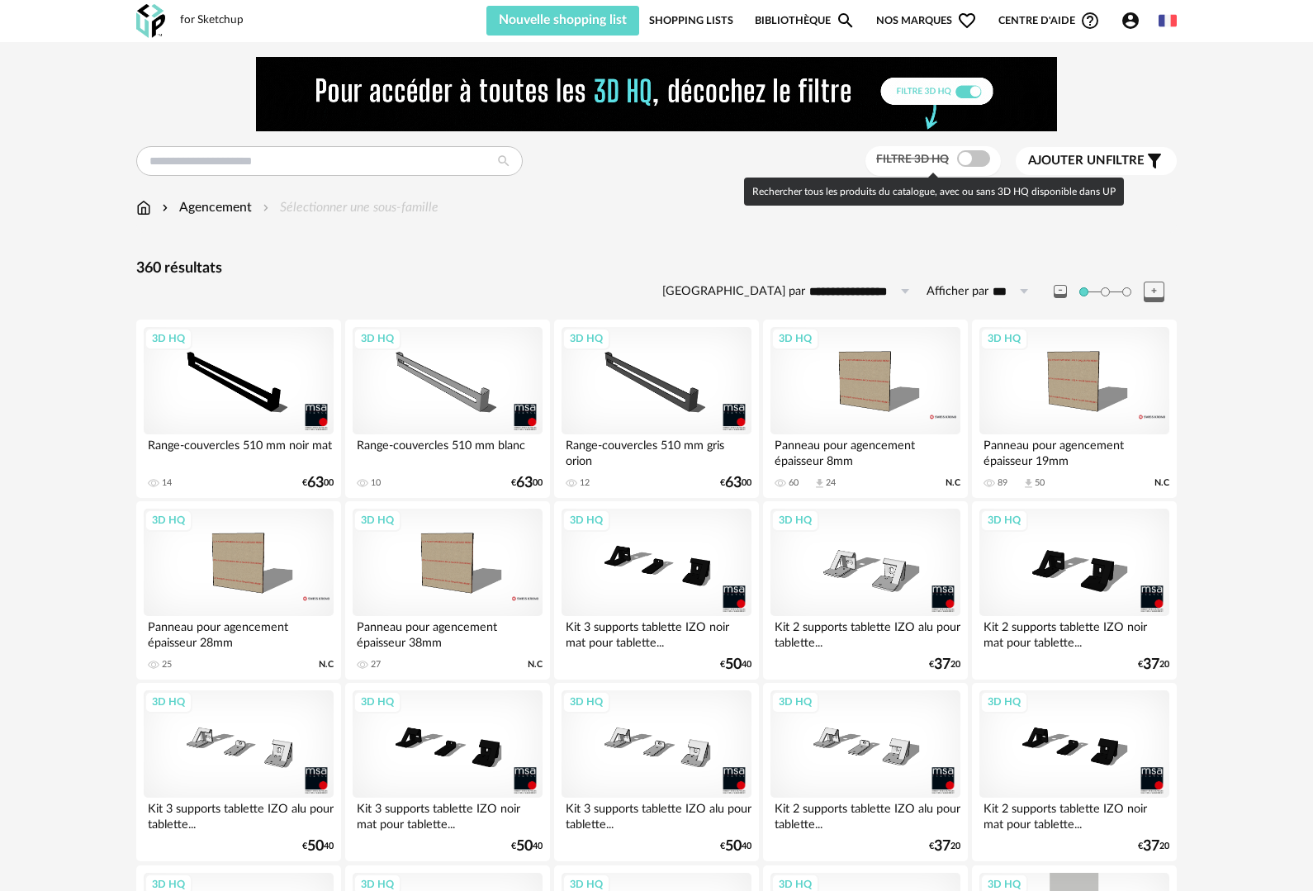
click at [964, 159] on span at bounding box center [973, 158] width 33 height 17
click at [974, 161] on span at bounding box center [973, 158] width 33 height 17
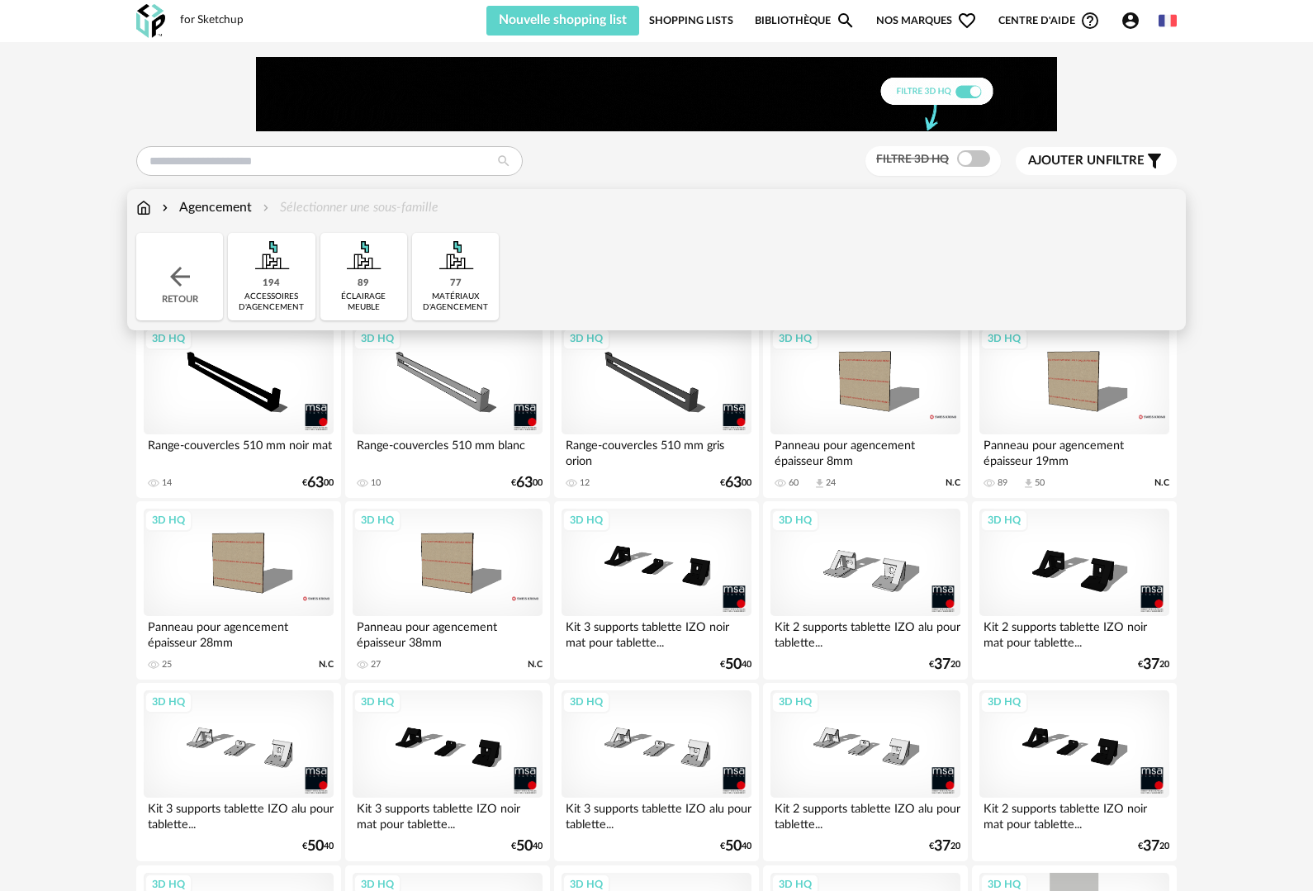
click at [210, 206] on div "Agencement" at bounding box center [205, 207] width 93 height 19
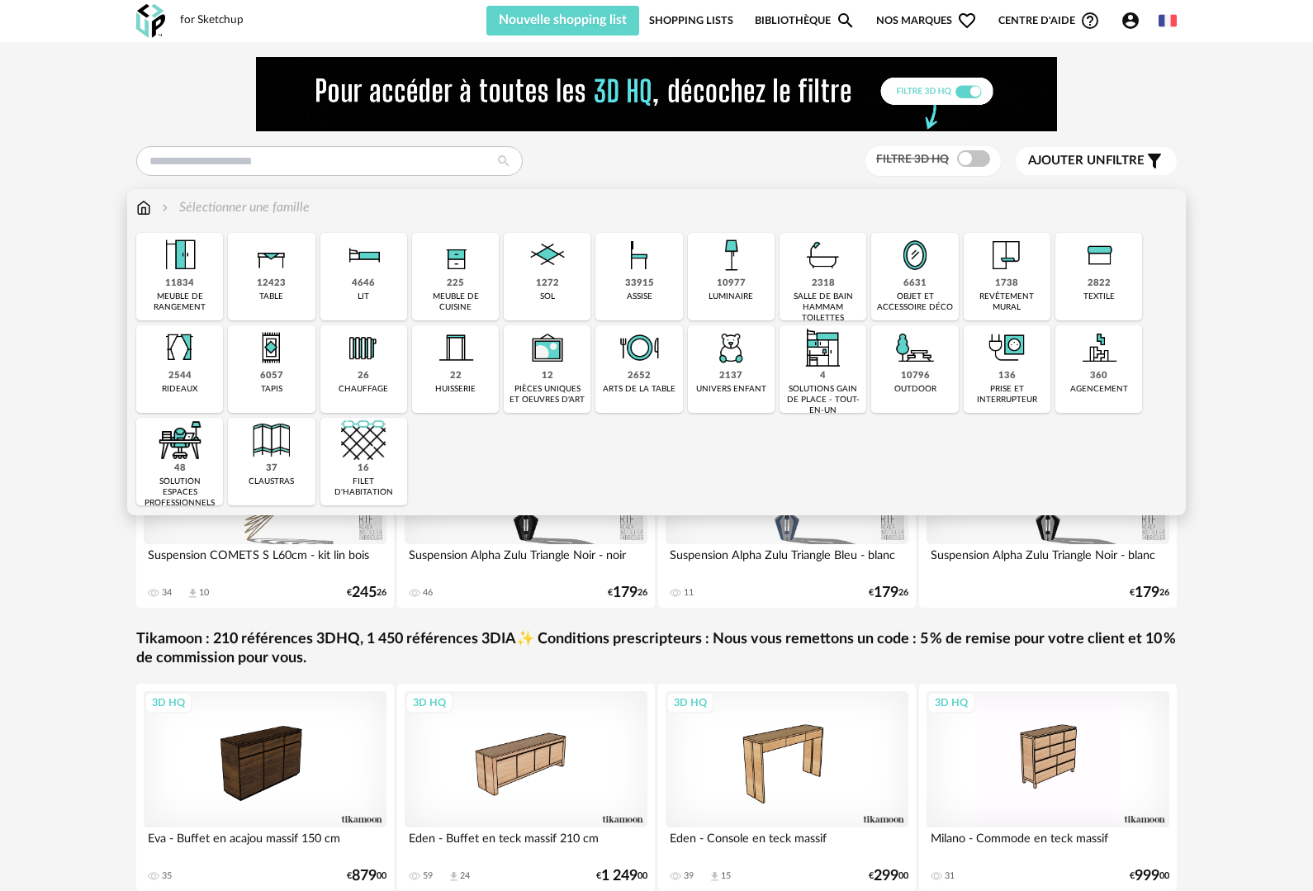
click at [186, 356] on img at bounding box center [180, 347] width 45 height 45
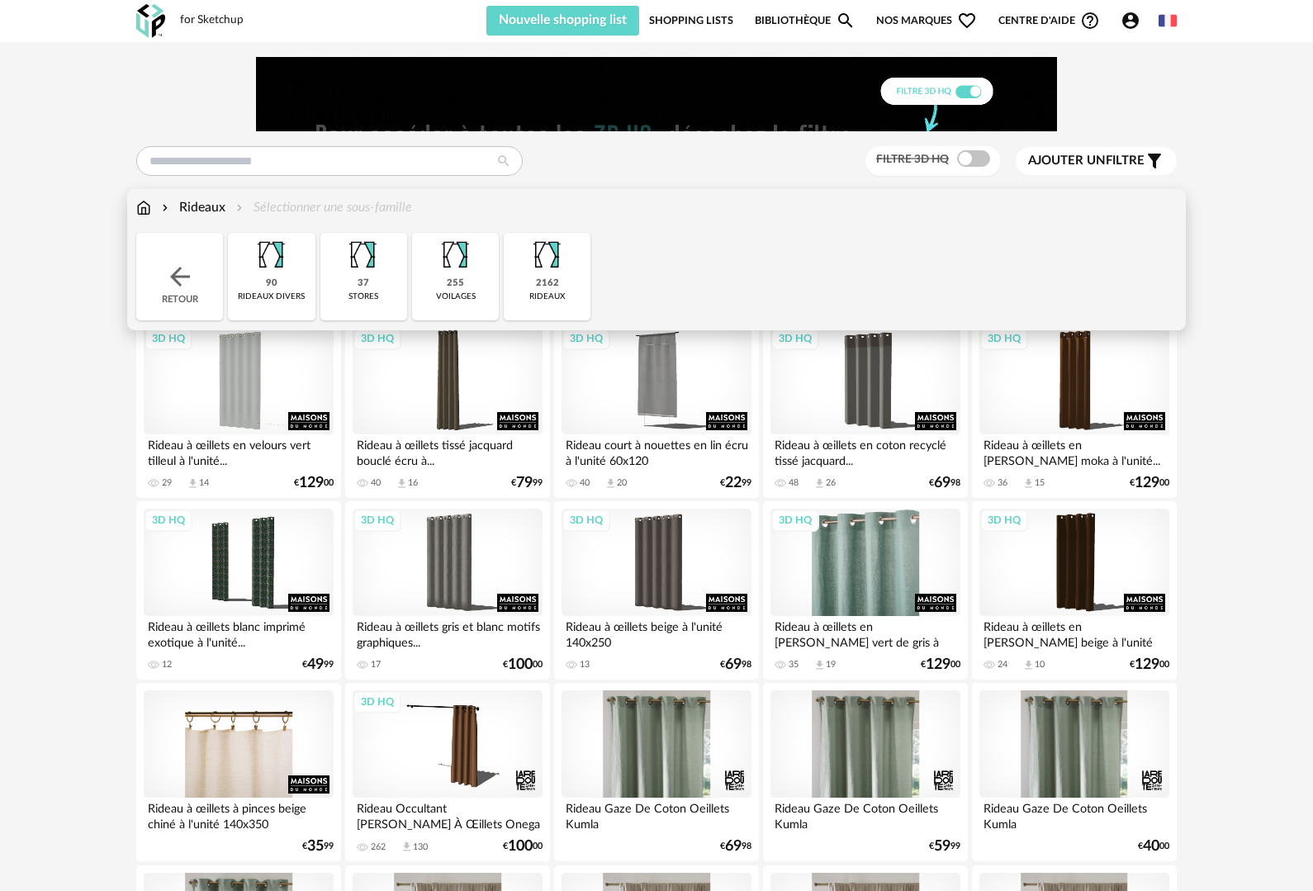
click at [863, 563] on div "3D HQ" at bounding box center [865, 562] width 190 height 107
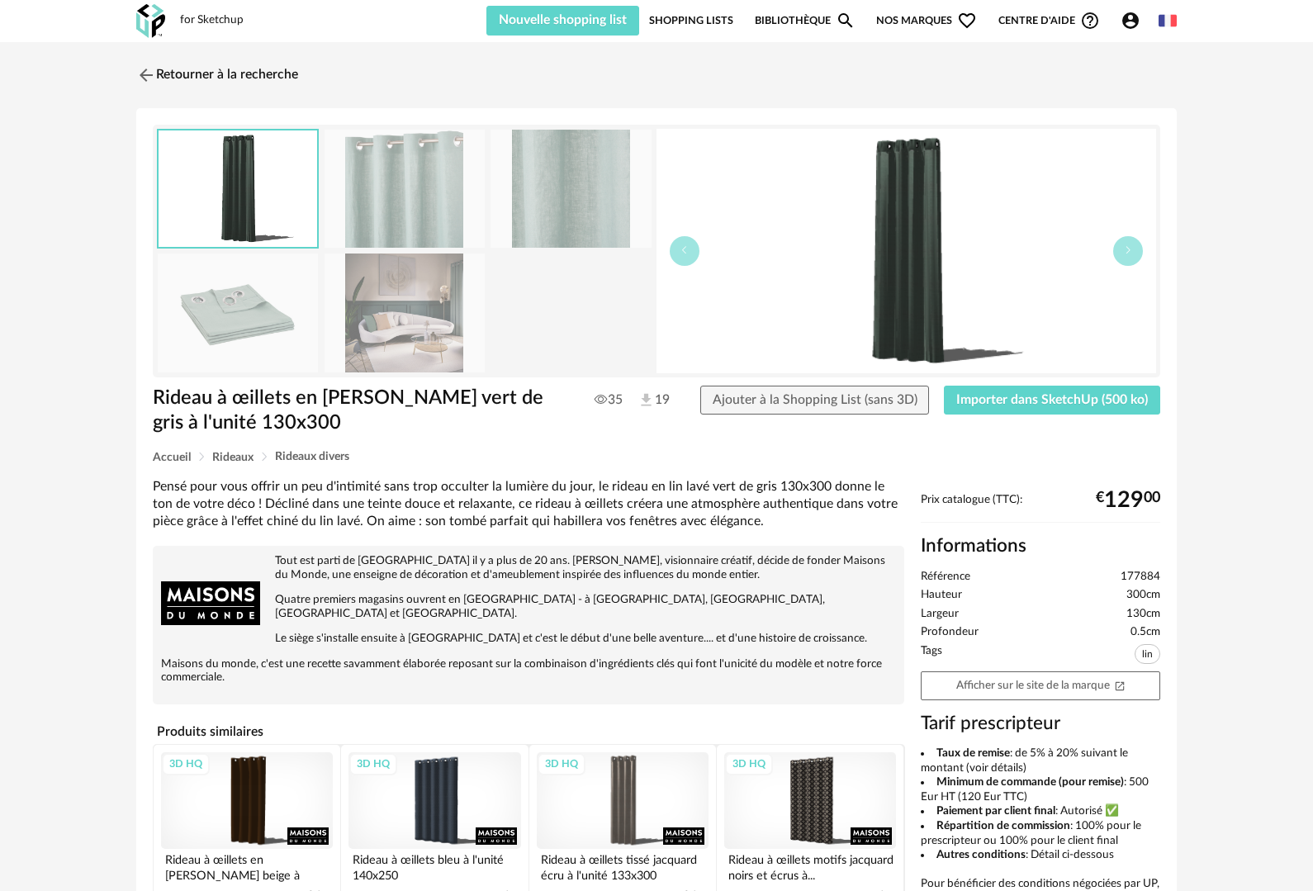
click at [928, 295] on img at bounding box center [905, 251] width 499 height 244
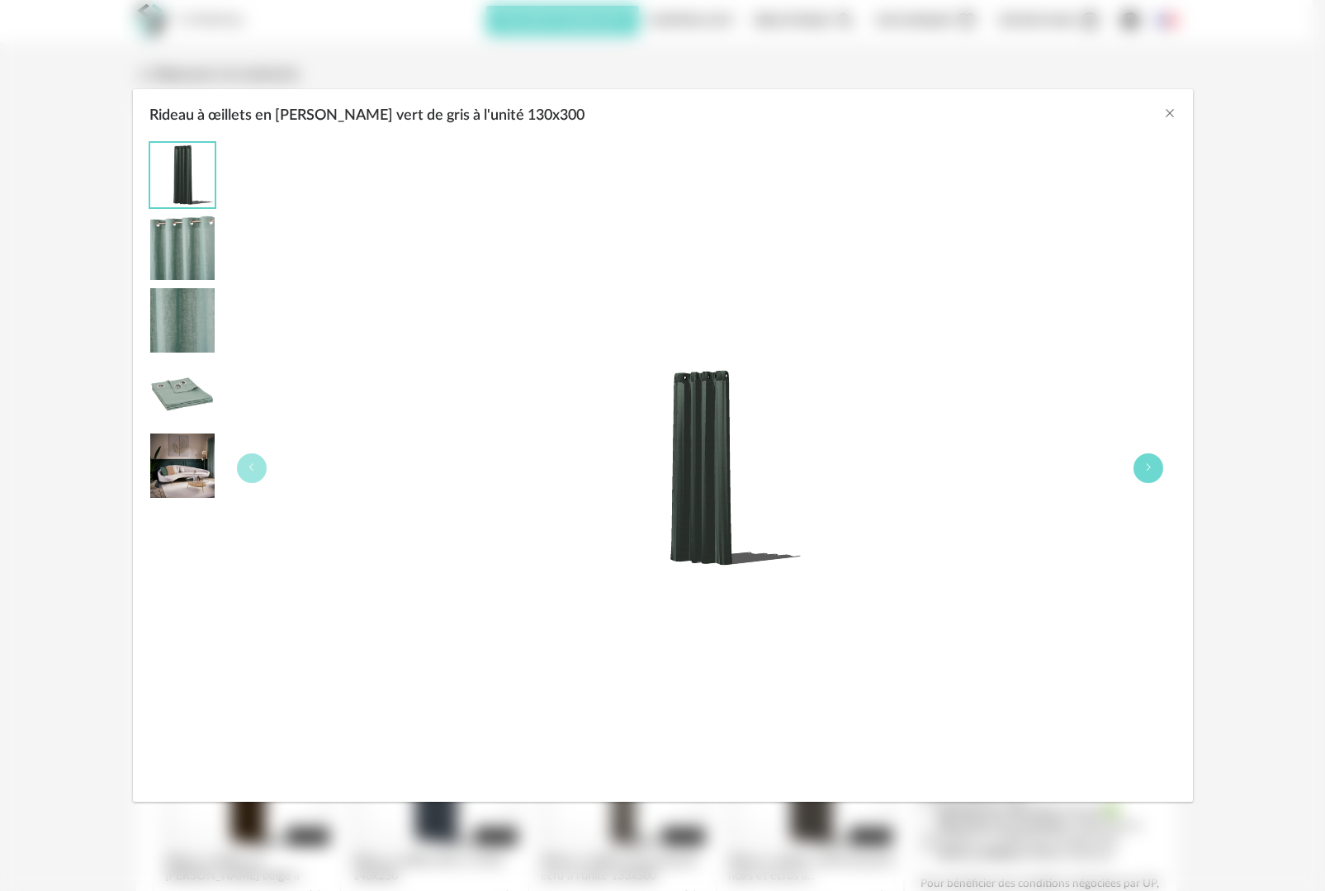
click at [1145, 471] on icon "Rideau à œillets en lin lavé vert de gris à l'unité 130x300" at bounding box center [1148, 467] width 10 height 10
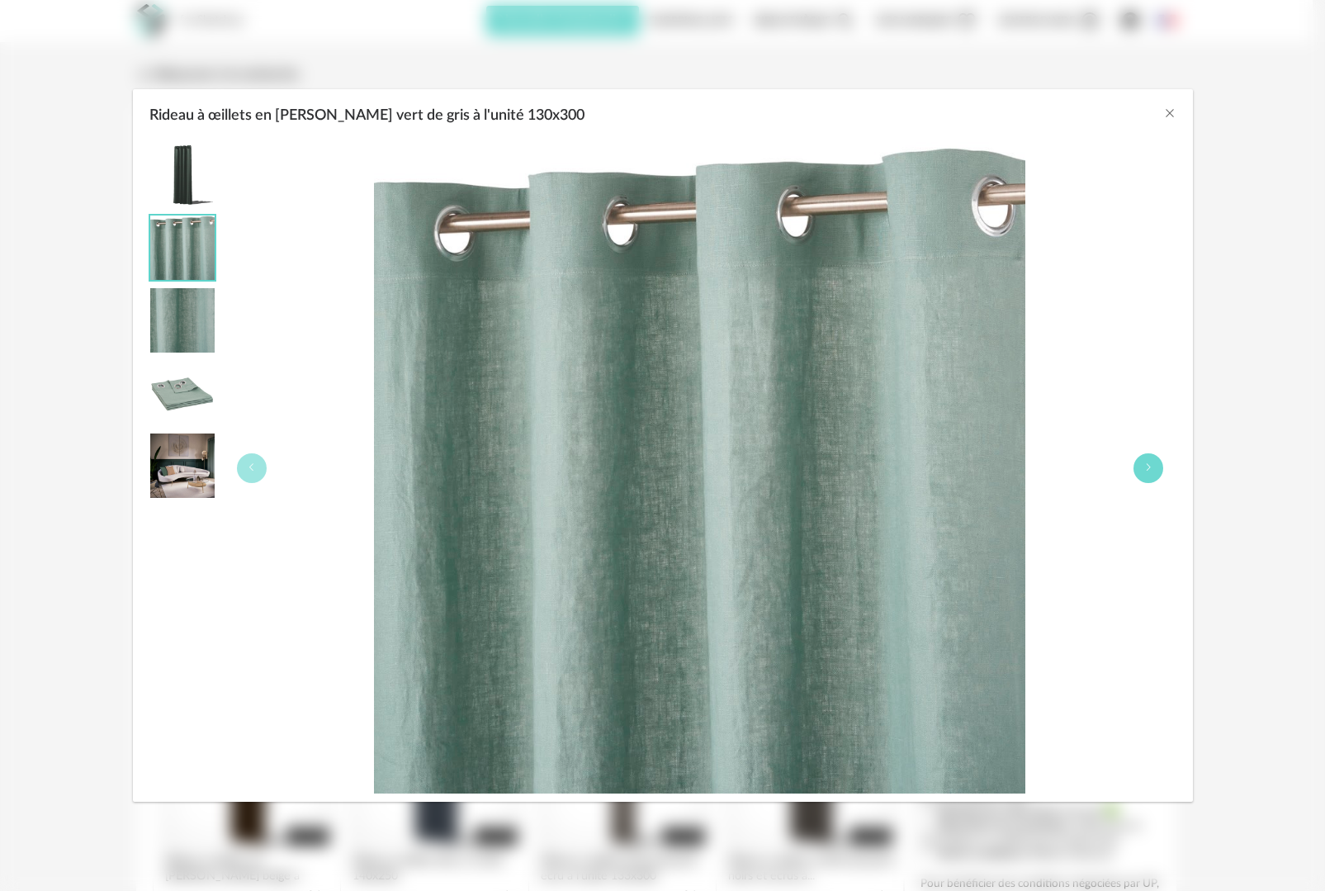
click at [1147, 466] on icon "Rideau à œillets en lin lavé vert de gris à l'unité 130x300" at bounding box center [1148, 467] width 10 height 10
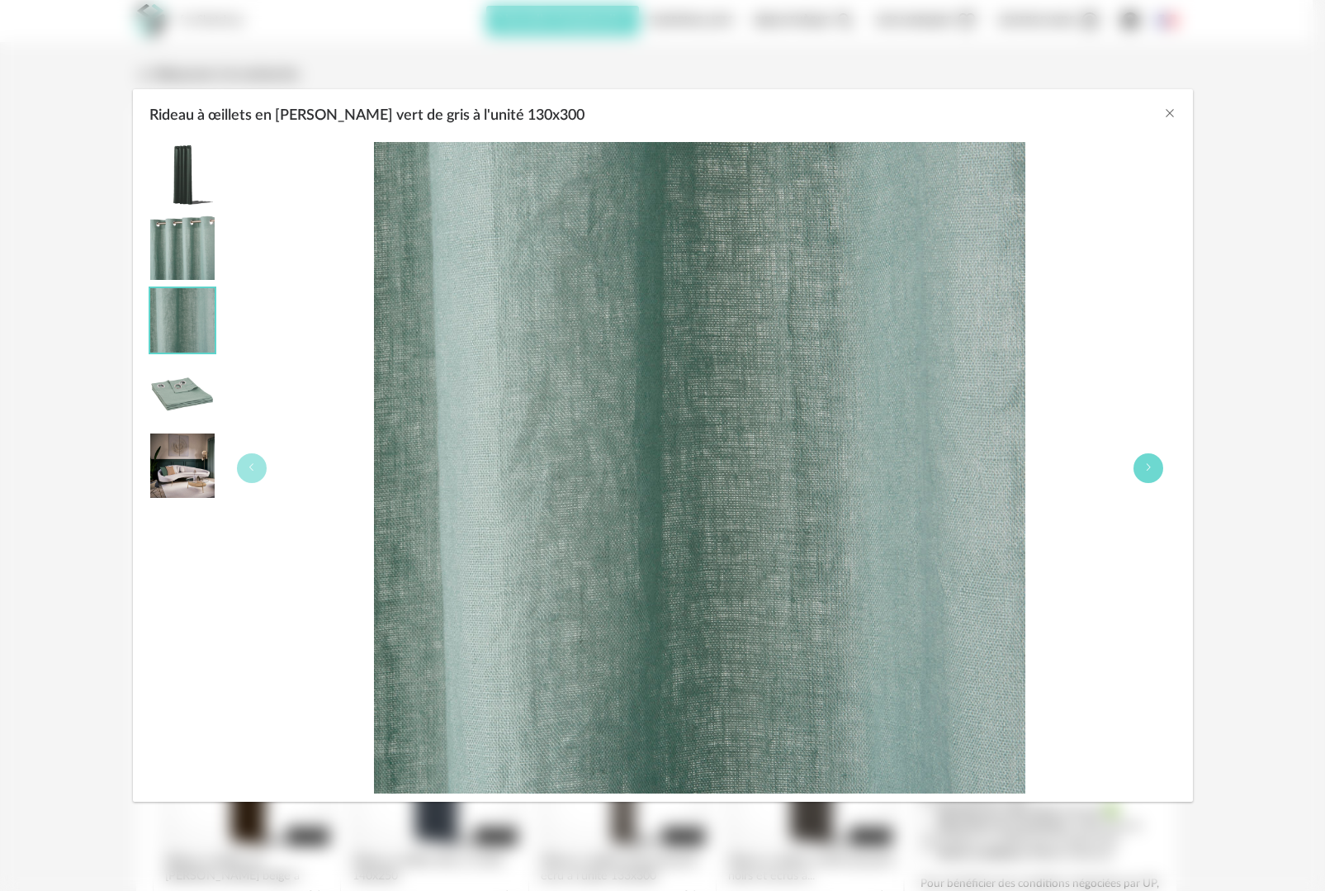
click at [1147, 466] on icon "Rideau à œillets en lin lavé vert de gris à l'unité 130x300" at bounding box center [1148, 467] width 10 height 10
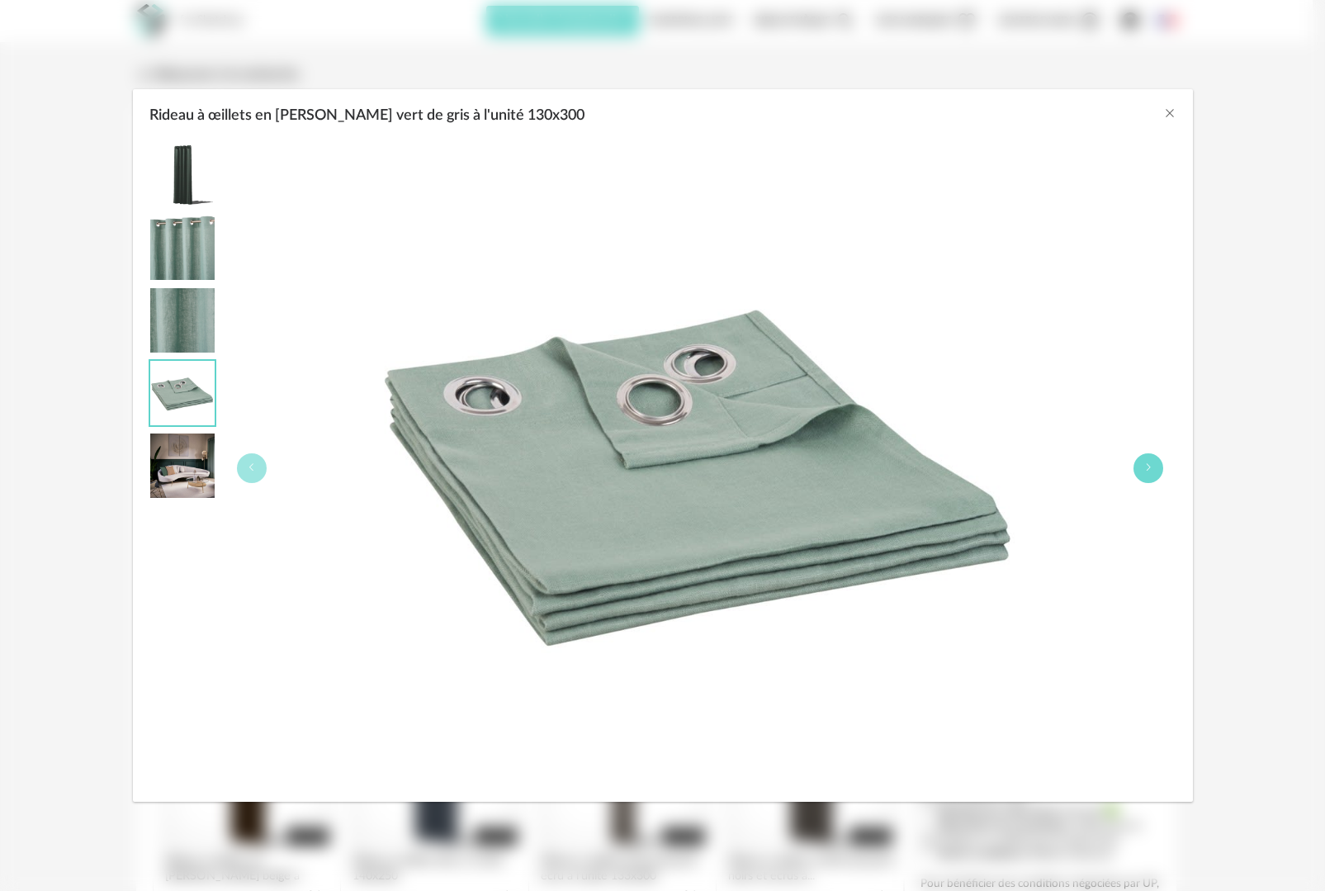
click at [1147, 466] on icon "Rideau à œillets en lin lavé vert de gris à l'unité 130x300" at bounding box center [1148, 467] width 10 height 10
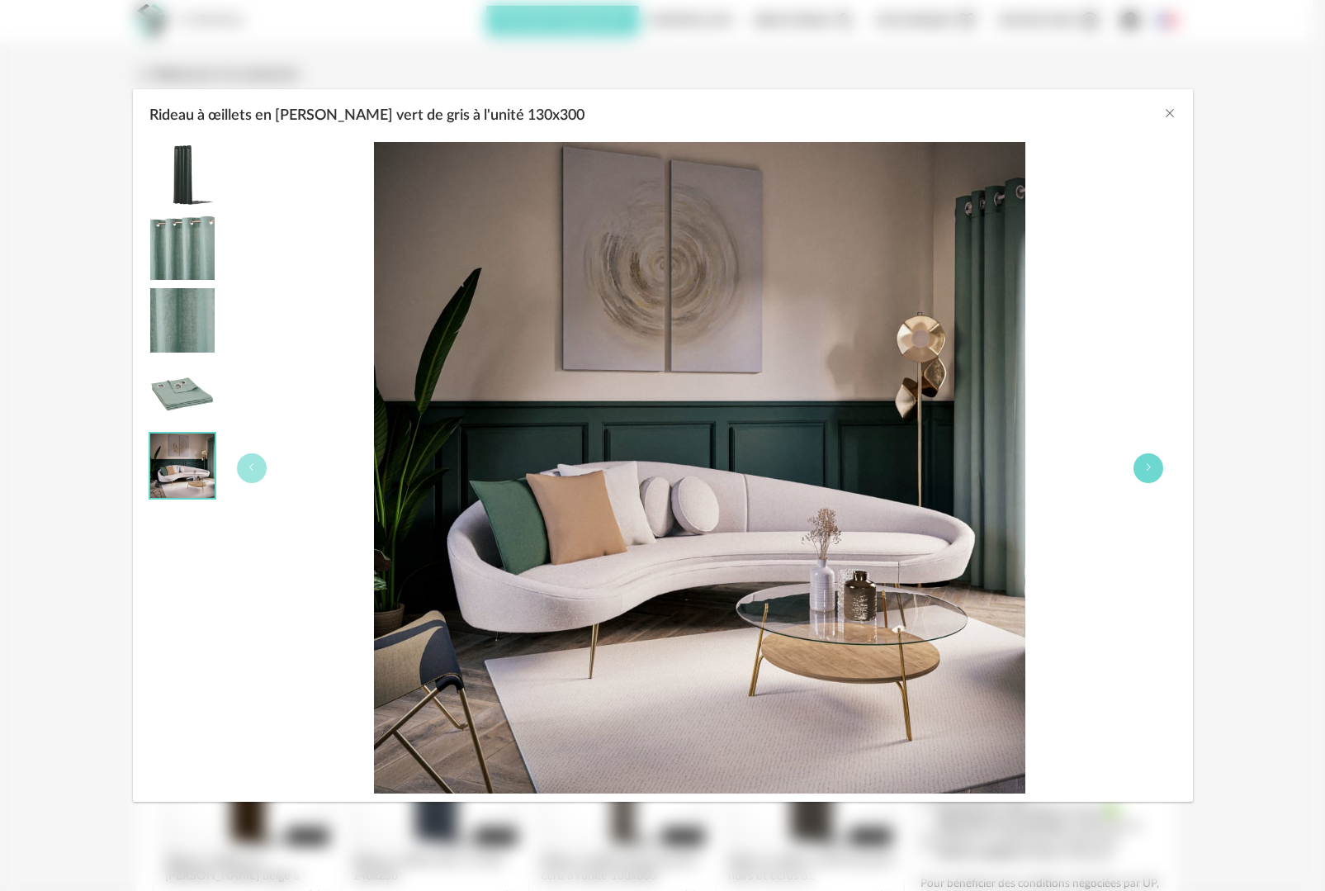
click at [1147, 466] on icon "Rideau à œillets en lin lavé vert de gris à l'unité 130x300" at bounding box center [1148, 467] width 10 height 10
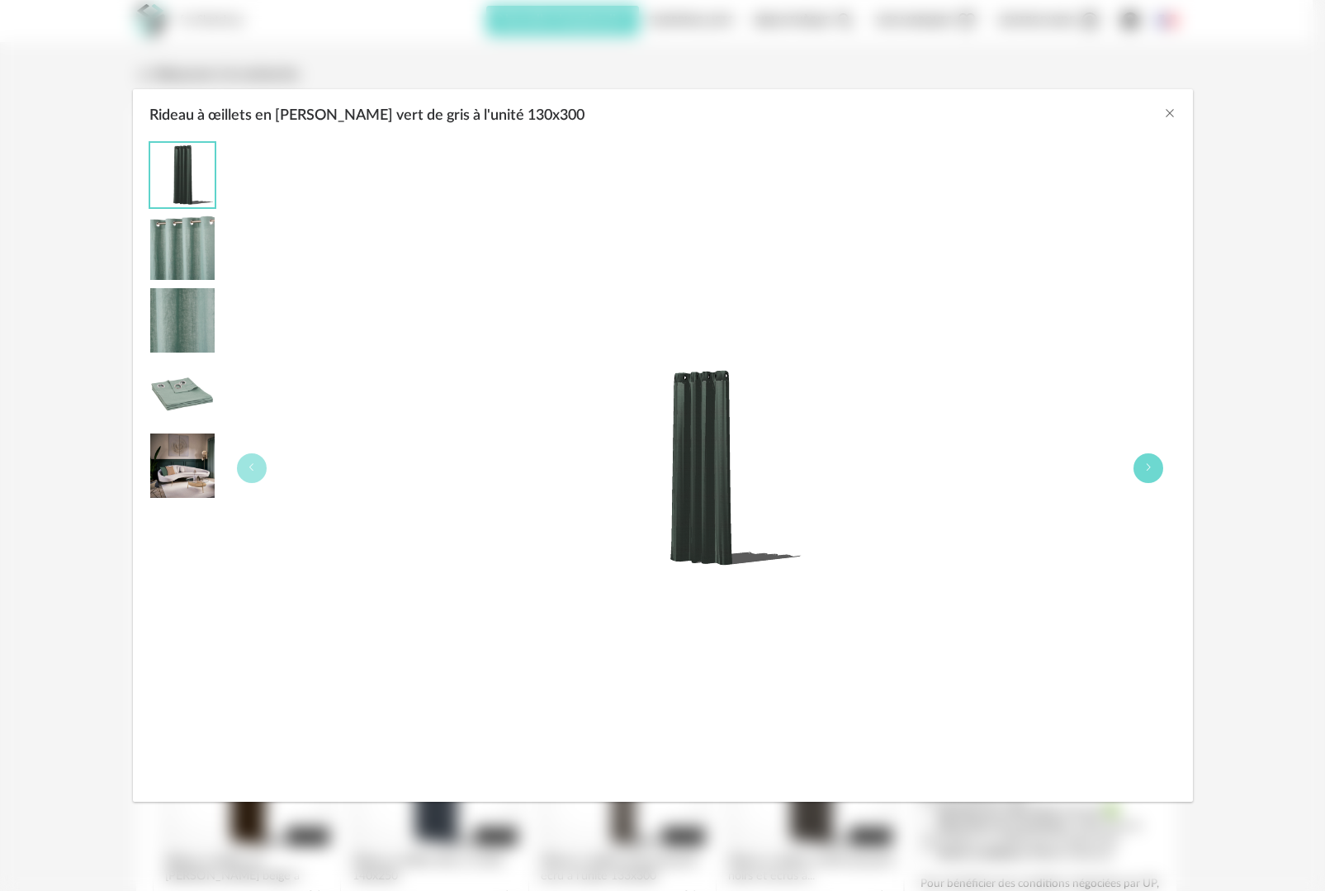
click at [1147, 466] on icon "Rideau à œillets en lin lavé vert de gris à l'unité 130x300" at bounding box center [1148, 467] width 10 height 10
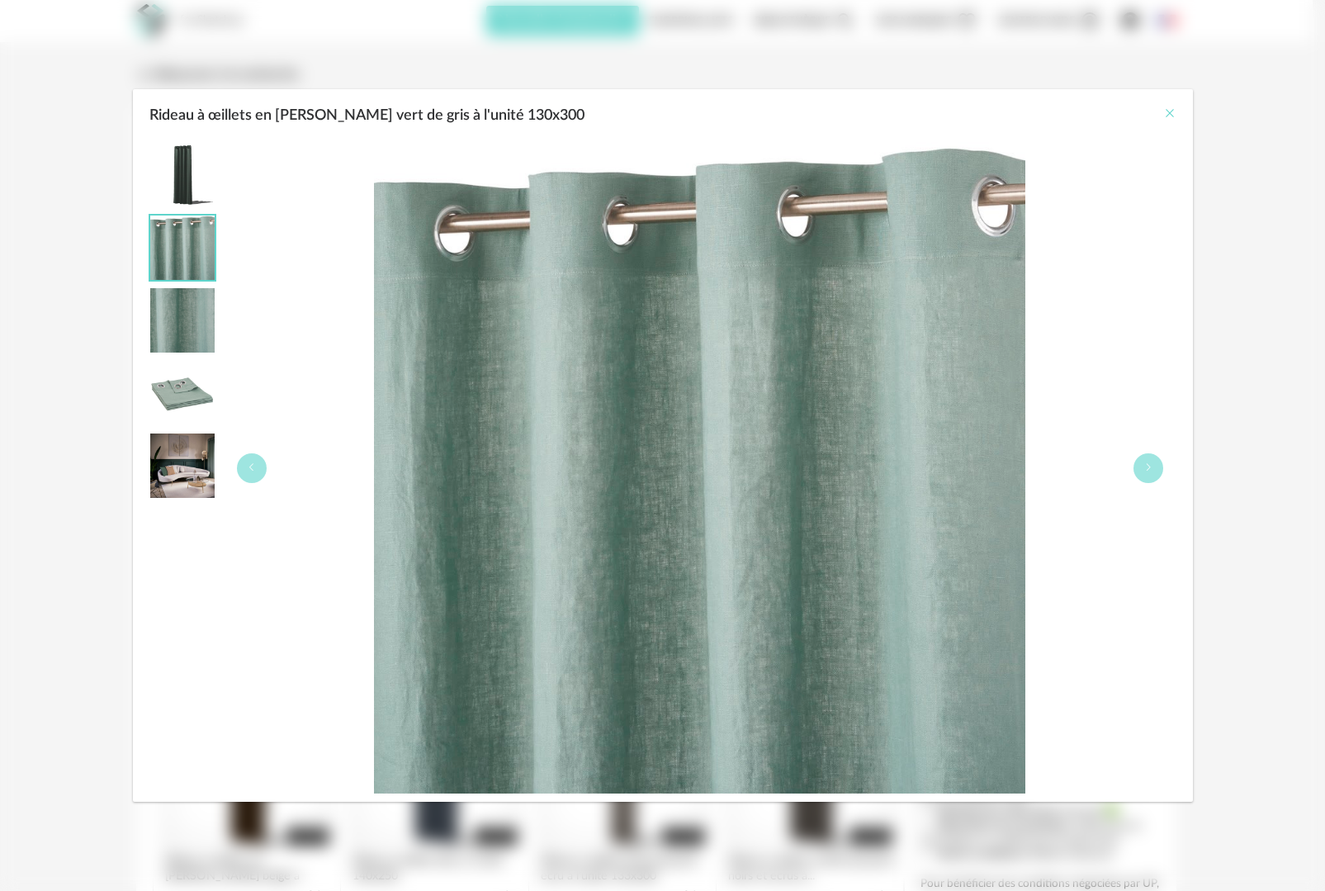
drag, startPoint x: 1161, startPoint y: 112, endPoint x: 1170, endPoint y: 112, distance: 9.1
click at [1162, 112] on div "Rideau à œillets en [PERSON_NAME] vert de gris à l'unité 130x300" at bounding box center [663, 111] width 1060 height 45
click at [1171, 111] on icon "Close" at bounding box center [1169, 112] width 13 height 13
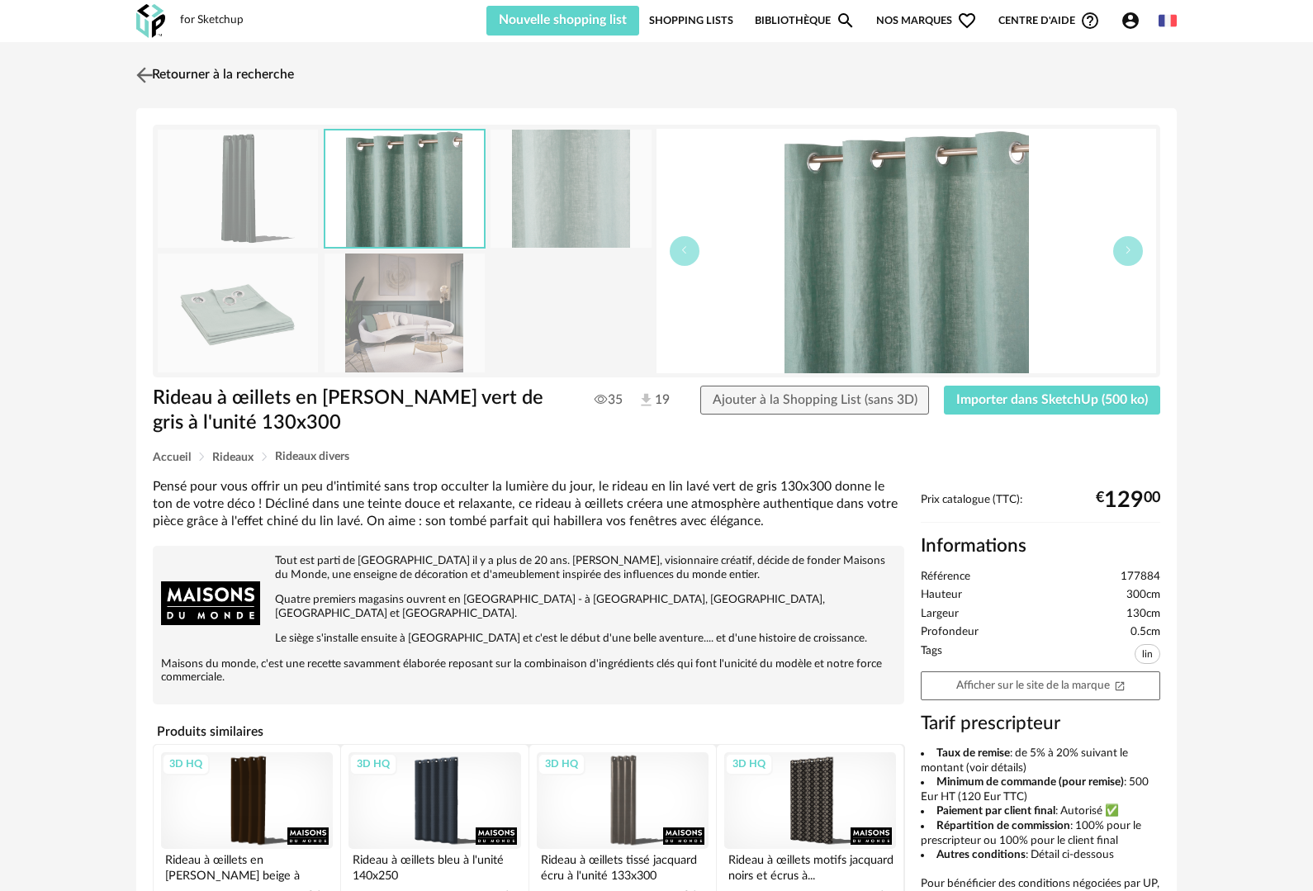
click at [152, 72] on img at bounding box center [145, 75] width 24 height 24
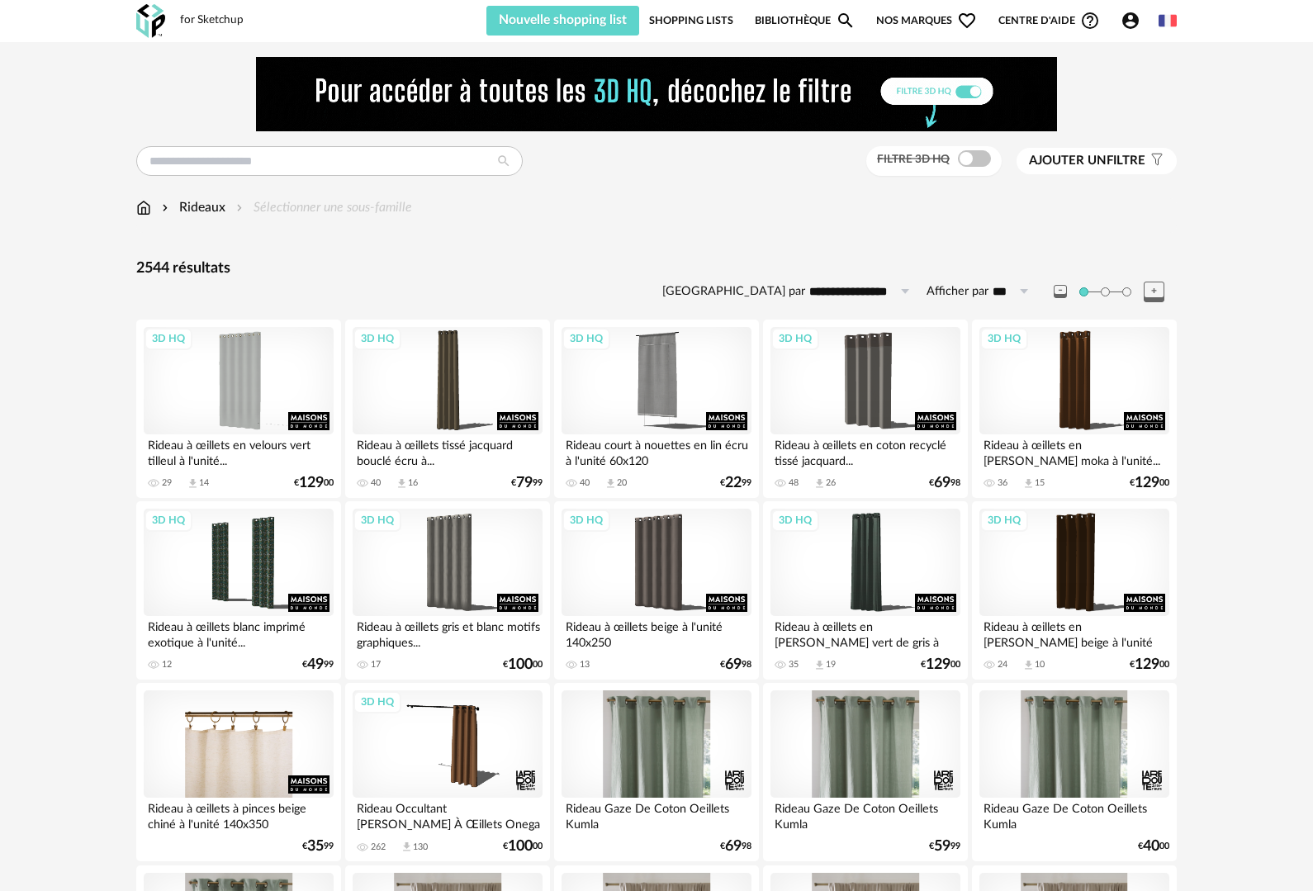
click at [196, 199] on div "Rideaux" at bounding box center [192, 207] width 67 height 19
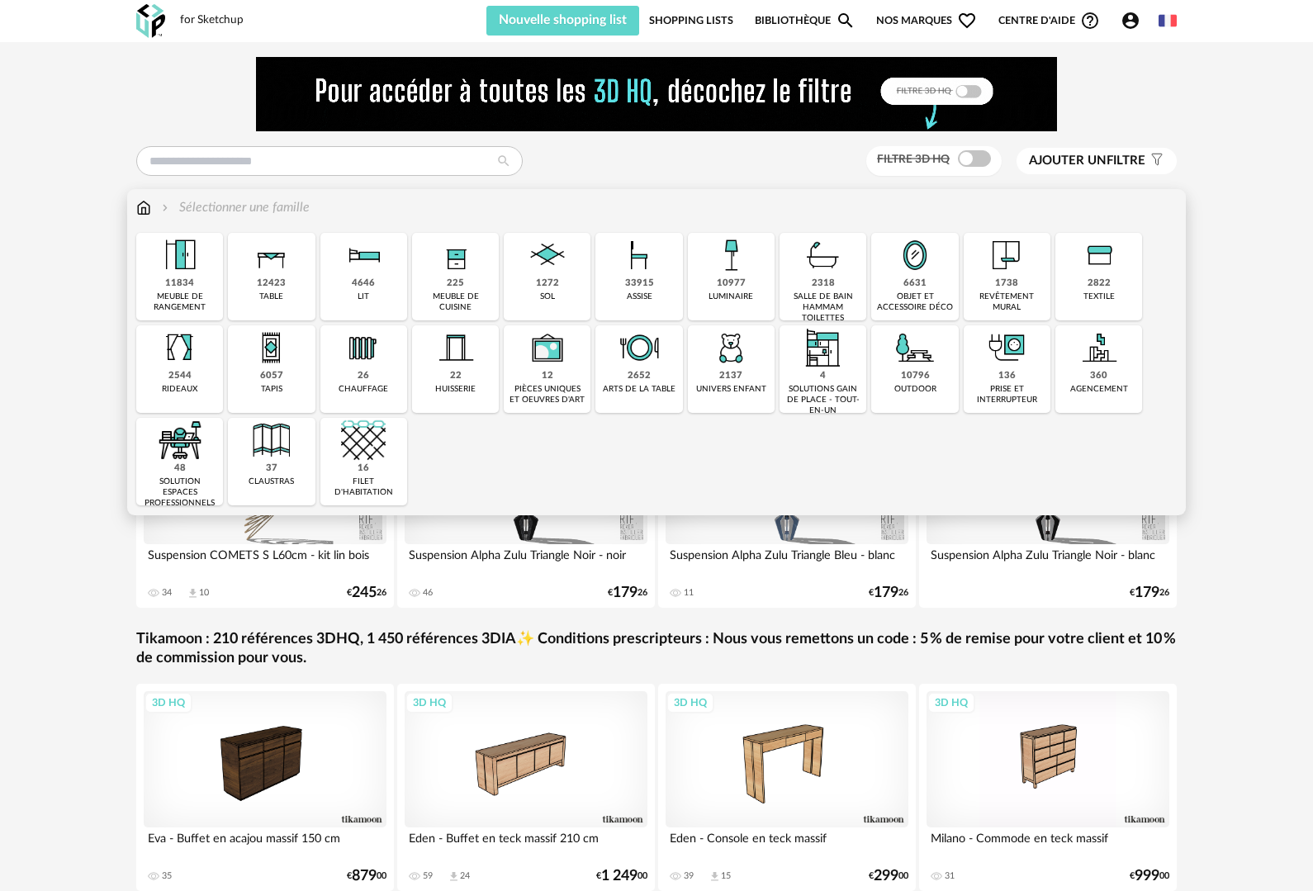
click at [275, 356] on img at bounding box center [271, 347] width 45 height 45
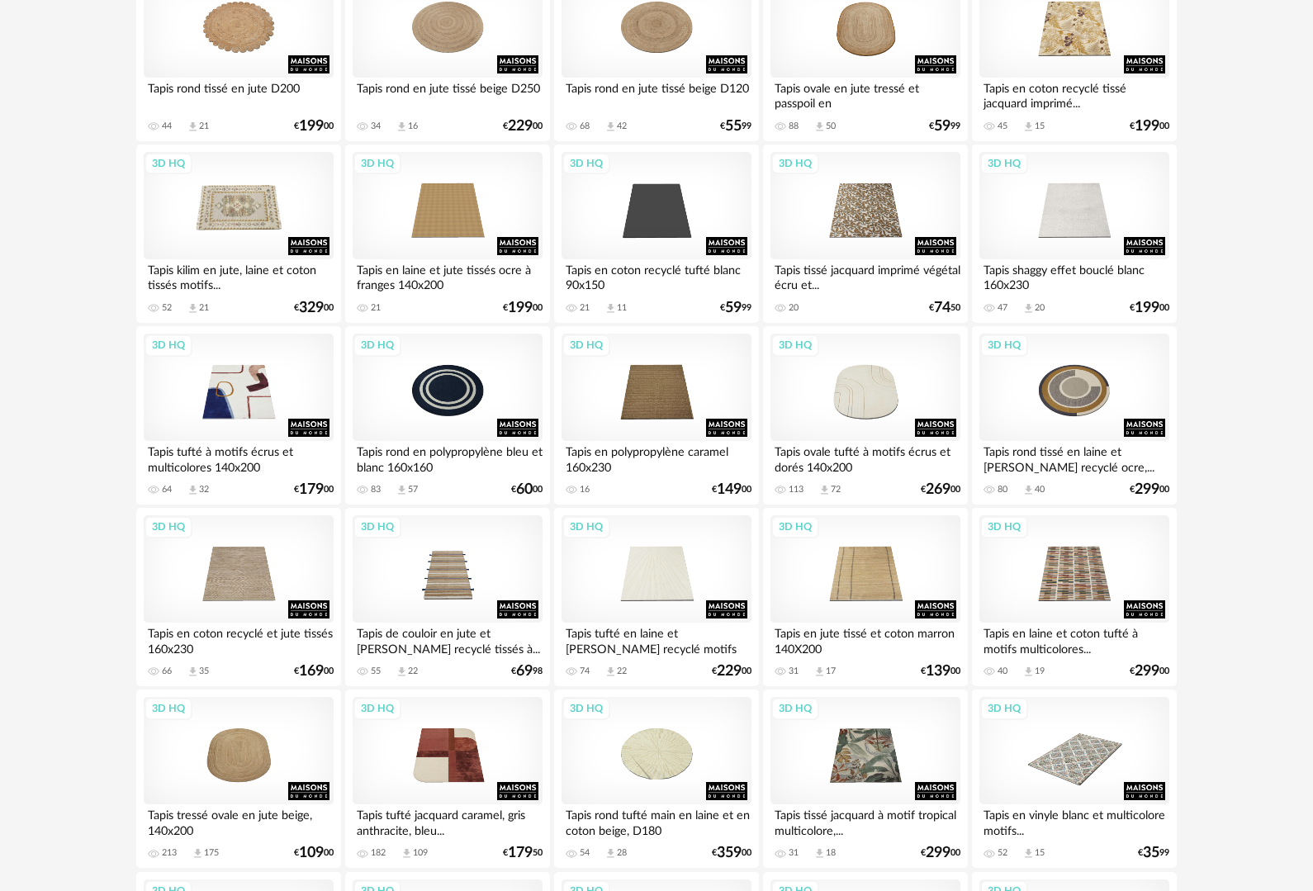
scroll to position [1895, 0]
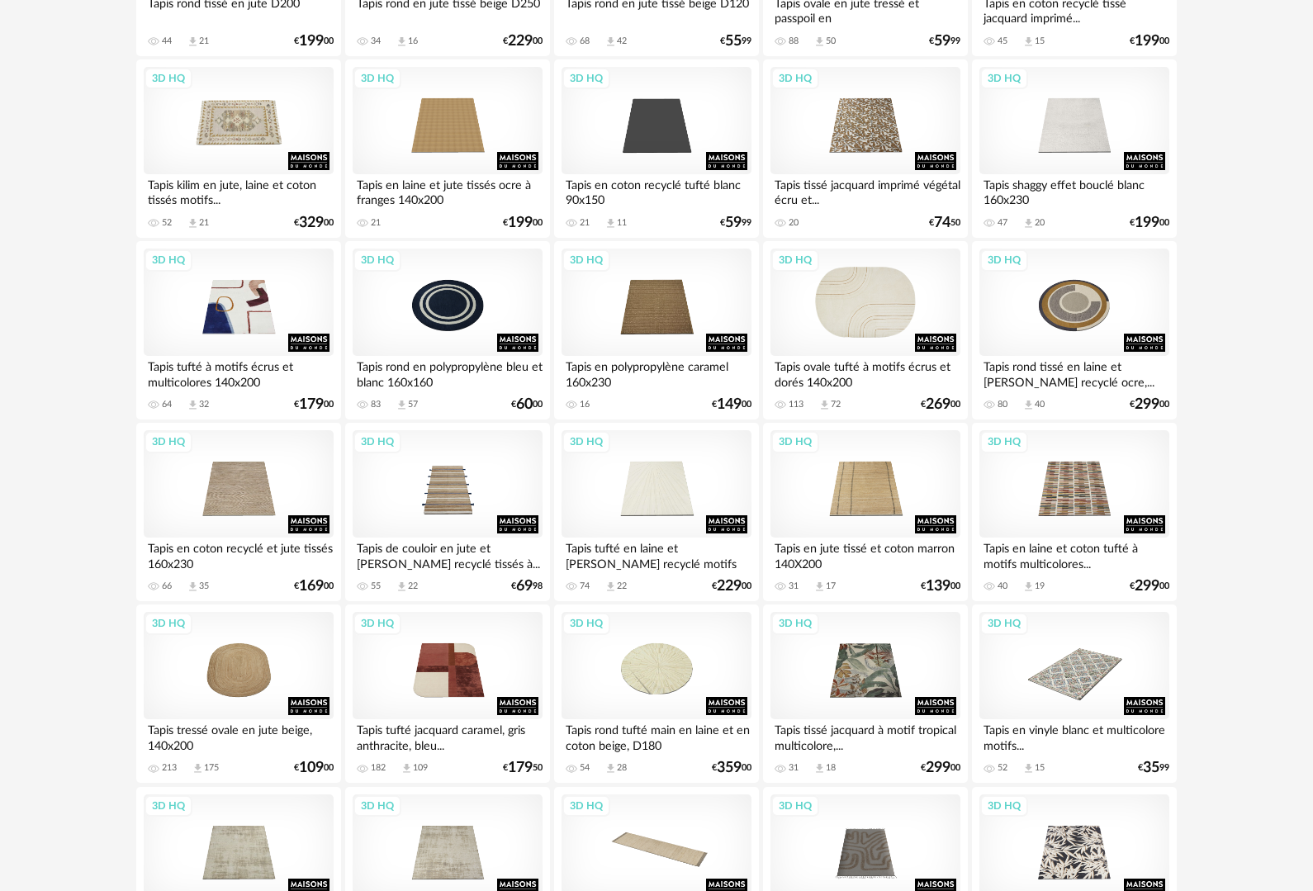
click at [867, 328] on div "3D HQ" at bounding box center [865, 301] width 190 height 107
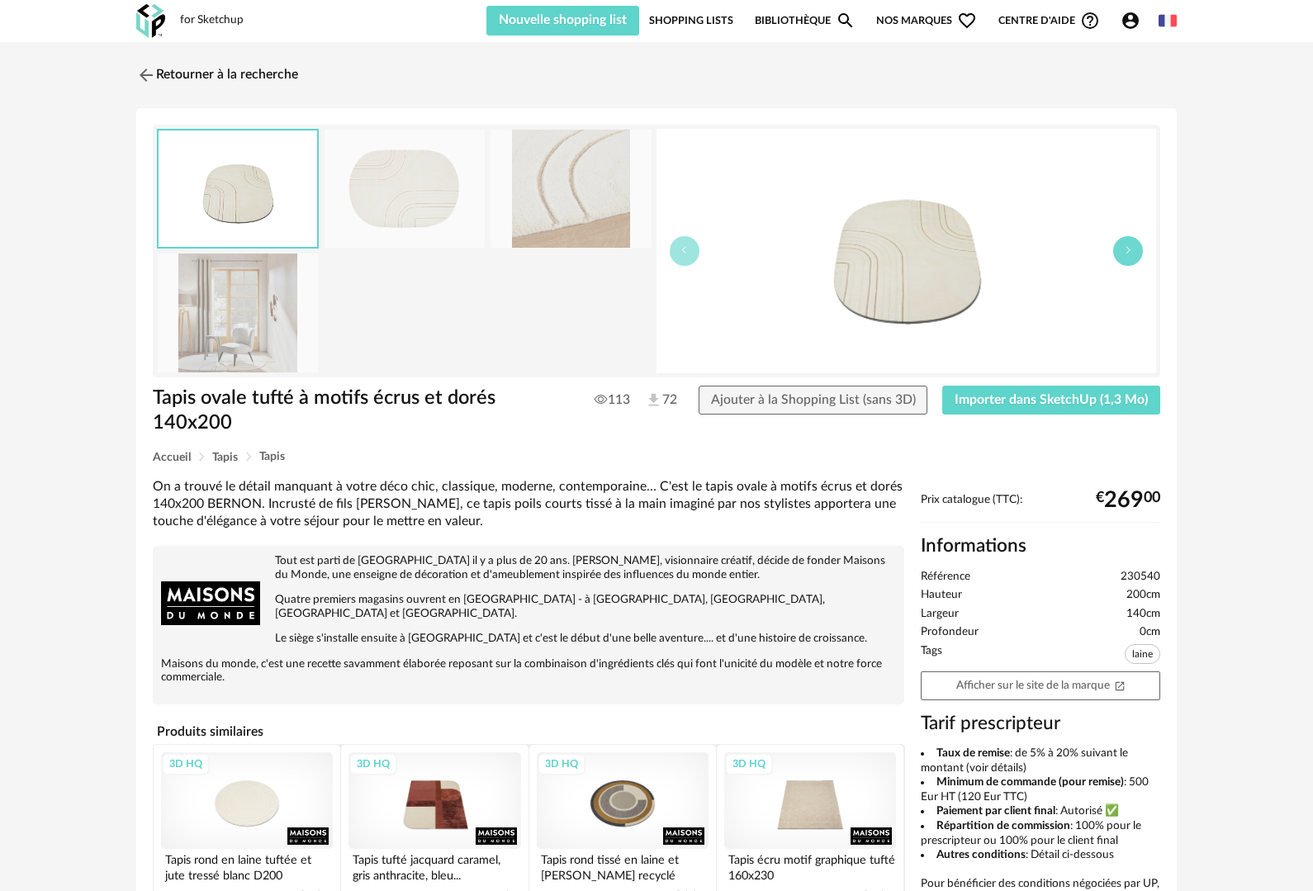
click at [1131, 253] on icon "button" at bounding box center [1128, 250] width 10 height 10
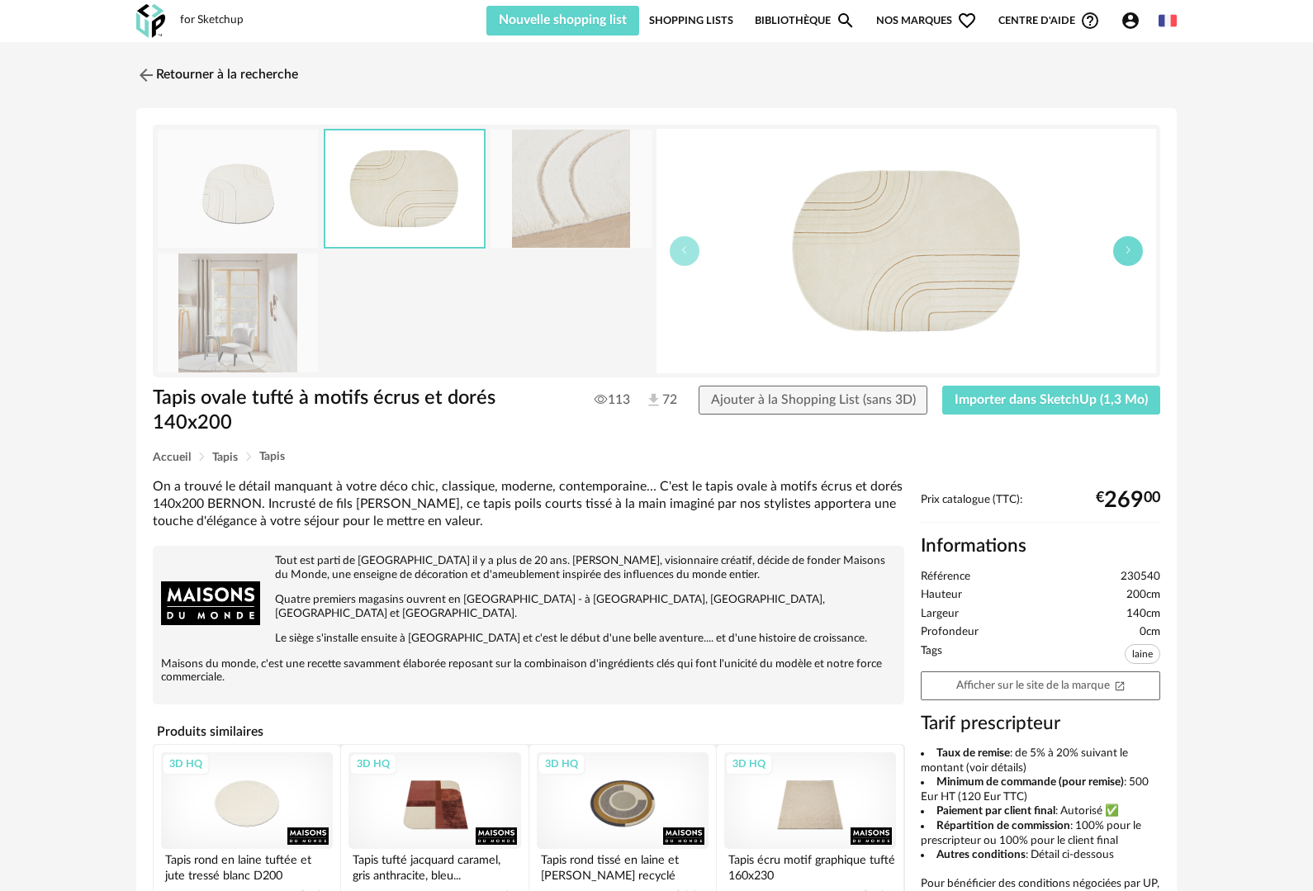
click at [1131, 252] on icon "button" at bounding box center [1128, 250] width 10 height 10
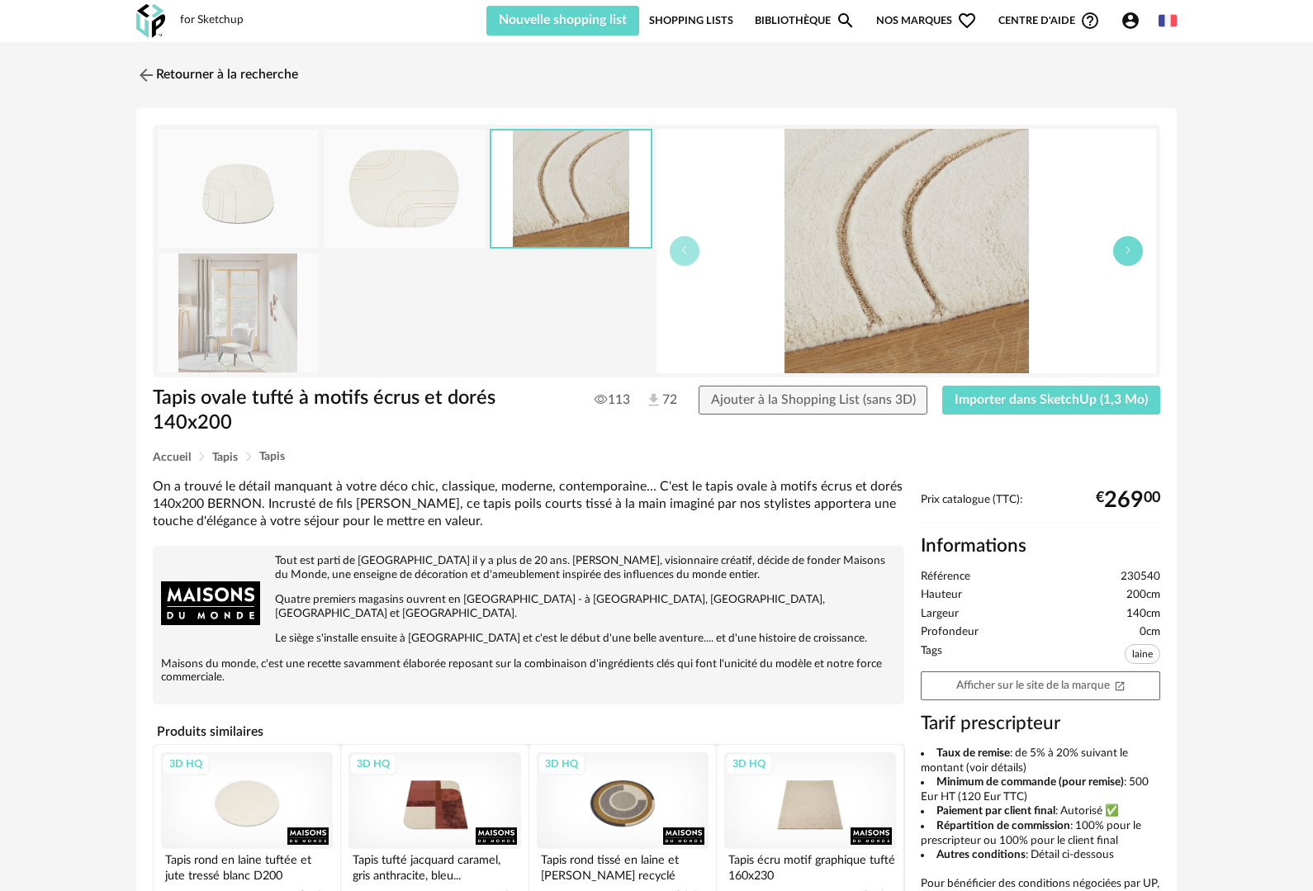
click at [1132, 252] on icon "button" at bounding box center [1128, 250] width 10 height 10
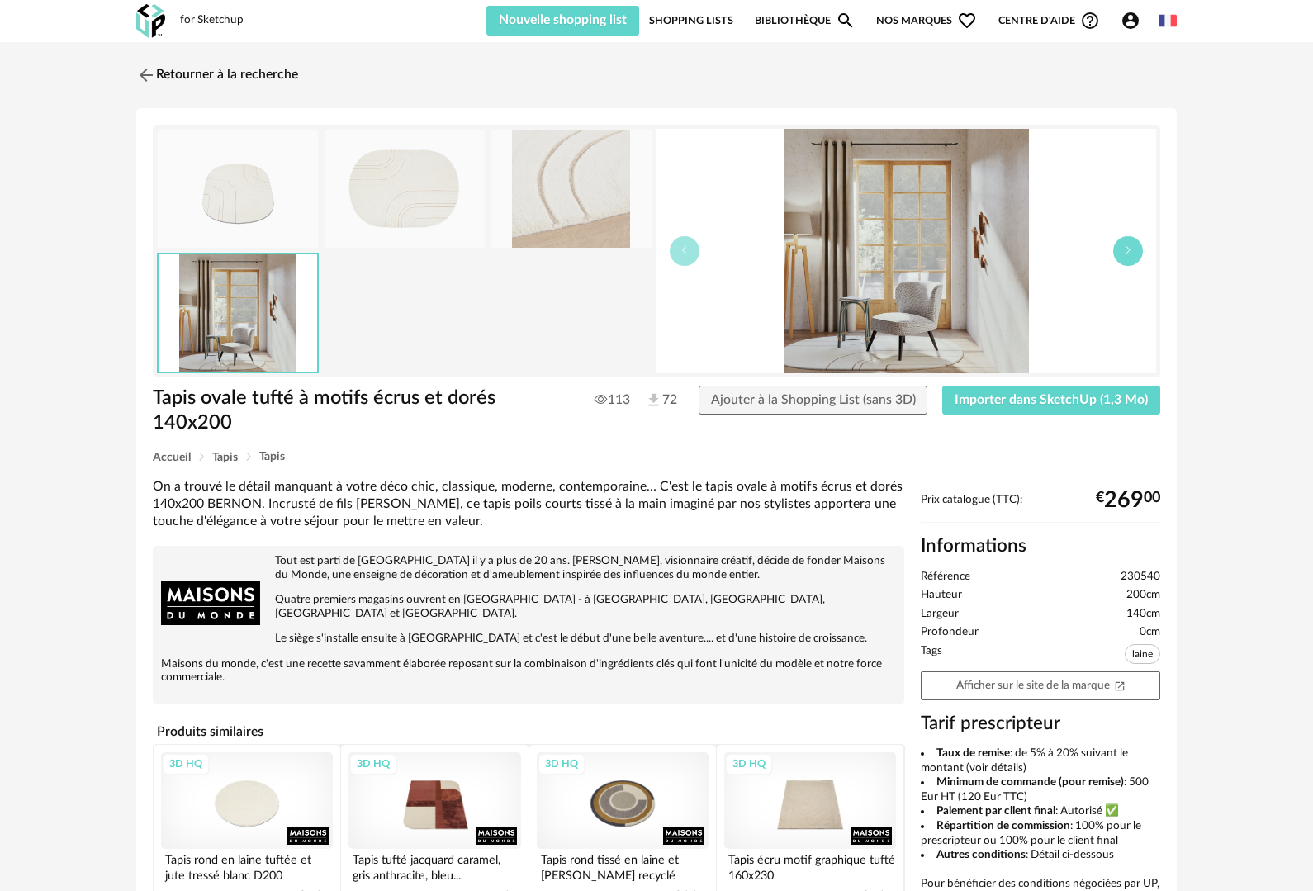
click at [1132, 252] on icon "button" at bounding box center [1128, 250] width 10 height 10
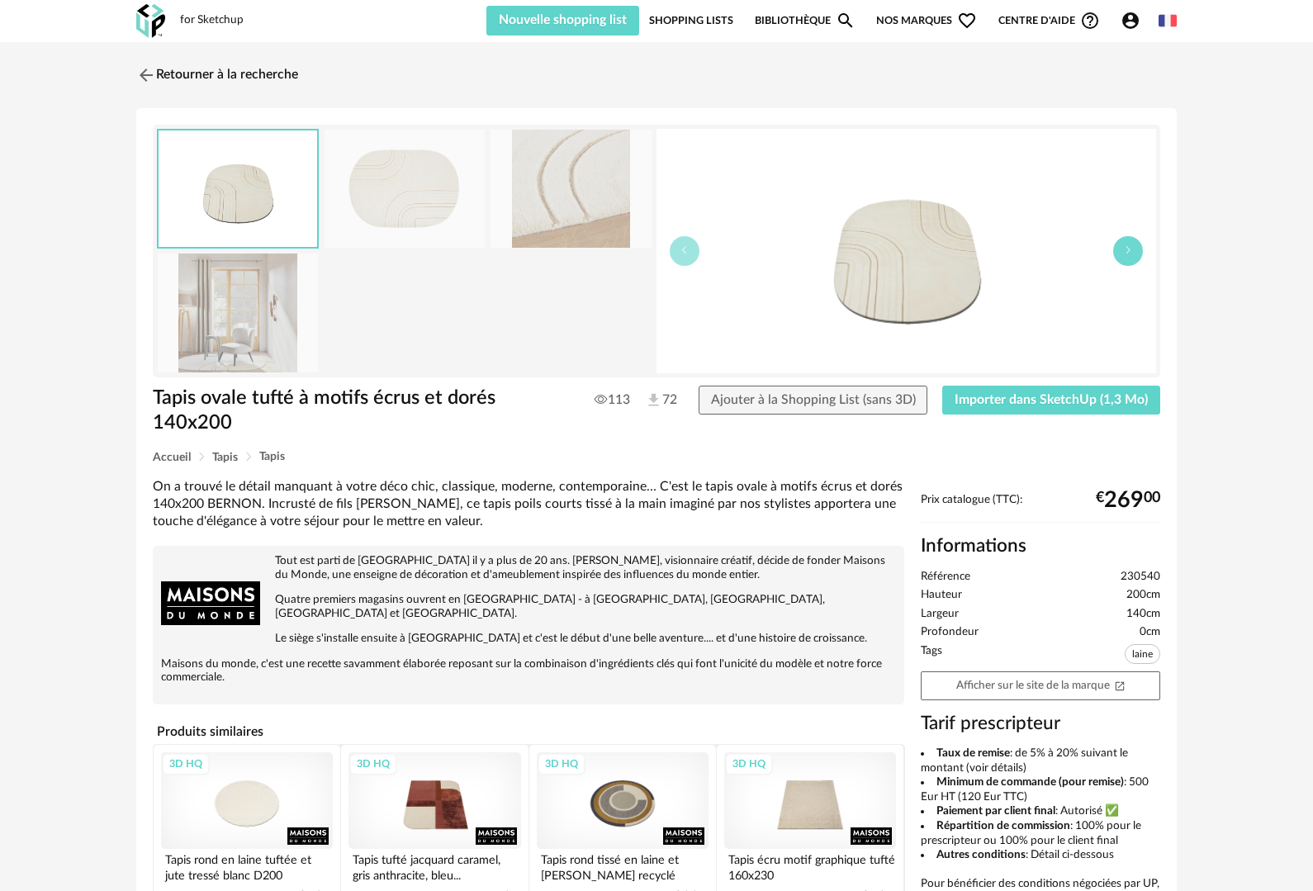
click at [1132, 252] on icon "button" at bounding box center [1128, 250] width 10 height 10
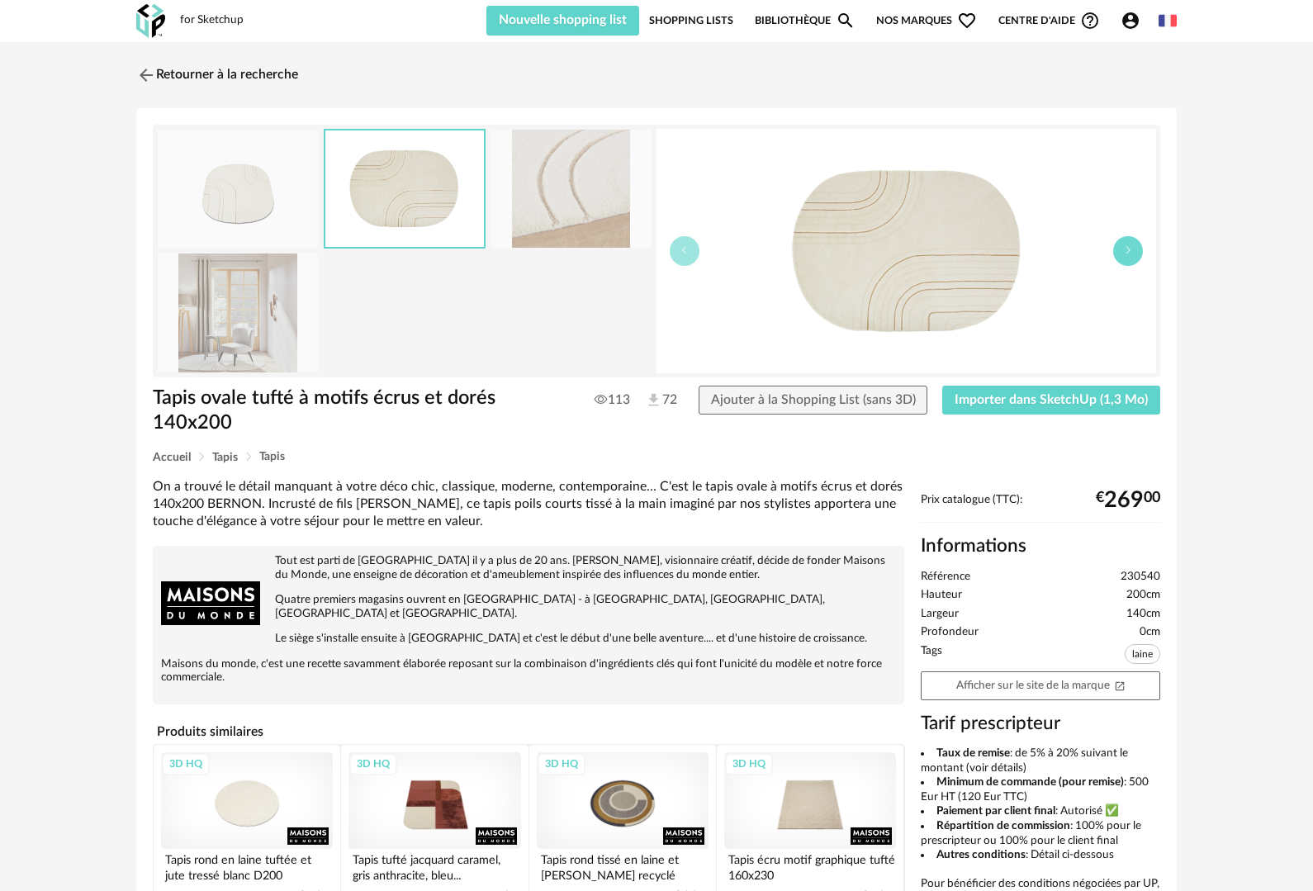
click at [1132, 252] on icon "button" at bounding box center [1128, 250] width 10 height 10
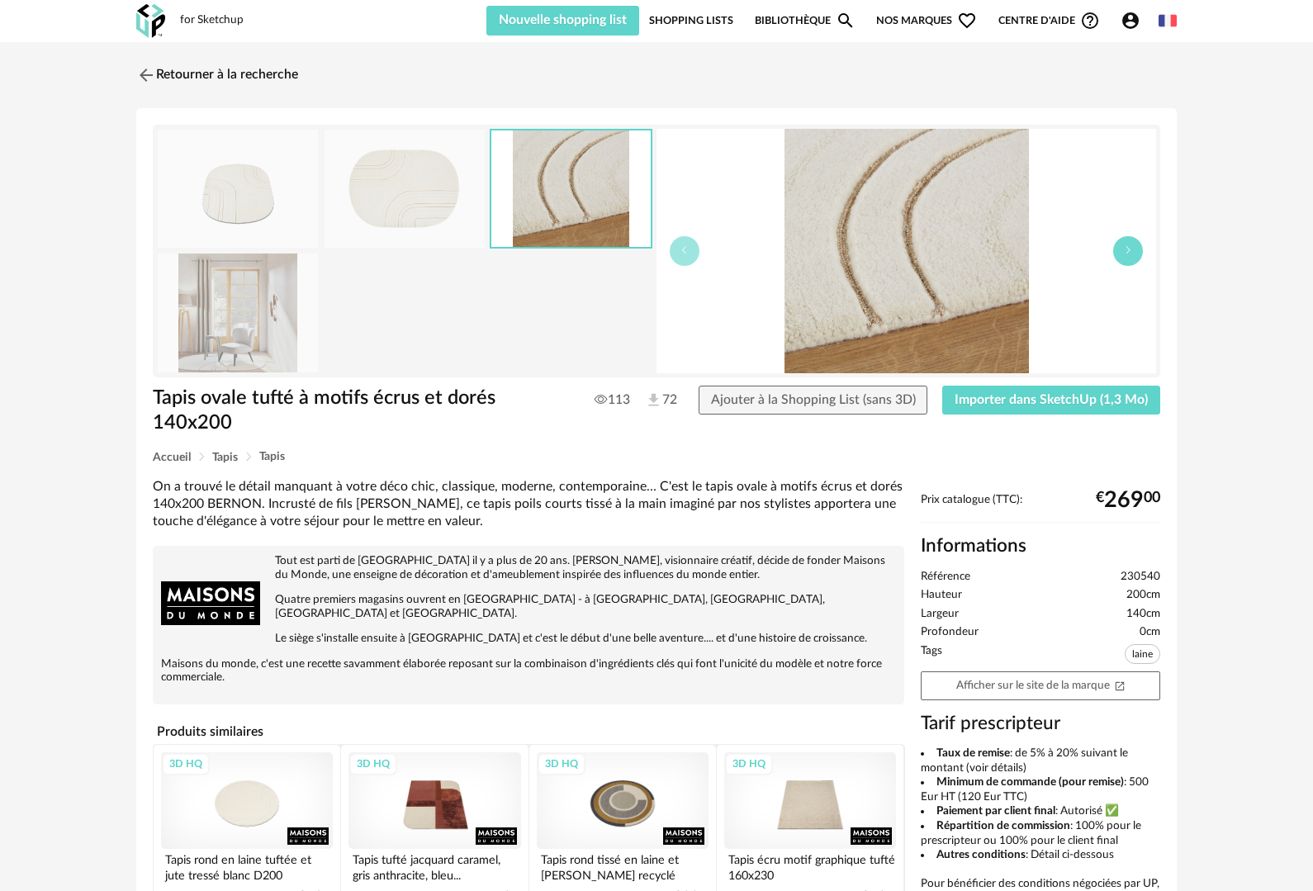
click at [1133, 249] on button "button" at bounding box center [1128, 251] width 30 height 30
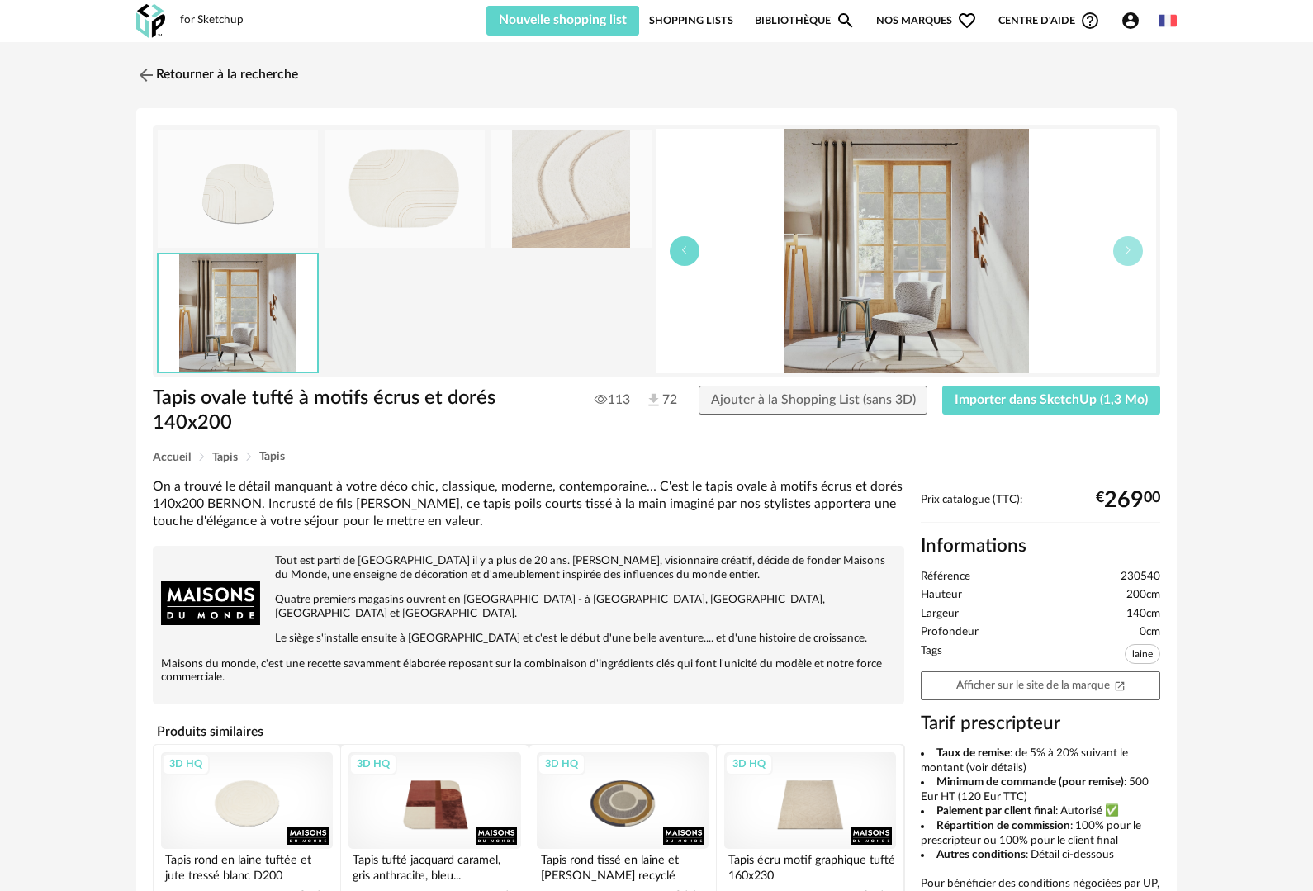
click at [688, 251] on icon "button" at bounding box center [684, 250] width 10 height 10
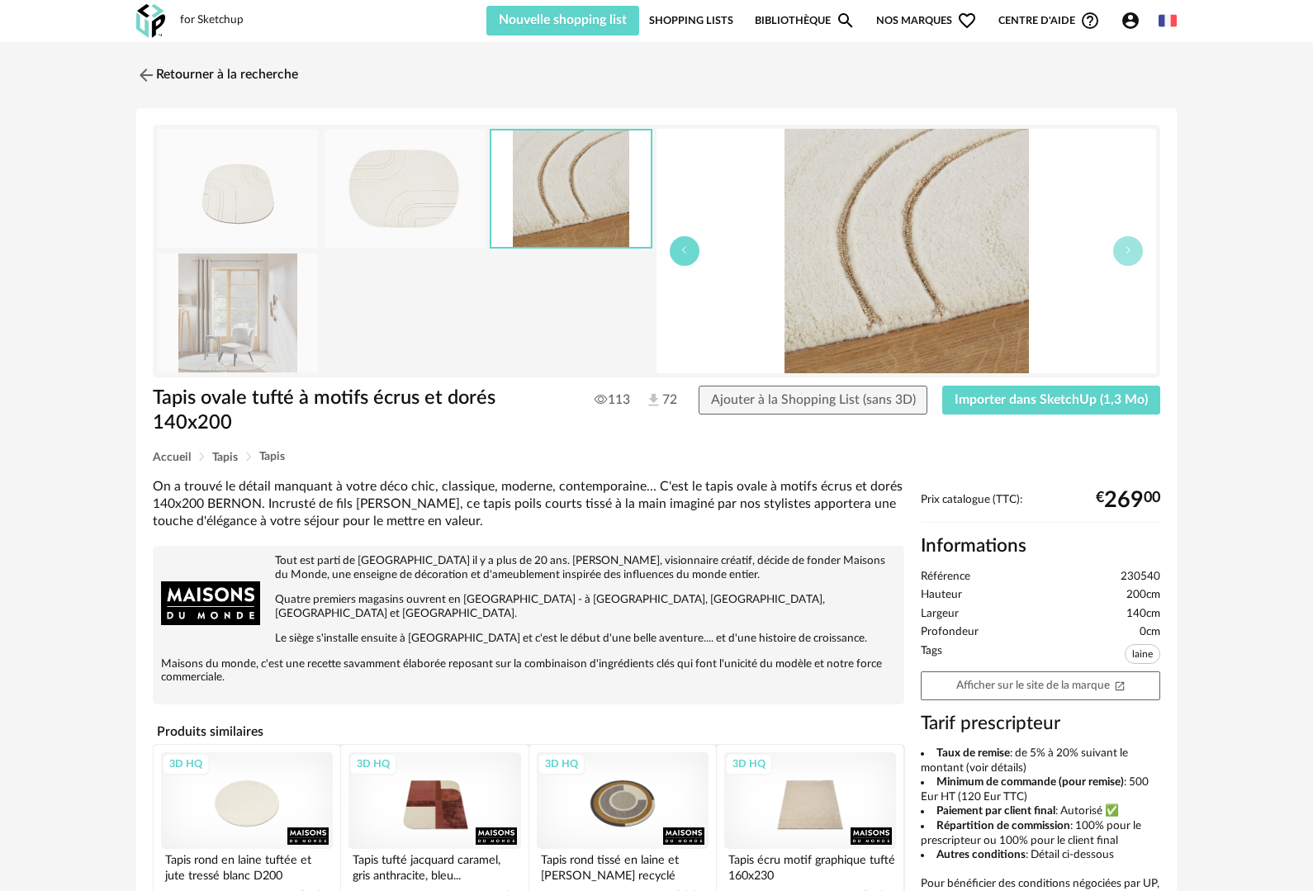
click at [688, 251] on icon "button" at bounding box center [684, 250] width 10 height 10
